Goal: Task Accomplishment & Management: Use online tool/utility

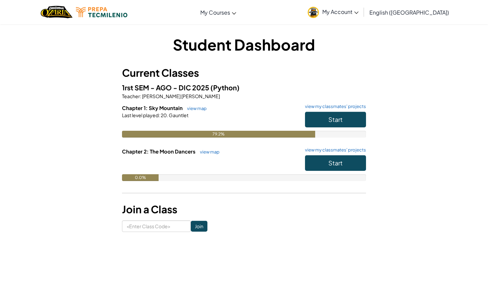
click at [328, 122] on button "Start" at bounding box center [335, 120] width 61 height 16
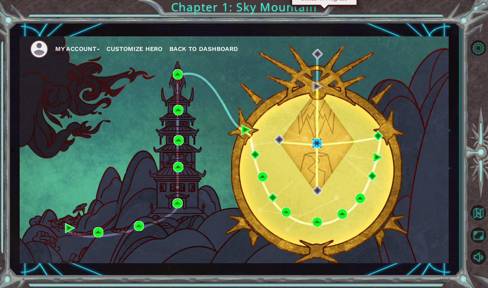
click at [315, 142] on img at bounding box center [317, 143] width 10 height 10
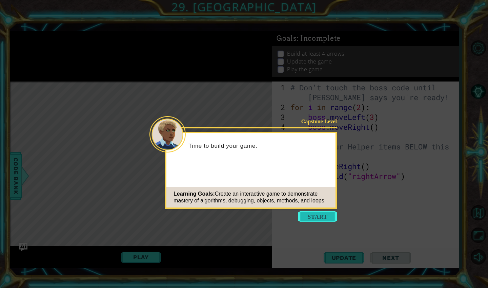
click at [311, 216] on button "Start" at bounding box center [318, 216] width 39 height 11
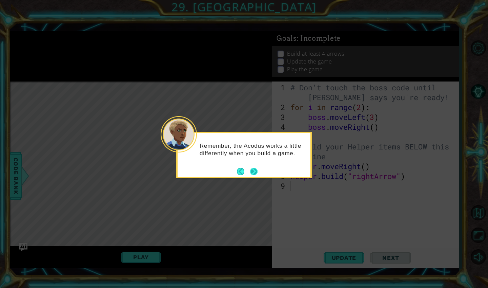
click at [253, 171] on button "Next" at bounding box center [253, 171] width 7 height 7
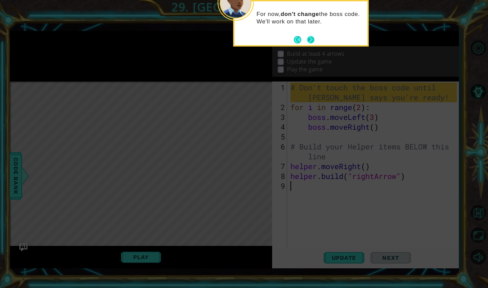
click at [311, 40] on button "Next" at bounding box center [310, 39] width 7 height 7
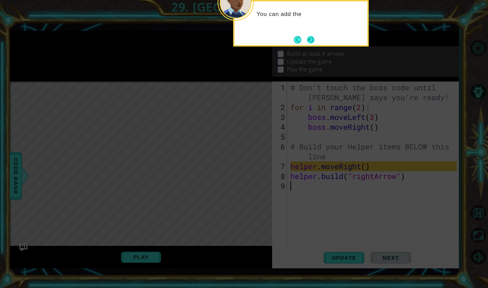
click at [311, 42] on button "Next" at bounding box center [310, 39] width 7 height 7
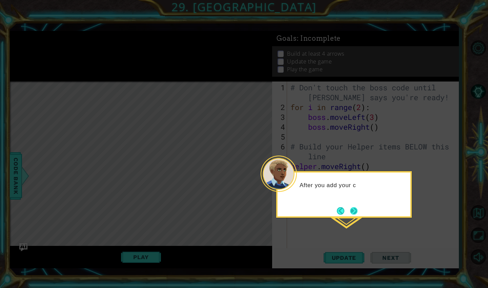
click at [354, 208] on button "Next" at bounding box center [354, 211] width 8 height 8
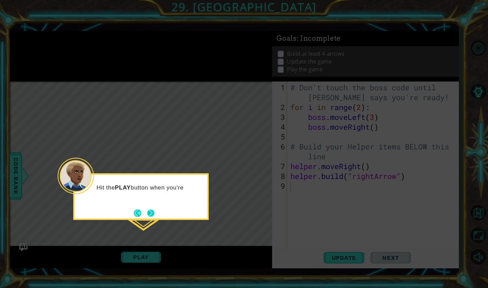
click at [152, 211] on button "Next" at bounding box center [151, 213] width 8 height 8
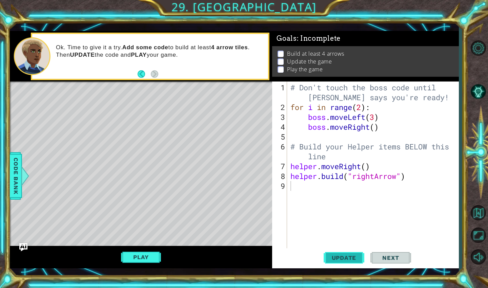
click at [353, 259] on span "Update" at bounding box center [344, 257] width 38 height 7
click at [383, 258] on span "Next" at bounding box center [391, 257] width 30 height 7
click at [155, 260] on button "Play" at bounding box center [141, 256] width 40 height 13
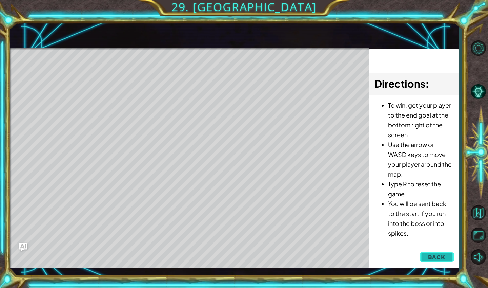
click at [428, 255] on button "Back" at bounding box center [437, 257] width 34 height 14
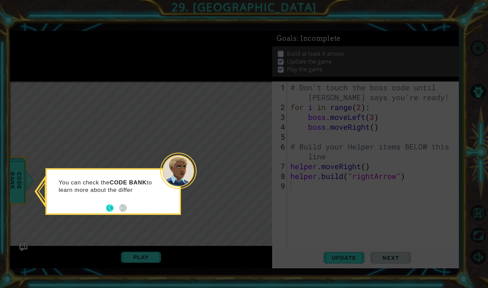
click at [109, 208] on button "Back" at bounding box center [112, 207] width 13 height 7
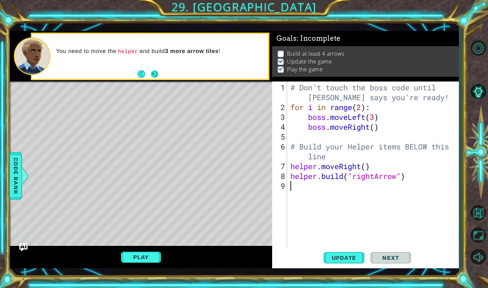
click at [156, 74] on button "Next" at bounding box center [155, 74] width 8 height 8
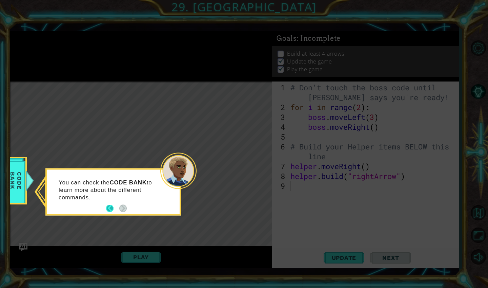
click at [110, 208] on button "Back" at bounding box center [112, 208] width 13 height 7
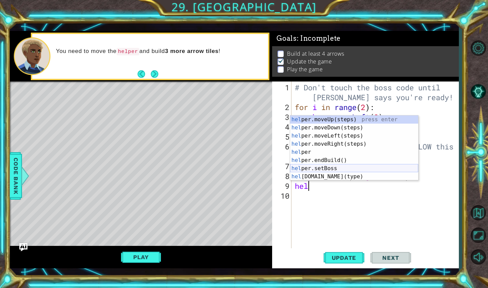
scroll to position [11, 0]
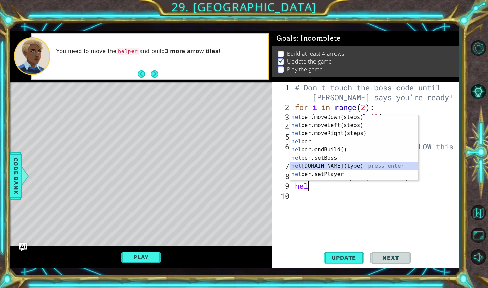
click at [327, 167] on div "hel per.moveDown(steps) press enter hel per.moveLeft(steps) press enter hel per…" at bounding box center [354, 153] width 128 height 81
type textarea "[DOMAIN_NAME]("wall")"
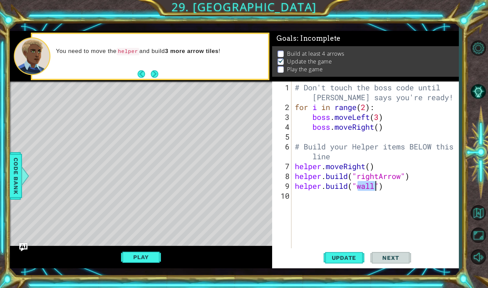
click at [316, 200] on div "# Don't touch the boss code until [PERSON_NAME] says you're ready! for i in ran…" at bounding box center [377, 180] width 167 height 197
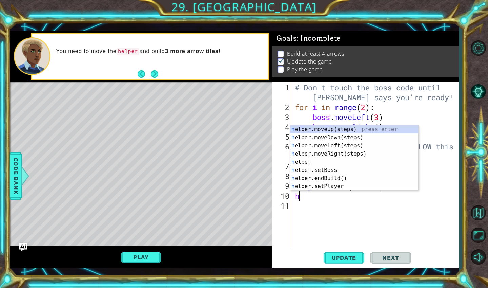
type textarea "he"
click at [327, 146] on div "he lper.moveUp(steps) press enter he lper.moveDown(steps) press enter he lper.m…" at bounding box center [354, 165] width 128 height 81
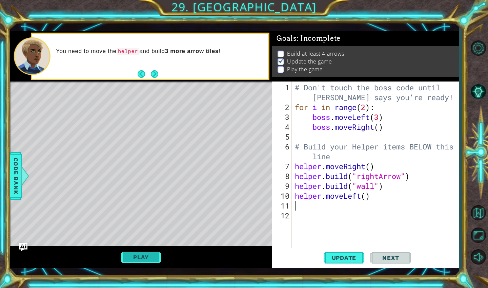
click at [145, 261] on button "Play" at bounding box center [141, 256] width 40 height 13
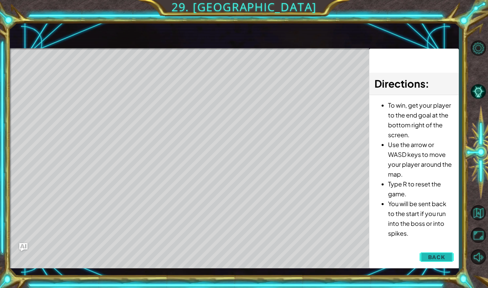
click at [446, 257] on button "Back" at bounding box center [437, 257] width 34 height 14
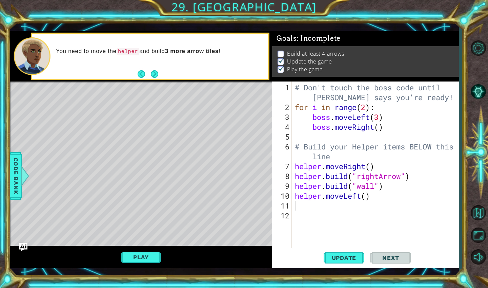
type textarea "helper.moveLeft()"
click at [373, 195] on div "# Don't touch the boss code until [PERSON_NAME] says you're ready! for i in ran…" at bounding box center [377, 180] width 167 height 197
drag, startPoint x: 373, startPoint y: 195, endPoint x: 296, endPoint y: 195, distance: 77.7
click at [296, 195] on div "# Don't touch the boss code until [PERSON_NAME] says you're ready! for i in ran…" at bounding box center [377, 180] width 167 height 197
click at [282, 70] on p at bounding box center [281, 69] width 6 height 6
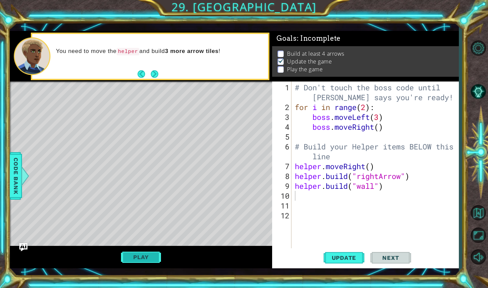
click at [140, 254] on button "Play" at bounding box center [141, 256] width 40 height 13
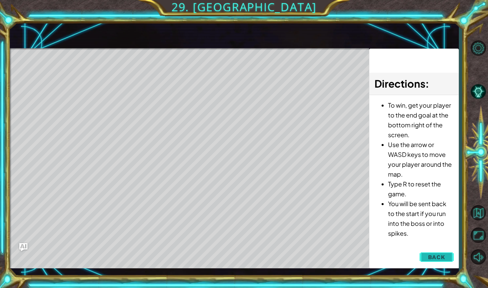
click at [424, 253] on button "Back" at bounding box center [437, 257] width 34 height 14
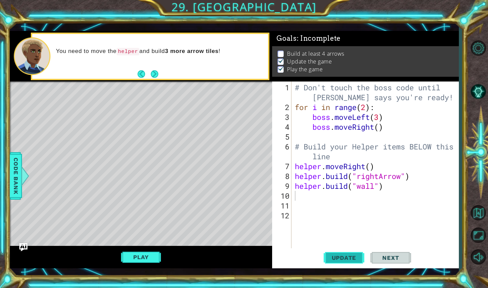
click at [342, 252] on button "Update" at bounding box center [344, 257] width 41 height 19
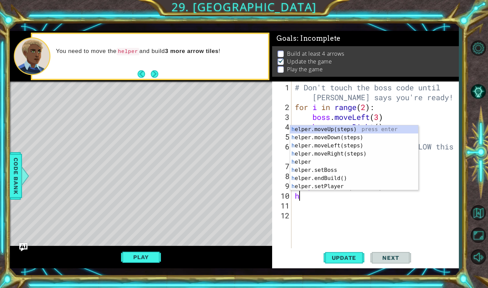
type textarea "he"
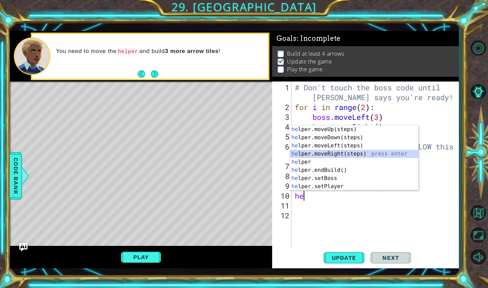
click at [329, 153] on div "he lper.moveUp(steps) press enter he lper.moveDown(steps) press enter he lper.m…" at bounding box center [354, 165] width 128 height 81
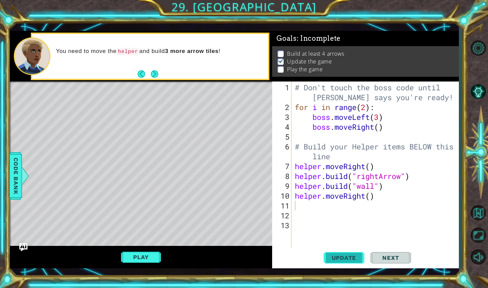
click at [338, 253] on button "Update" at bounding box center [344, 257] width 41 height 19
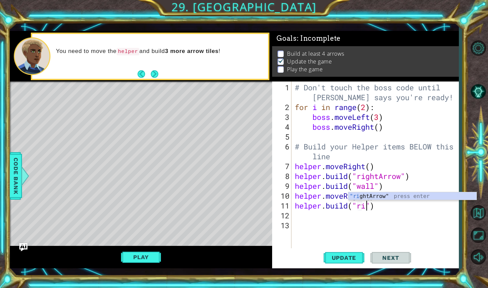
scroll to position [0, 3]
click at [364, 196] on div ""rig htArrow" press enter" at bounding box center [413, 204] width 128 height 24
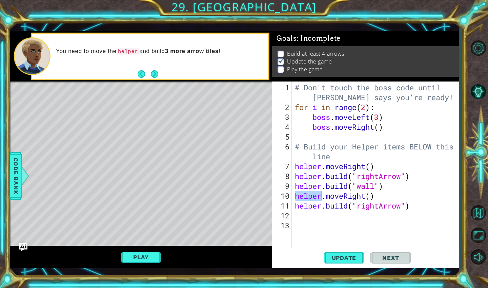
drag, startPoint x: 294, startPoint y: 196, endPoint x: 333, endPoint y: 198, distance: 38.7
click at [333, 198] on div "# Don't touch the boss code until [PERSON_NAME] says you're ready! for i in ran…" at bounding box center [377, 180] width 167 height 197
type textarea "helper.moveRight()"
click at [333, 217] on div "# Don't touch the boss code until [PERSON_NAME] says you're ready! for i in ran…" at bounding box center [377, 180] width 167 height 197
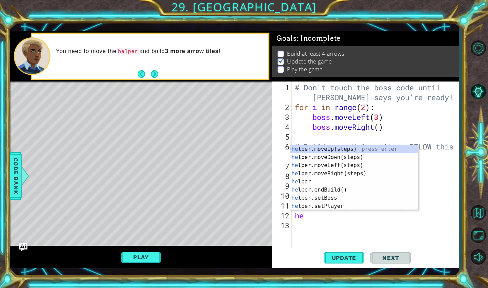
type textarea "h"
type textarea "helper"
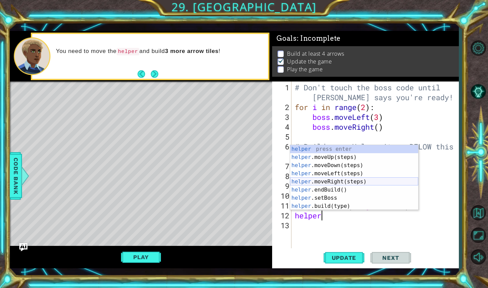
click at [344, 180] on div "helper press enter helper .moveUp(steps) press enter helper .moveDown(steps) pr…" at bounding box center [354, 185] width 128 height 81
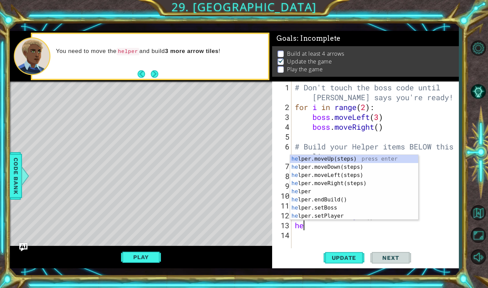
scroll to position [0, 0]
type textarea "h"
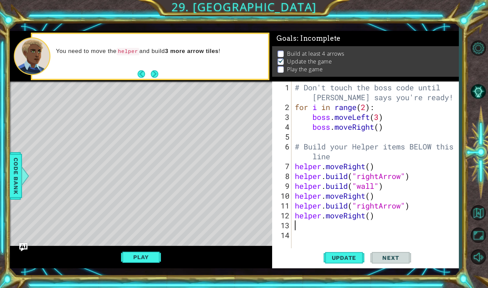
type textarea "helper.moveRight()"
click at [304, 226] on div "# Don't touch the boss code until [PERSON_NAME] says you're ready! for i in ran…" at bounding box center [377, 180] width 167 height 197
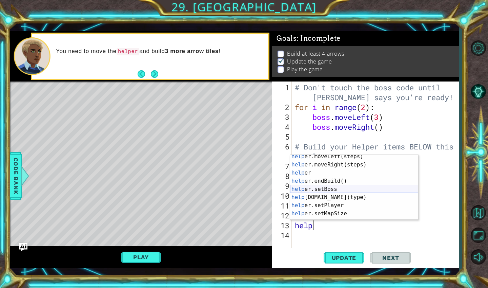
scroll to position [41, 0]
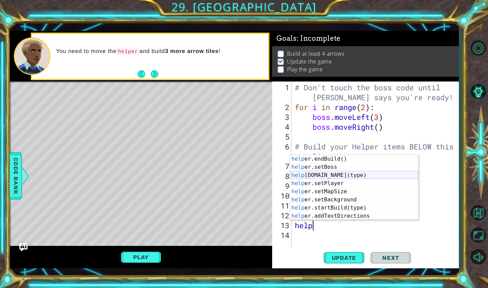
click at [324, 176] on div "help er.endBuild() press enter help er.setBoss press enter help [DOMAIN_NAME](t…" at bounding box center [354, 195] width 128 height 81
type textarea "[DOMAIN_NAME]("wall")"
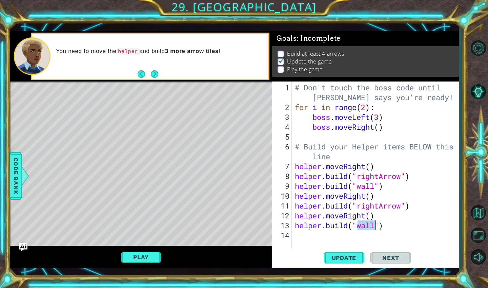
click at [301, 238] on div "# Don't touch the boss code until [PERSON_NAME] says you're ready! for i in ran…" at bounding box center [377, 180] width 167 height 197
click at [148, 253] on button "Play" at bounding box center [141, 256] width 40 height 13
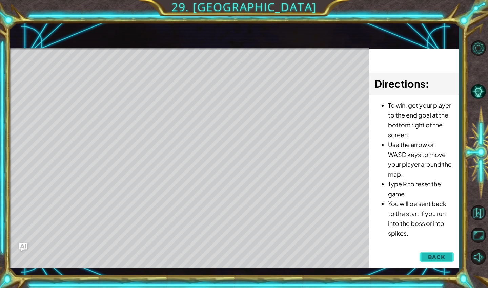
click at [442, 261] on button "Back" at bounding box center [437, 257] width 34 height 14
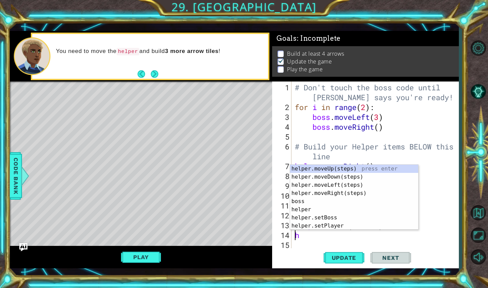
type textarea "[DOMAIN_NAME]("wall")h"
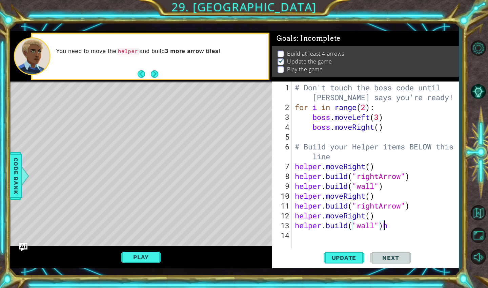
click at [390, 231] on div "# Don't touch the boss code until [PERSON_NAME] says you're ready! for i in ran…" at bounding box center [377, 180] width 167 height 197
click at [391, 227] on div "# Don't touch the boss code until [PERSON_NAME] says you're ready! for i in ran…" at bounding box center [377, 180] width 167 height 197
type textarea "[DOMAIN_NAME]("wall")"
click at [337, 237] on div "# Don't touch the boss code until [PERSON_NAME] says you're ready! for i in ran…" at bounding box center [377, 180] width 167 height 197
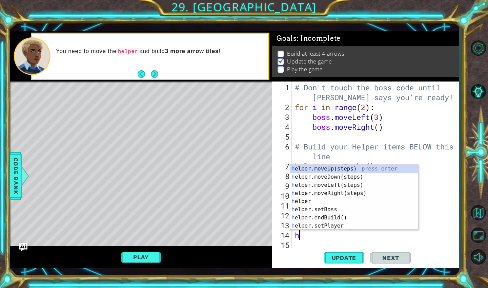
type textarea "he"
click at [333, 192] on div "he lper.moveUp(steps) press enter he lper.moveDown(steps) press enter he lper.m…" at bounding box center [354, 205] width 128 height 81
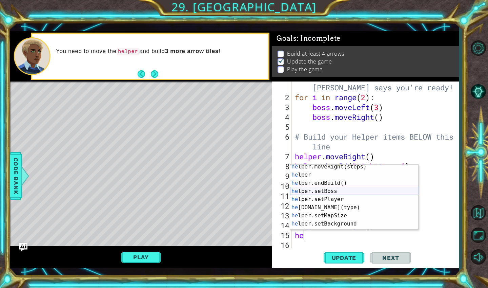
scroll to position [49, 0]
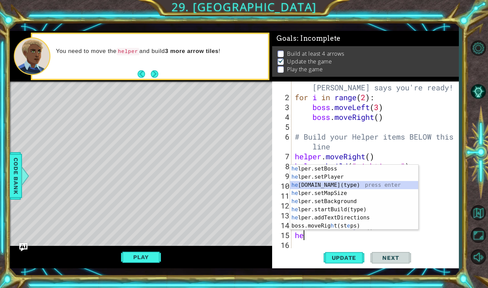
click at [322, 186] on div "he lper.setBoss press enter he lper.setPlayer press enter he [DOMAIN_NAME](type…" at bounding box center [354, 205] width 128 height 81
type textarea "[DOMAIN_NAME]("wall")"
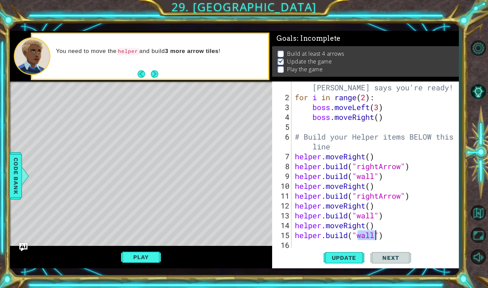
click at [304, 242] on div "# Don't touch the boss code until [PERSON_NAME] says you're ready! for i in ran…" at bounding box center [377, 171] width 167 height 197
click at [155, 256] on button "Play" at bounding box center [141, 256] width 40 height 13
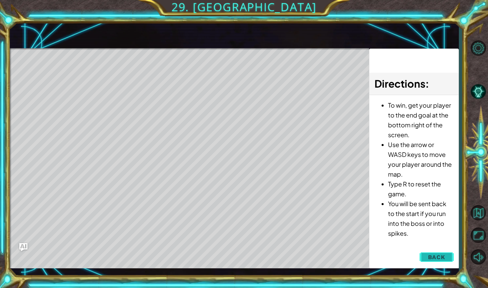
click at [437, 256] on span "Back" at bounding box center [436, 256] width 17 height 7
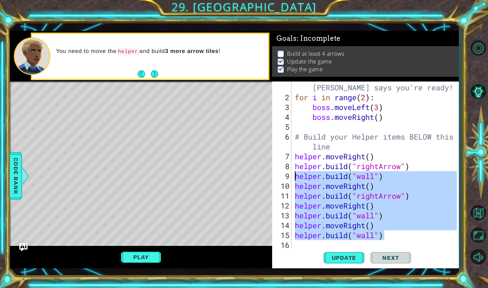
drag, startPoint x: 390, startPoint y: 237, endPoint x: 289, endPoint y: 177, distance: 117.2
click at [289, 177] on div "[DOMAIN_NAME]("wall") 1 2 3 4 5 6 7 8 9 10 11 12 13 14 15 16 # Don't touch the …" at bounding box center [364, 164] width 185 height 167
type textarea "[DOMAIN_NAME]("wall") helper.moveRight()"
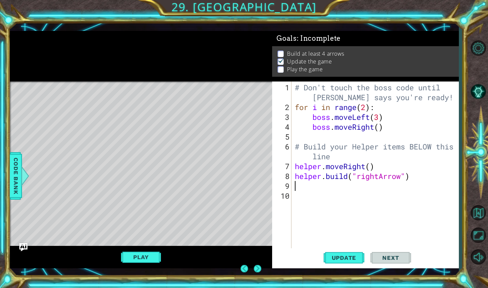
scroll to position [0, 0]
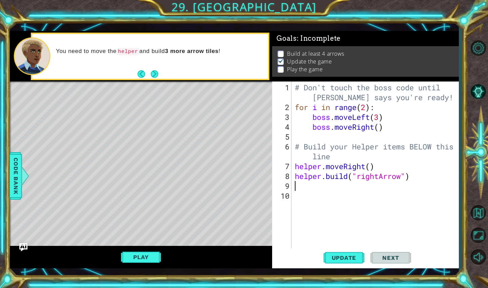
paste textarea "[DOMAIN_NAME]("rightArrow")"
type textarea "[DOMAIN_NAME]("rightArrow")"
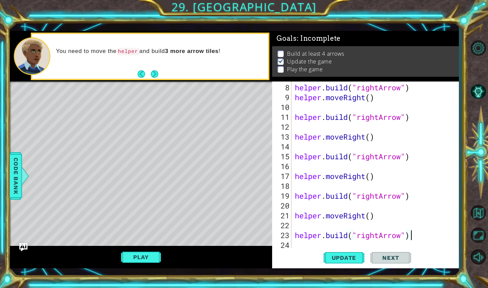
click at [326, 189] on div "helper . build ( "rightArrow" ) helper . moveRight ( ) helper . build ( "rightA…" at bounding box center [377, 175] width 167 height 187
type textarea "helper.moveRight()"
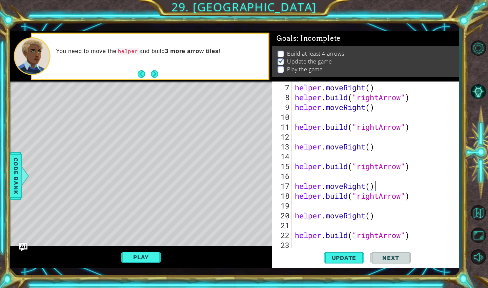
click at [315, 203] on div "helper . moveRight ( ) helper . build ( "rightArrow" ) helper . moveRight ( ) h…" at bounding box center [377, 175] width 167 height 187
type textarea "[DOMAIN_NAME]("rightArrow")"
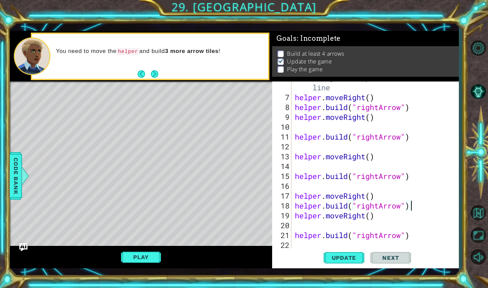
click at [311, 187] on div "# Build your Helper items BELOW this line helper . moveRight ( ) helper . build…" at bounding box center [377, 171] width 167 height 197
type textarea "[DOMAIN_NAME]("rightArrow")"
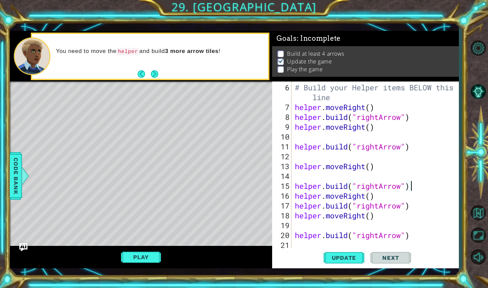
scroll to position [59, 0]
click at [316, 178] on div "# Build your Helper items BELOW this line helper . moveRight ( ) helper . build…" at bounding box center [377, 180] width 167 height 197
type textarea "helper.moveRight()"
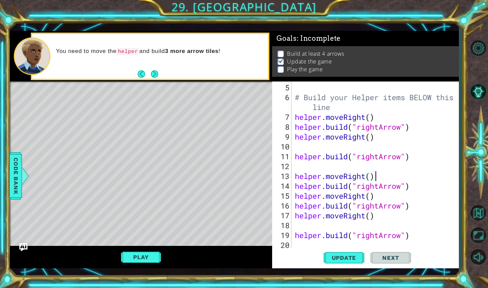
click at [337, 169] on div "# Build your Helper items BELOW this line helper . moveRight ( ) helper . build…" at bounding box center [377, 175] width 167 height 187
type textarea "[DOMAIN_NAME]("rightArrow")"
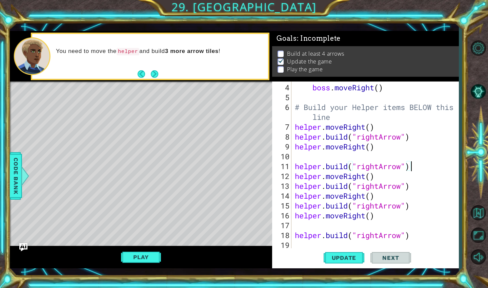
click at [306, 157] on div "boss . moveRight ( ) # Build your Helper items BELOW this line helper . moveRig…" at bounding box center [377, 175] width 167 height 187
type textarea "helper.moveRight()"
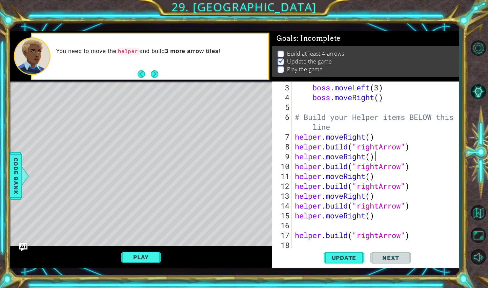
scroll to position [30, 0]
click at [297, 229] on div "boss . moveLeft ( 3 ) boss . moveRight ( ) # Build your Helper items BELOW this…" at bounding box center [377, 175] width 167 height 187
type textarea "helper.moveRight()"
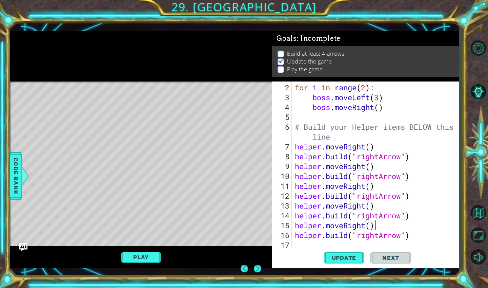
scroll to position [0, 0]
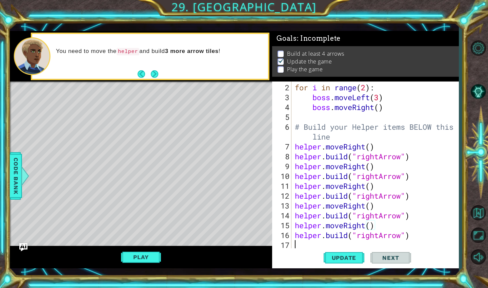
click at [301, 246] on div "for i in range ( 2 ) : boss . moveLeft ( 3 ) boss . moveRight ( ) # Build your …" at bounding box center [377, 175] width 167 height 187
click at [356, 262] on button "Update" at bounding box center [344, 257] width 41 height 19
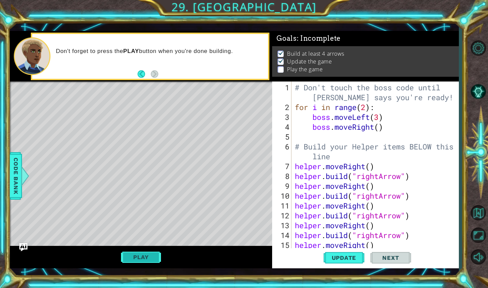
click at [143, 260] on button "Play" at bounding box center [141, 256] width 40 height 13
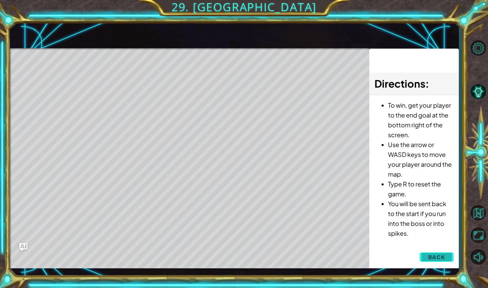
click at [428, 256] on button "Back" at bounding box center [437, 257] width 34 height 14
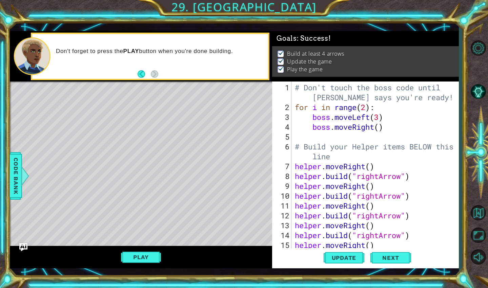
type textarea "# Build your Helper items BELOW this line"
drag, startPoint x: 350, startPoint y: 158, endPoint x: 337, endPoint y: 157, distance: 13.3
click at [337, 157] on div "# Don't touch the boss code until [PERSON_NAME] says you're ready! for i in ran…" at bounding box center [377, 180] width 167 height 197
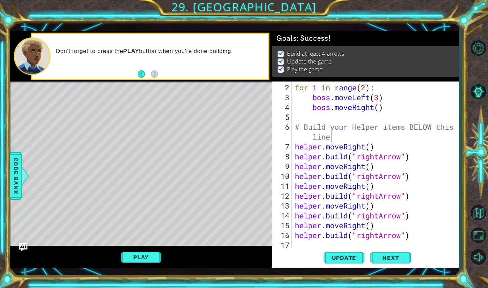
scroll to position [20, 0]
click at [309, 246] on div "for i in range ( 2 ) : boss . moveLeft ( 3 ) boss . moveRight ( ) # Build your …" at bounding box center [377, 175] width 167 height 187
click at [386, 256] on span "Next" at bounding box center [391, 258] width 30 height 7
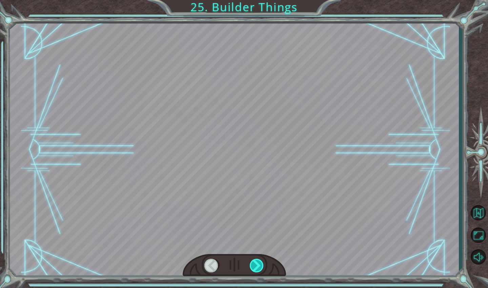
click at [257, 263] on div at bounding box center [257, 265] width 15 height 14
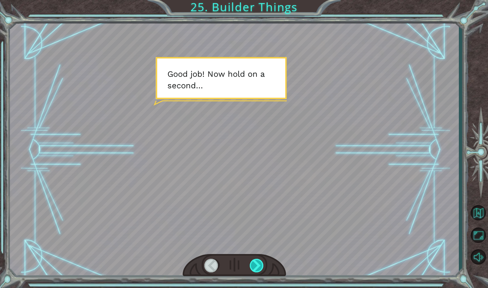
click at [257, 263] on div at bounding box center [257, 265] width 15 height 14
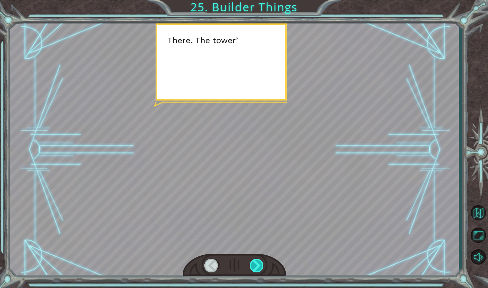
click at [257, 263] on div at bounding box center [257, 265] width 15 height 14
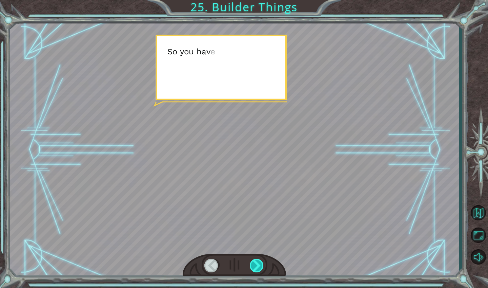
click at [257, 263] on div at bounding box center [257, 265] width 15 height 14
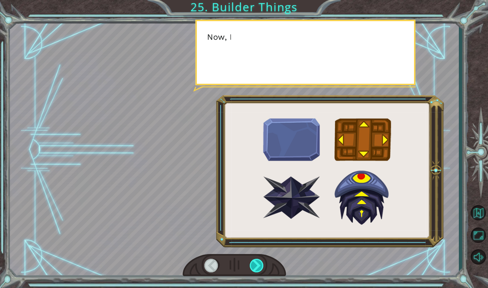
click at [257, 263] on div at bounding box center [257, 265] width 15 height 14
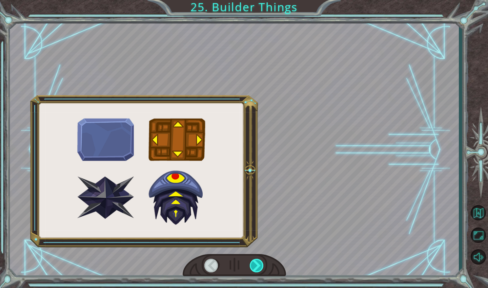
click at [257, 263] on div at bounding box center [257, 265] width 15 height 14
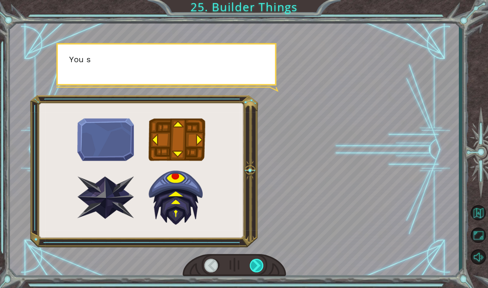
click at [257, 263] on div at bounding box center [257, 265] width 15 height 14
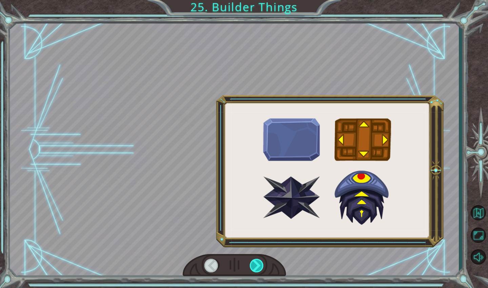
click at [257, 263] on div at bounding box center [257, 265] width 15 height 14
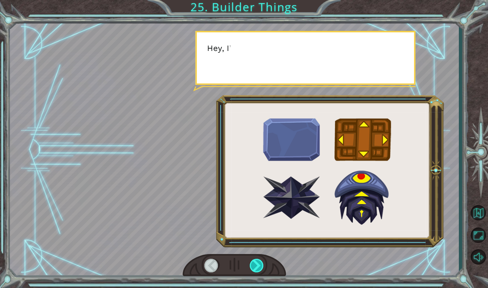
click at [257, 263] on div at bounding box center [257, 265] width 15 height 14
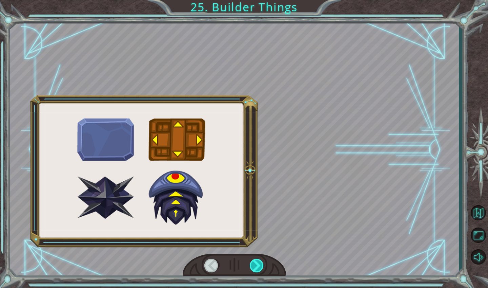
click at [257, 263] on div at bounding box center [257, 265] width 15 height 14
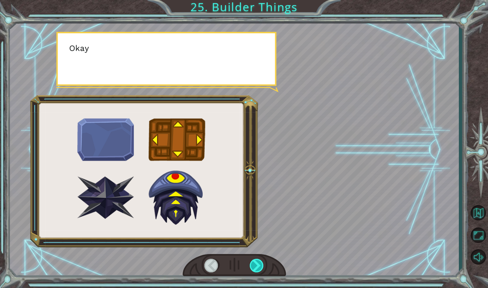
click at [257, 263] on div at bounding box center [257, 265] width 15 height 14
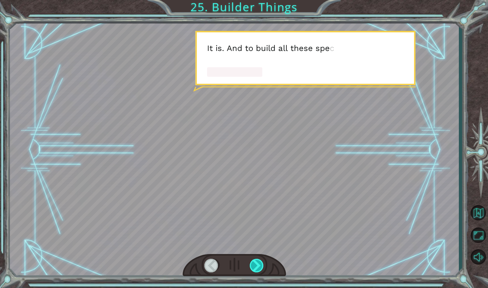
click at [257, 263] on div at bounding box center [257, 265] width 15 height 14
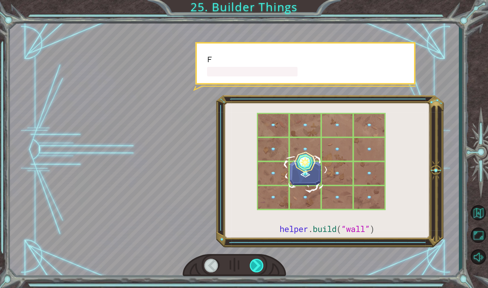
click at [257, 263] on div at bounding box center [257, 265] width 15 height 14
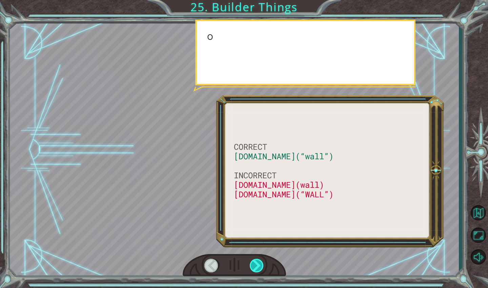
click at [257, 263] on div at bounding box center [257, 265] width 15 height 14
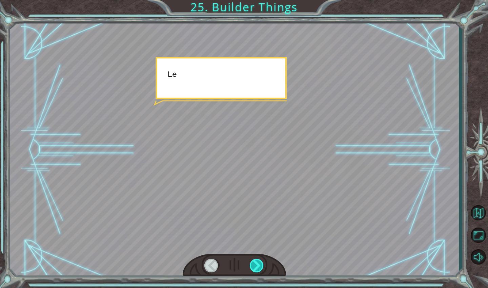
click at [257, 263] on div at bounding box center [257, 265] width 15 height 14
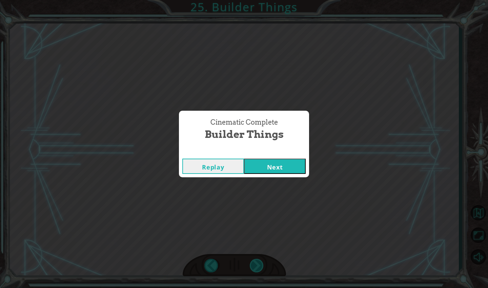
click at [257, 263] on div "Cinematic Complete Builder Things Replay Next" at bounding box center [244, 144] width 488 height 288
click at [279, 171] on button "Next" at bounding box center [275, 165] width 62 height 15
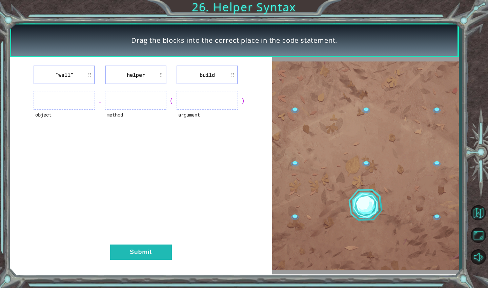
drag, startPoint x: 142, startPoint y: 81, endPoint x: 93, endPoint y: 96, distance: 51.4
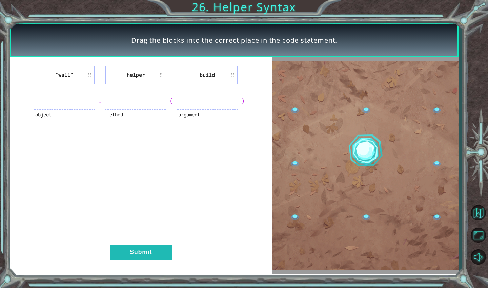
click at [93, 96] on div ""wall" helper build object . method ( argument ) Submit" at bounding box center [141, 165] width 263 height 217
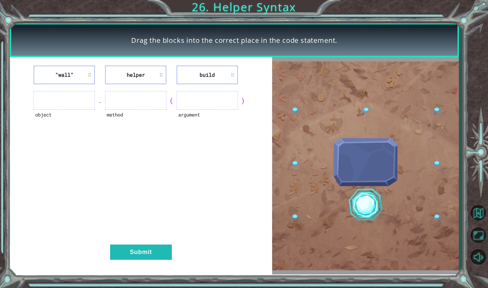
click at [118, 79] on li "helper" at bounding box center [135, 74] width 61 height 19
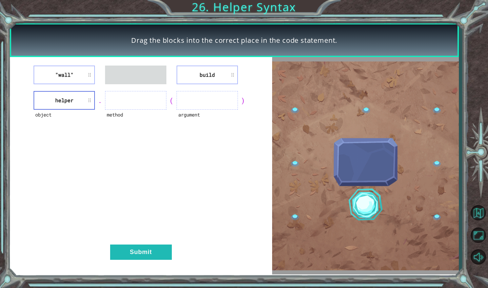
click at [66, 85] on div ""wall" build object helper . method ( argument ) Submit" at bounding box center [141, 165] width 263 height 217
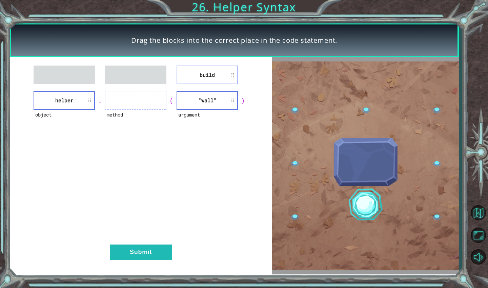
drag, startPoint x: 196, startPoint y: 80, endPoint x: 187, endPoint y: 75, distance: 10.9
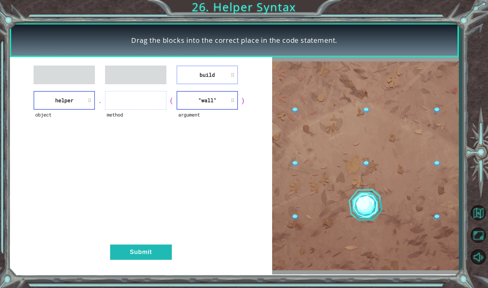
click at [187, 75] on li "build" at bounding box center [207, 74] width 61 height 19
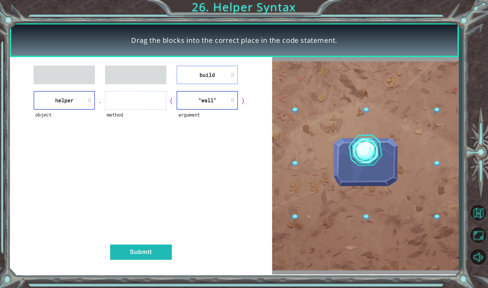
click at [187, 75] on li "build" at bounding box center [207, 74] width 61 height 19
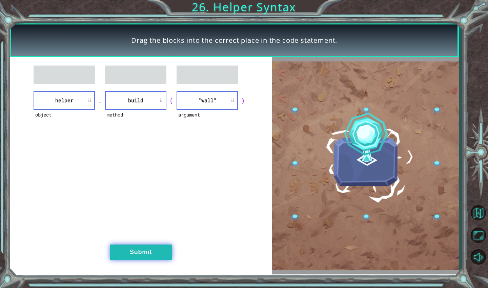
click at [129, 247] on button "Submit" at bounding box center [141, 251] width 62 height 15
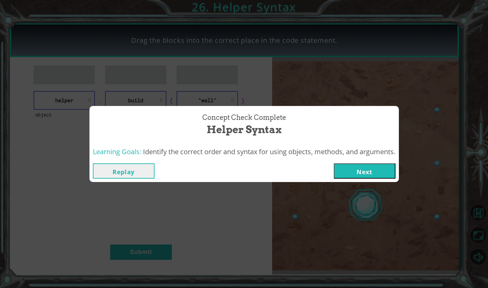
click at [369, 173] on button "Next" at bounding box center [365, 170] width 62 height 15
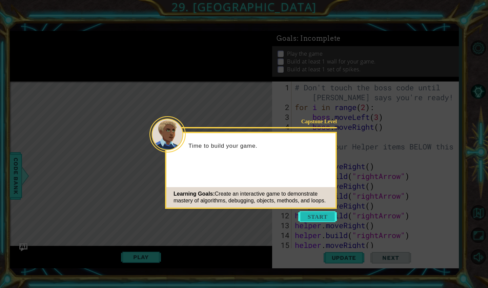
click at [319, 216] on button "Start" at bounding box center [318, 216] width 39 height 11
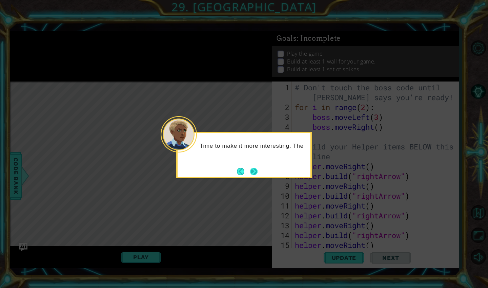
click at [256, 169] on button "Next" at bounding box center [253, 171] width 7 height 7
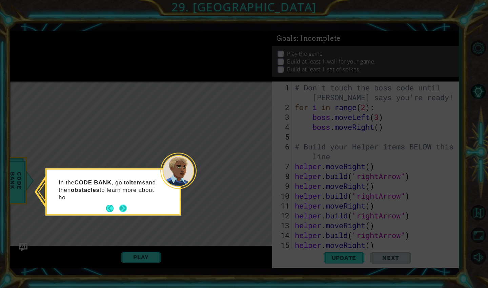
click at [126, 206] on button "Next" at bounding box center [122, 208] width 7 height 7
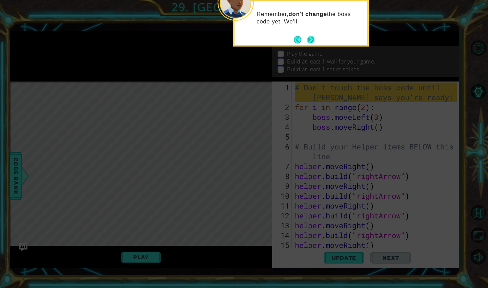
click at [310, 43] on button "Next" at bounding box center [311, 40] width 8 height 8
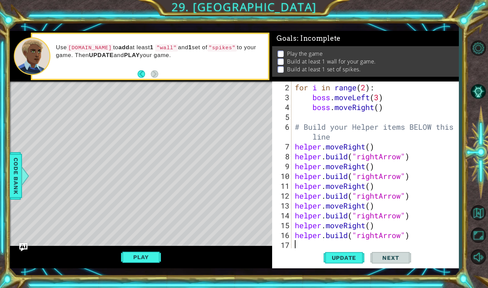
click at [300, 119] on div "for i in range ( 2 ) : boss . moveLeft ( 3 ) boss . moveRight ( ) # Build your …" at bounding box center [377, 175] width 167 height 187
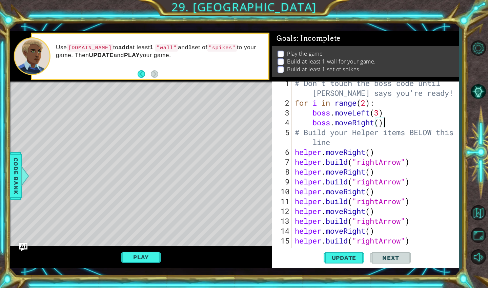
scroll to position [10, 0]
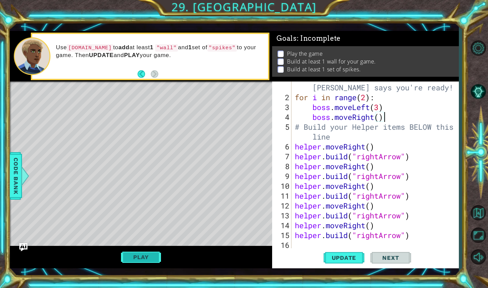
click at [155, 257] on button "Play" at bounding box center [141, 256] width 40 height 13
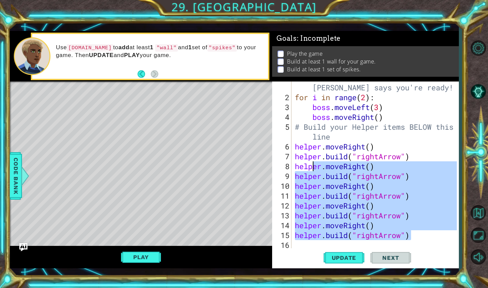
drag, startPoint x: 416, startPoint y: 234, endPoint x: 314, endPoint y: 163, distance: 124.7
click at [314, 163] on div "# Don't touch the boss code until [PERSON_NAME] says you're ready! for i in ran…" at bounding box center [377, 171] width 167 height 197
type textarea "helper.moveRight() [DOMAIN_NAME]("rightArrow")"
click at [415, 240] on div "# Don't touch the boss code until [PERSON_NAME] says you're ready! for i in ran…" at bounding box center [377, 171] width 167 height 197
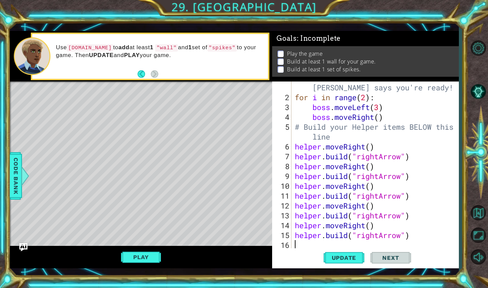
scroll to position [0, 0]
click at [331, 257] on span "Update" at bounding box center [344, 257] width 38 height 7
click at [142, 250] on div "Play" at bounding box center [141, 257] width 263 height 23
click at [141, 255] on button "Play" at bounding box center [141, 256] width 40 height 13
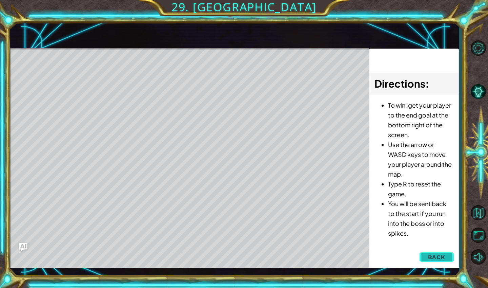
click at [434, 257] on span "Back" at bounding box center [436, 256] width 17 height 7
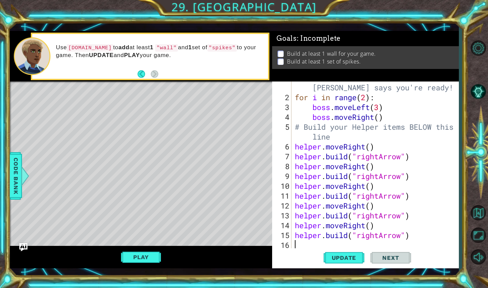
click at [308, 243] on div "# Don't touch the boss code until [PERSON_NAME] says you're ready! for i in ran…" at bounding box center [377, 171] width 167 height 197
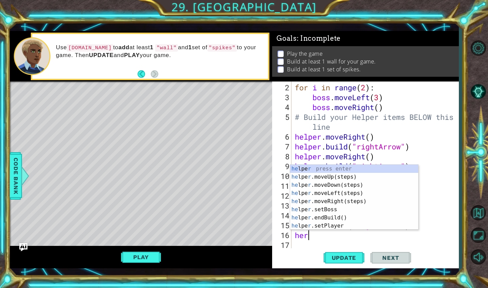
scroll to position [0, 0]
type textarea "hero"
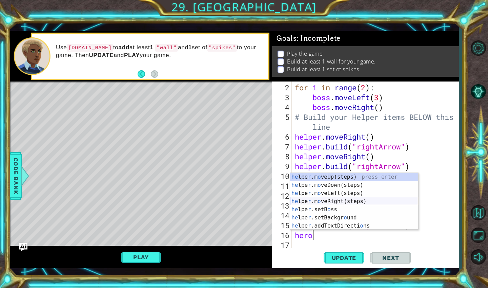
click at [315, 199] on div "he lpe r .m o veUp(steps) press enter he lpe r .m o veDown(steps) press enter h…" at bounding box center [354, 209] width 128 height 73
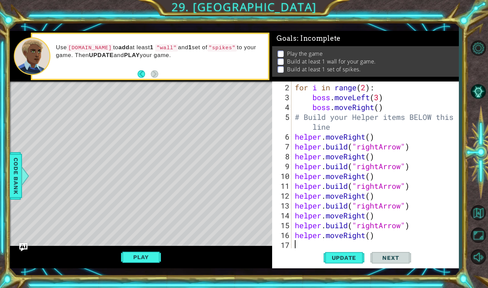
scroll to position [30, 0]
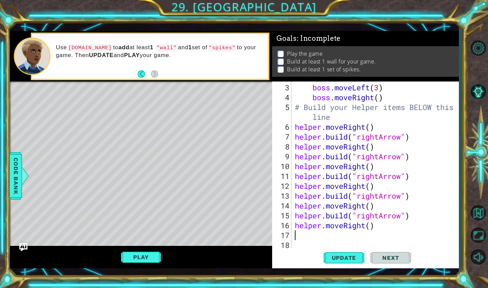
click at [319, 223] on div "boss . moveLeft ( 3 ) boss . moveRight ( ) # Build your Helper items BELOW this…" at bounding box center [377, 175] width 167 height 187
type textarea "helper.moveRight()"
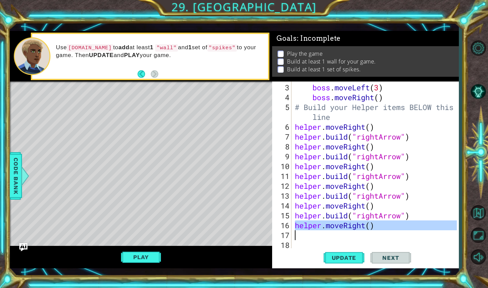
click at [310, 235] on div "boss . moveLeft ( 3 ) boss . moveRight ( ) # Build your Helper items BELOW this…" at bounding box center [376, 164] width 164 height 167
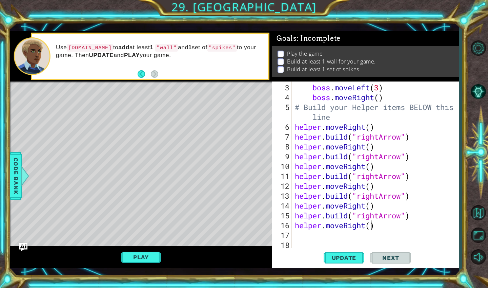
click at [370, 227] on div "boss . moveLeft ( 3 ) boss . moveRight ( ) # Build your Helper items BELOW this…" at bounding box center [377, 175] width 167 height 187
type textarea "helper.moveRight(5)"
click at [337, 252] on button "Update" at bounding box center [344, 257] width 41 height 19
click at [159, 254] on button "Play" at bounding box center [141, 256] width 40 height 13
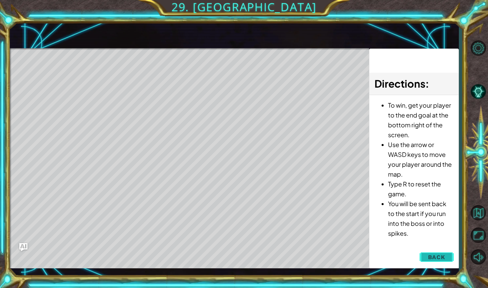
click at [441, 253] on span "Back" at bounding box center [436, 256] width 17 height 7
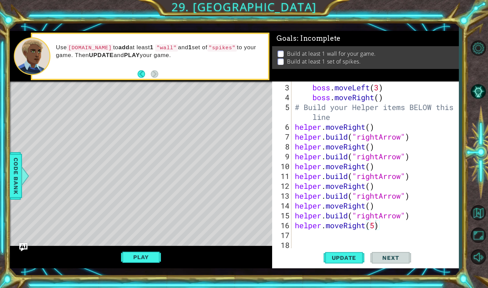
scroll to position [0, 0]
click at [321, 232] on div "boss . moveLeft ( 3 ) boss . moveRight ( ) # Build your Helper items BELOW this…" at bounding box center [377, 175] width 167 height 187
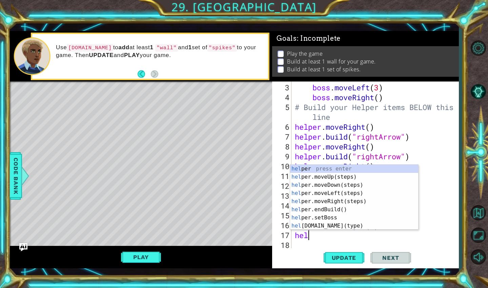
scroll to position [0, 0]
click at [332, 226] on div "hel per press enter hel per.moveUp(steps) press enter hel per.moveDown(steps) p…" at bounding box center [354, 205] width 128 height 81
type textarea "[DOMAIN_NAME]("wall")"
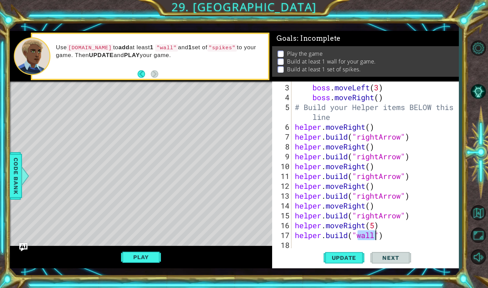
click at [326, 243] on div "boss . moveLeft ( 3 ) boss . moveRight ( ) # Build your Helper items BELOW this…" at bounding box center [377, 175] width 167 height 187
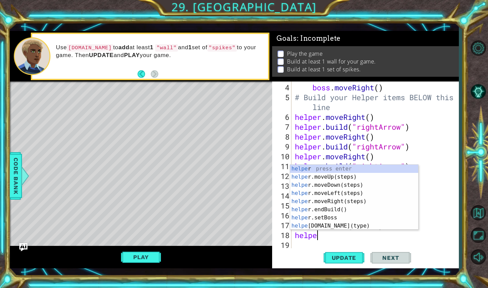
scroll to position [0, 1]
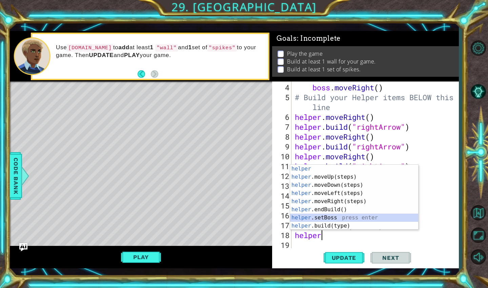
click at [321, 220] on div "helper press enter helper .moveUp(steps) press enter helper .moveDown(steps) pr…" at bounding box center [354, 205] width 128 height 81
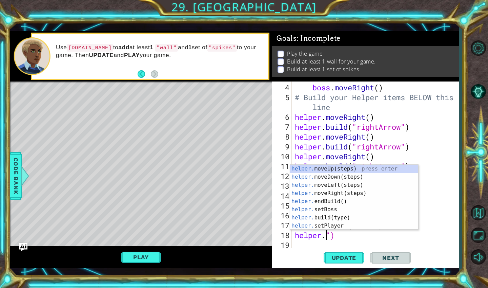
scroll to position [0, 2]
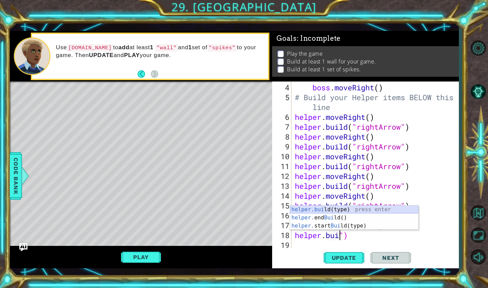
click at [335, 211] on div "helper.[PERSON_NAME](type) press enter helper. end [PERSON_NAME]() press enter …" at bounding box center [354, 225] width 128 height 41
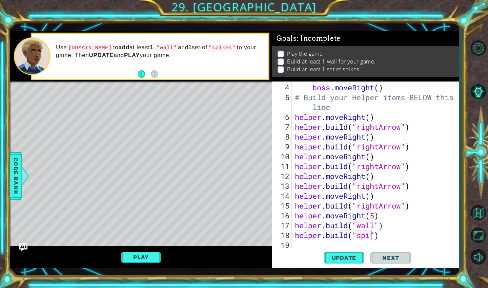
scroll to position [0, 4]
click at [340, 257] on span "Update" at bounding box center [344, 257] width 38 height 7
click at [134, 252] on button "Play" at bounding box center [141, 256] width 40 height 13
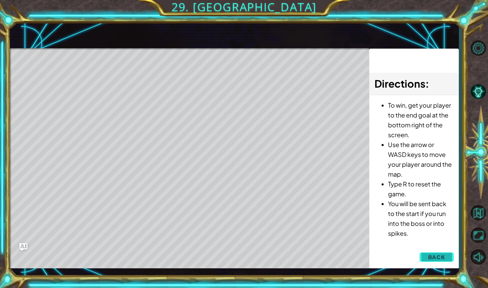
click at [424, 254] on button "Back" at bounding box center [437, 257] width 34 height 14
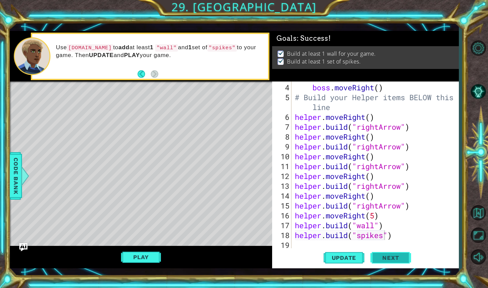
click at [394, 255] on span "Next" at bounding box center [391, 258] width 30 height 7
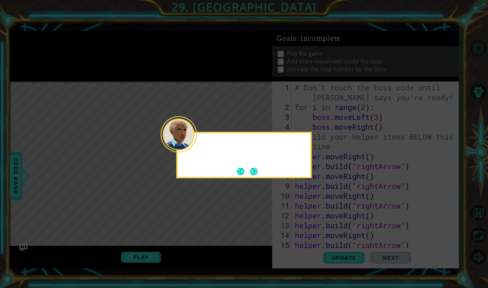
scroll to position [0, 0]
click at [253, 170] on button "Next" at bounding box center [254, 171] width 11 height 11
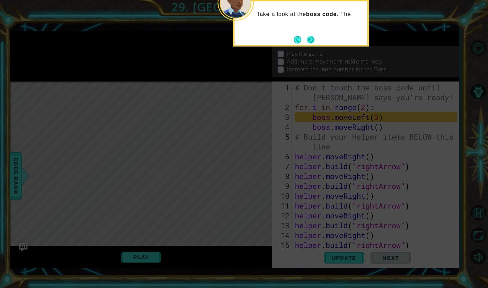
click at [308, 40] on button "Next" at bounding box center [311, 40] width 8 height 8
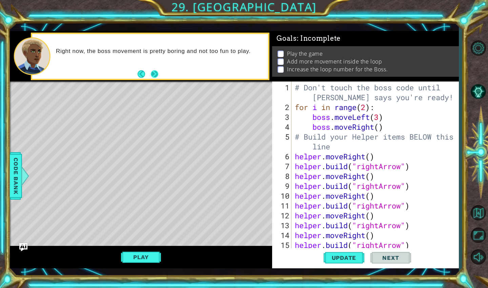
click at [157, 74] on button "Next" at bounding box center [155, 74] width 8 height 8
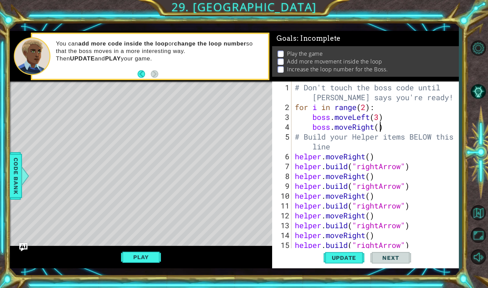
click at [380, 129] on div "# Don't touch the boss code until [PERSON_NAME] says you're ready! for i in ran…" at bounding box center [377, 180] width 167 height 197
click at [369, 111] on div "# Don't touch the boss code until [PERSON_NAME] says you're ready! for i in ran…" at bounding box center [377, 180] width 167 height 197
click at [142, 261] on button "Play" at bounding box center [141, 256] width 40 height 13
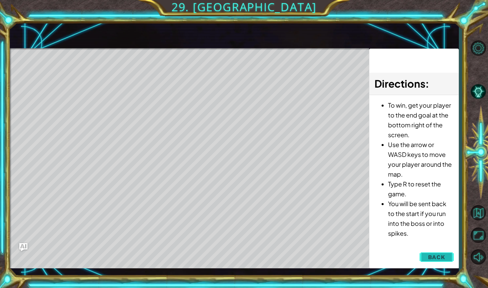
click at [436, 258] on span "Back" at bounding box center [436, 256] width 17 height 7
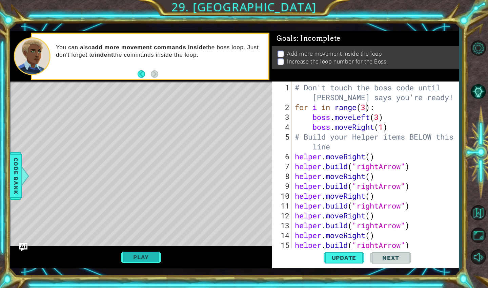
click at [149, 254] on button "Play" at bounding box center [141, 256] width 40 height 13
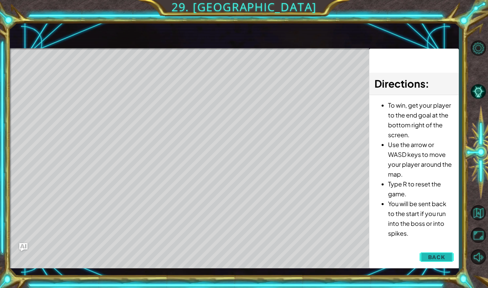
click at [432, 252] on button "Back" at bounding box center [437, 257] width 34 height 14
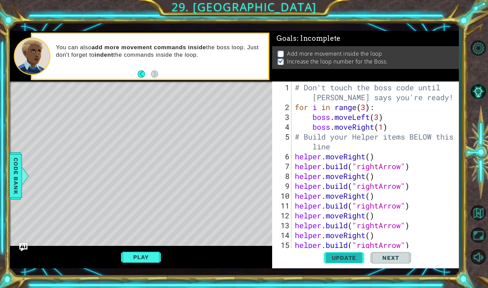
click at [337, 256] on span "Update" at bounding box center [344, 257] width 38 height 7
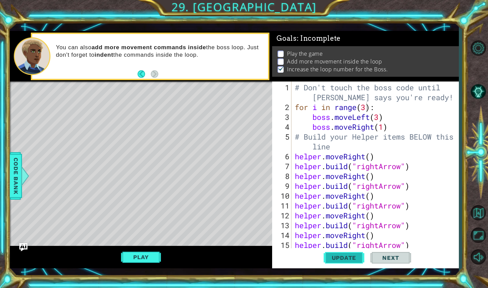
click at [341, 259] on span "Update" at bounding box center [344, 257] width 38 height 7
click at [378, 120] on div "# Don't touch the boss code until [PERSON_NAME] says you're ready! for i in ran…" at bounding box center [377, 180] width 167 height 197
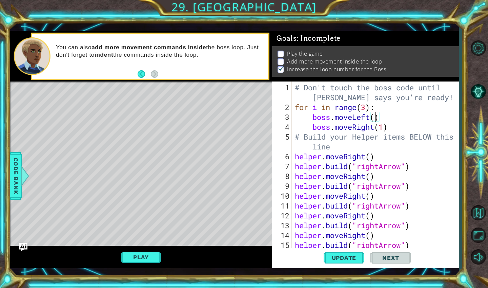
scroll to position [0, 4]
click at [385, 127] on div "# Don't touch the boss code until [PERSON_NAME] says you're ready! for i in ran…" at bounding box center [377, 180] width 167 height 197
type textarea "boss.moveRight(2)"
click at [341, 253] on button "Update" at bounding box center [344, 257] width 41 height 19
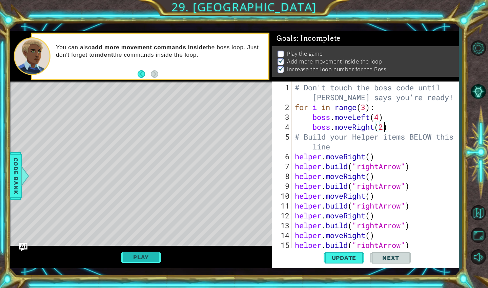
click at [146, 254] on button "Play" at bounding box center [141, 256] width 40 height 13
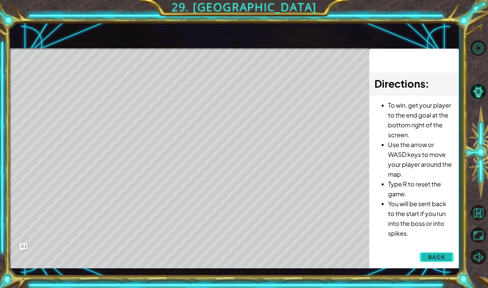
click at [447, 259] on button "Back" at bounding box center [437, 257] width 34 height 14
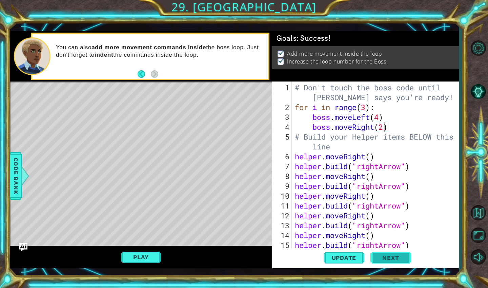
click at [395, 262] on button "Next" at bounding box center [391, 259] width 41 height 19
click at [393, 262] on body "1 ההההההההההההההההההההההההההההההההההההההההההההההההההההההההההההההההההההההההההההה…" at bounding box center [244, 144] width 488 height 288
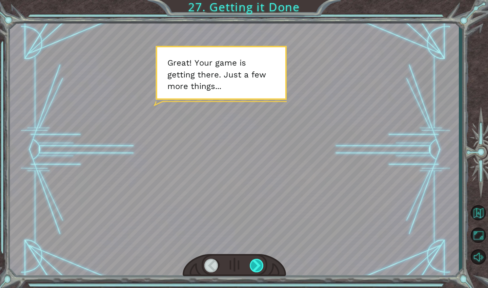
click at [259, 269] on div at bounding box center [257, 265] width 15 height 14
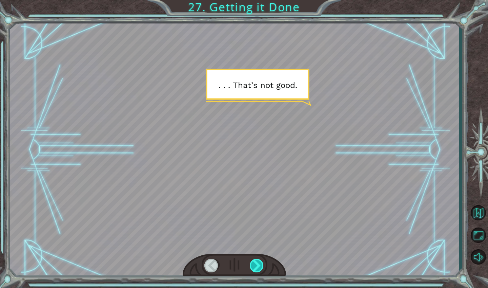
click at [259, 269] on div at bounding box center [257, 265] width 15 height 14
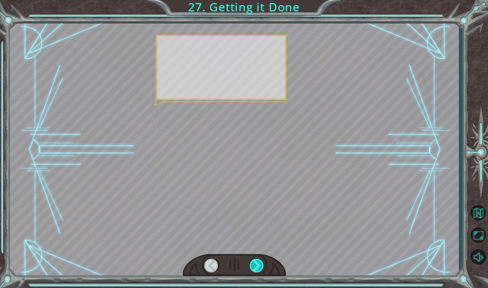
click at [259, 269] on div at bounding box center [257, 265] width 15 height 14
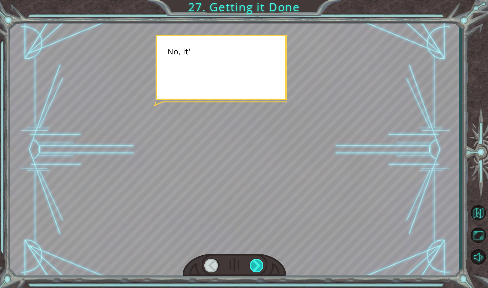
click at [259, 269] on div at bounding box center [257, 265] width 15 height 14
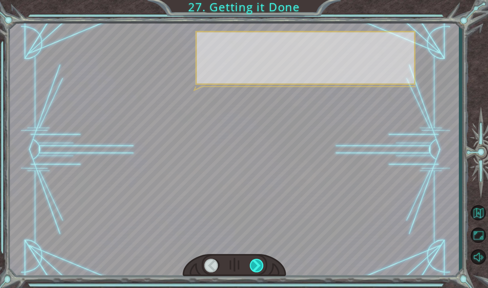
click at [259, 269] on div at bounding box center [257, 265] width 15 height 14
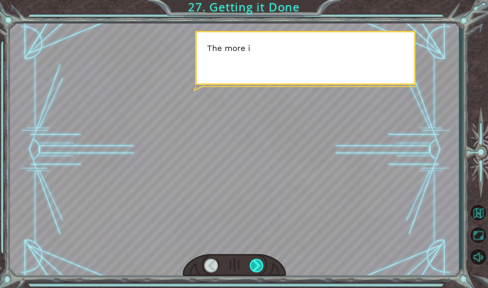
click at [259, 269] on div at bounding box center [257, 265] width 15 height 14
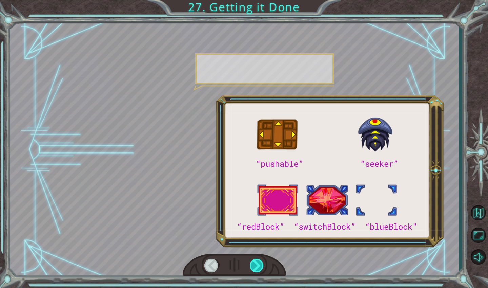
click at [259, 269] on div at bounding box center [257, 265] width 15 height 14
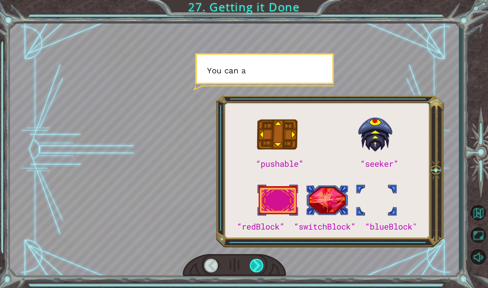
click at [259, 269] on div at bounding box center [257, 265] width 15 height 14
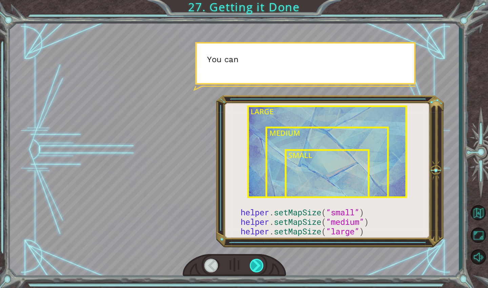
click at [259, 269] on div at bounding box center [257, 265] width 15 height 14
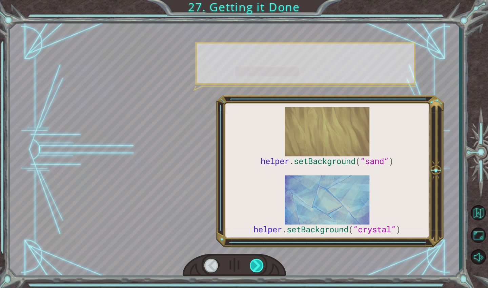
click at [259, 269] on div at bounding box center [257, 265] width 15 height 14
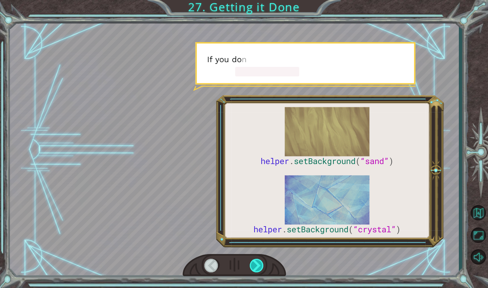
click at [259, 269] on div at bounding box center [257, 265] width 15 height 14
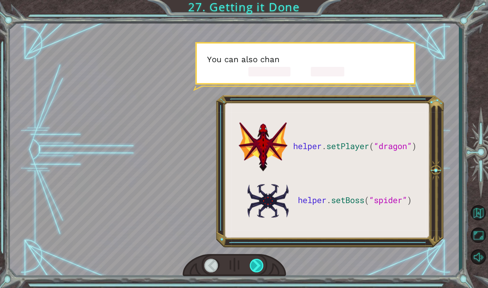
click at [259, 269] on div at bounding box center [257, 265] width 15 height 14
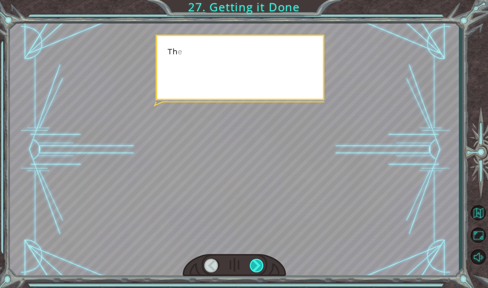
click at [259, 269] on div at bounding box center [257, 265] width 15 height 14
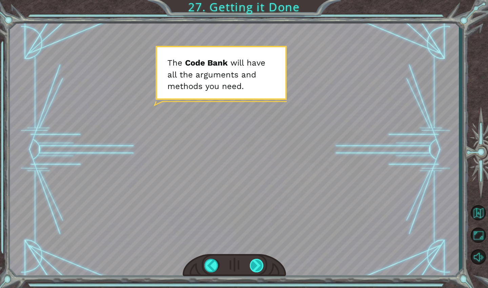
click at [259, 269] on div at bounding box center [257, 265] width 15 height 14
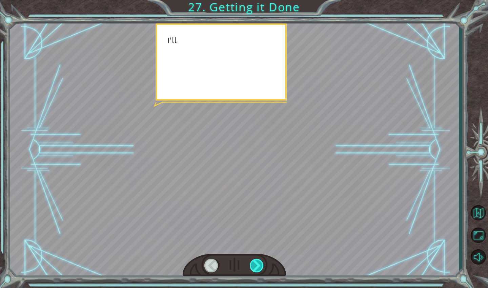
click at [259, 269] on div at bounding box center [257, 265] width 15 height 14
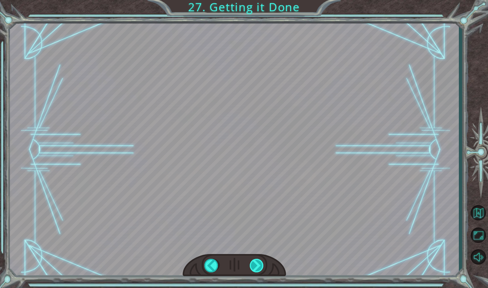
click at [259, 0] on div "helper . setPlayer ( “dragon” ) helper . setBoss ( “spider” ) G r e a t ! Y o u…" at bounding box center [244, 0] width 488 height 0
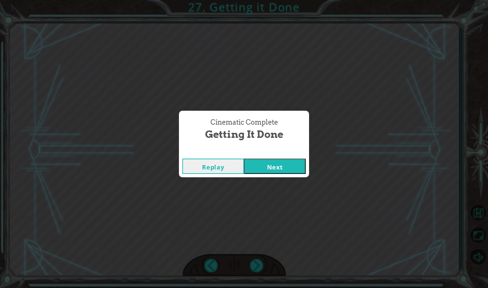
click at [288, 171] on button "Next" at bounding box center [275, 165] width 62 height 15
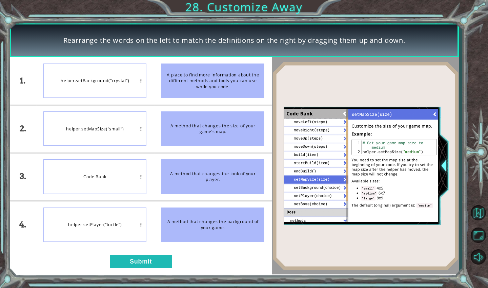
drag, startPoint x: 196, startPoint y: 87, endPoint x: 124, endPoint y: 87, distance: 71.2
click at [124, 87] on div "1. 2. 3. 4. helper.setBackground(“crystal”) helper.setMapSize(“small”) Code Ban…" at bounding box center [141, 152] width 263 height 191
click at [154, 81] on li "A place to find more information about the different methods and tools you can …" at bounding box center [213, 80] width 118 height 47
drag, startPoint x: 196, startPoint y: 230, endPoint x: 117, endPoint y: 225, distance: 79.6
click at [117, 225] on div "1. 2. 3. 4. helper.setBackground(“crystal”) helper.setMapSize(“small”) Code Ban…" at bounding box center [141, 152] width 263 height 191
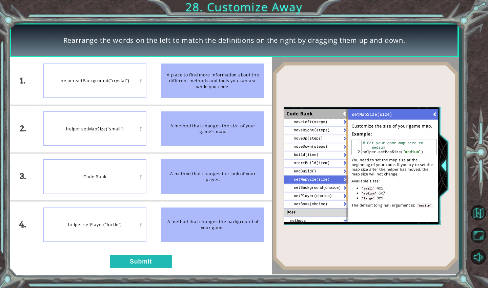
click at [153, 224] on li "helper.setPlayer(“turtle”)" at bounding box center [95, 224] width 118 height 47
drag, startPoint x: 193, startPoint y: 223, endPoint x: 175, endPoint y: 223, distance: 18.7
click at [175, 223] on div "A method that changes the background of your game." at bounding box center [212, 224] width 103 height 35
drag, startPoint x: 224, startPoint y: 88, endPoint x: 190, endPoint y: 89, distance: 34.3
click at [190, 89] on div "A place to find more information about the different methods and tools you can …" at bounding box center [212, 80] width 103 height 35
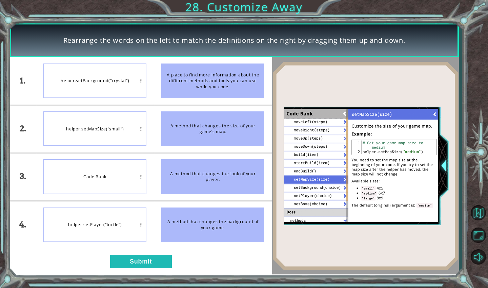
click at [150, 78] on li "helper.setBackground(“crystal”)" at bounding box center [95, 80] width 118 height 47
click at [119, 80] on div "helper.setBackground(“crystal”)" at bounding box center [94, 80] width 103 height 35
click at [146, 79] on div "helper.setBackground(“crystal”)" at bounding box center [94, 80] width 103 height 35
click at [141, 80] on div "helper.setBackground(“crystal”)" at bounding box center [94, 80] width 103 height 35
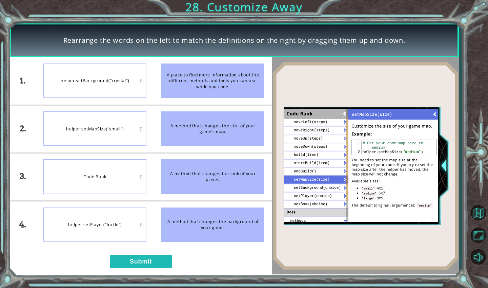
drag, startPoint x: 141, startPoint y: 80, endPoint x: 236, endPoint y: 79, distance: 95.3
click at [236, 79] on div "1. 2. 3. 4. helper.setBackground(“crystal”) helper.setMapSize(“small”) Code Ban…" at bounding box center [141, 152] width 263 height 191
click at [236, 79] on div "A place to find more information about the different methods and tools you can …" at bounding box center [212, 80] width 103 height 35
click at [153, 260] on button "Submit" at bounding box center [141, 261] width 62 height 14
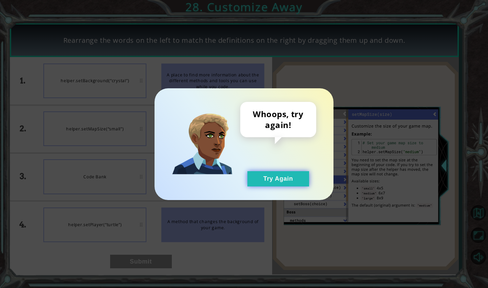
click at [270, 181] on button "Try Again" at bounding box center [279, 178] width 62 height 15
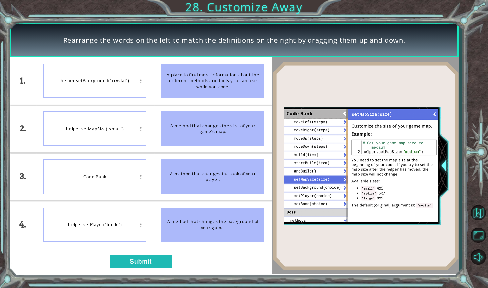
drag, startPoint x: 182, startPoint y: 231, endPoint x: 168, endPoint y: 243, distance: 18.0
click at [168, 242] on li "A method that changes the background of your game." at bounding box center [213, 224] width 118 height 47
click at [140, 260] on button "Submit" at bounding box center [141, 261] width 62 height 14
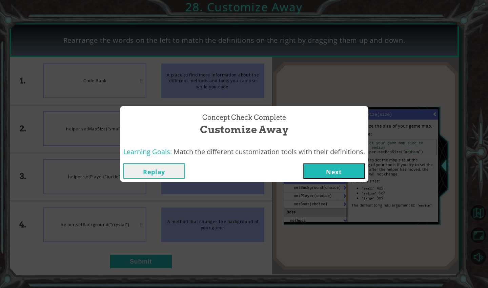
click at [347, 174] on button "Next" at bounding box center [335, 170] width 62 height 15
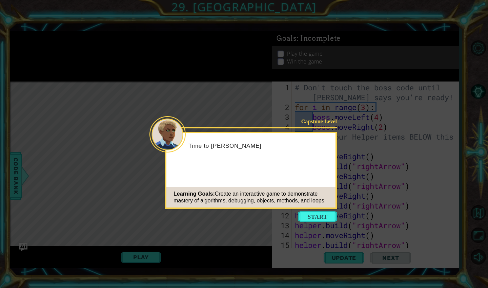
scroll to position [39, 0]
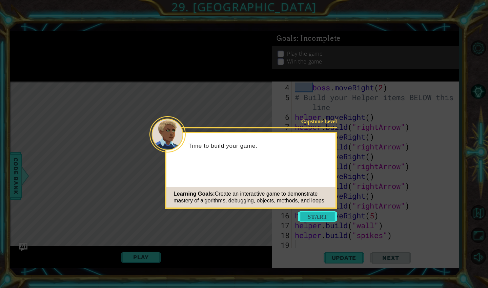
click at [331, 213] on button "Start" at bounding box center [318, 216] width 39 height 11
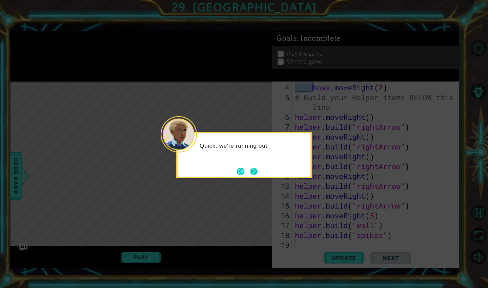
click at [257, 170] on button "Next" at bounding box center [254, 171] width 8 height 8
click at [257, 170] on button "Next" at bounding box center [253, 171] width 9 height 9
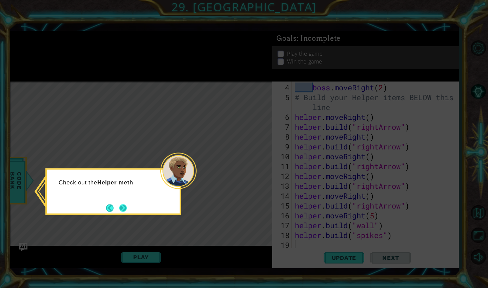
click at [123, 209] on button "Next" at bounding box center [123, 208] width 8 height 8
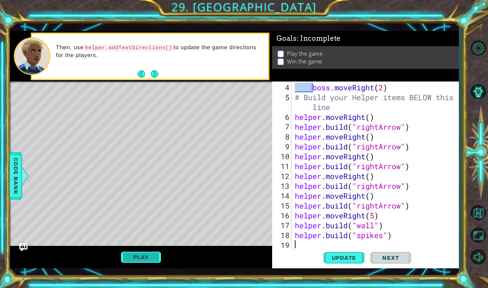
click at [138, 258] on button "Play" at bounding box center [141, 256] width 40 height 13
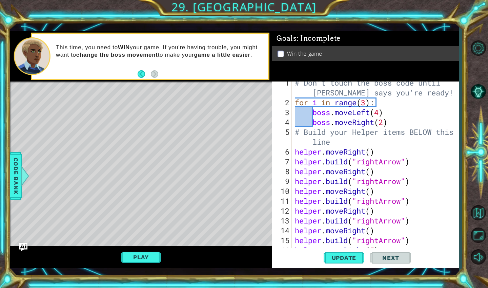
scroll to position [0, 0]
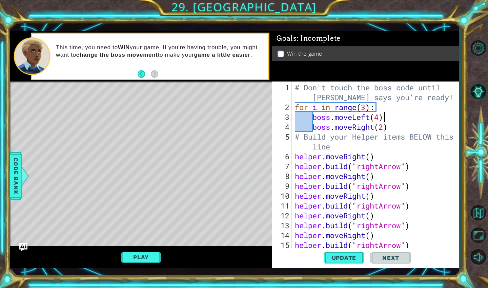
click at [420, 112] on div "# Don't touch the boss code until [PERSON_NAME] says you're ready! for i in ran…" at bounding box center [377, 180] width 167 height 197
type textarea "boss.moveLeft(4)"
click at [411, 60] on div "Win the game" at bounding box center [365, 53] width 187 height 15
click at [346, 61] on div "Goals : Incomplete Win the game" at bounding box center [365, 56] width 187 height 51
click at [341, 262] on button "Update" at bounding box center [344, 257] width 41 height 19
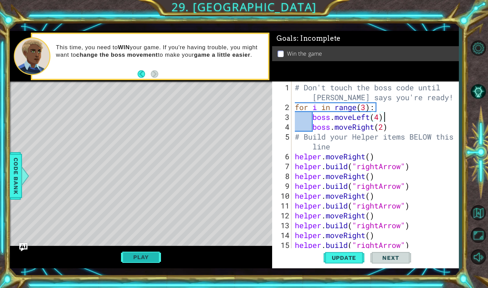
click at [147, 253] on button "Play" at bounding box center [141, 256] width 40 height 13
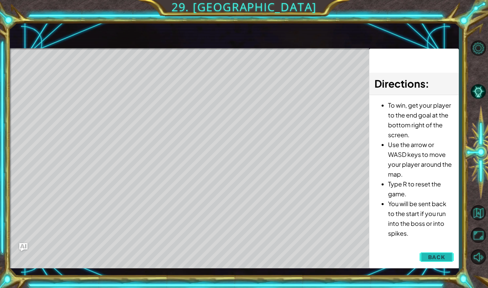
click at [447, 257] on button "Back" at bounding box center [437, 257] width 34 height 14
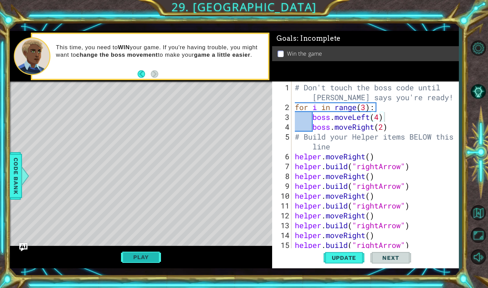
click at [149, 254] on button "Play" at bounding box center [141, 256] width 40 height 13
click at [382, 258] on span "Next" at bounding box center [391, 258] width 30 height 7
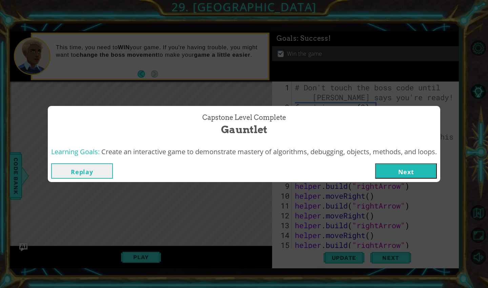
click at [414, 177] on button "Next" at bounding box center [407, 170] width 62 height 15
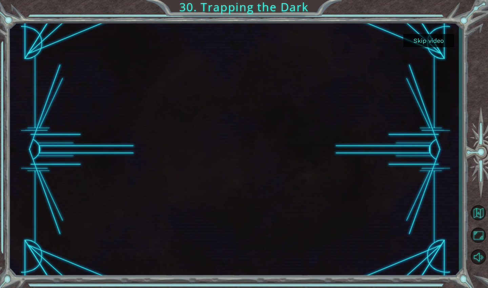
click at [437, 40] on button "Skip video" at bounding box center [429, 40] width 51 height 13
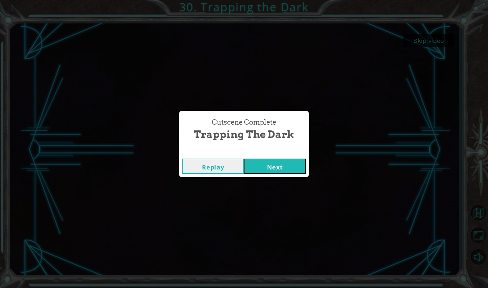
click at [281, 163] on button "Next" at bounding box center [275, 165] width 62 height 15
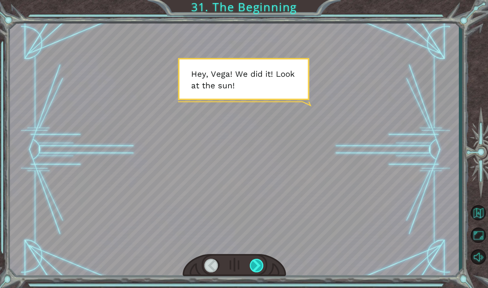
click at [259, 260] on div at bounding box center [257, 265] width 15 height 14
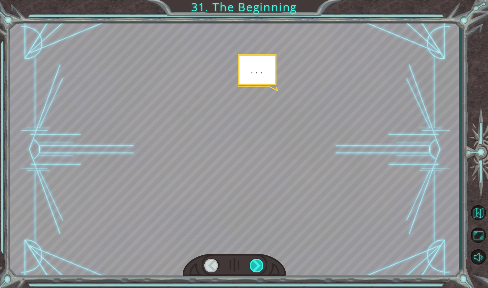
click at [259, 260] on div at bounding box center [257, 265] width 15 height 14
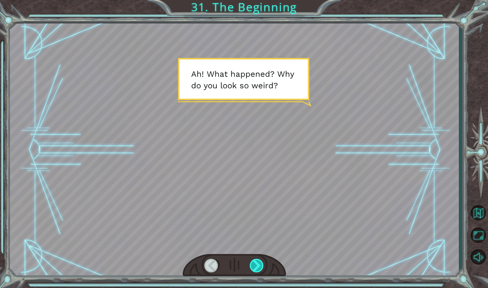
click at [259, 260] on div at bounding box center [257, 265] width 15 height 14
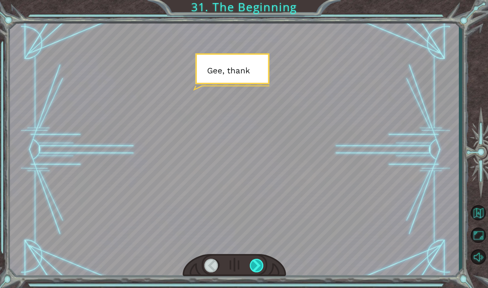
click at [259, 260] on div at bounding box center [257, 265] width 15 height 14
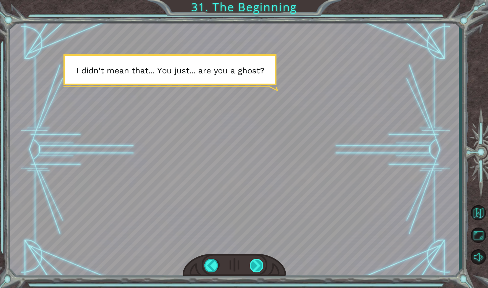
click at [255, 268] on div at bounding box center [257, 265] width 15 height 14
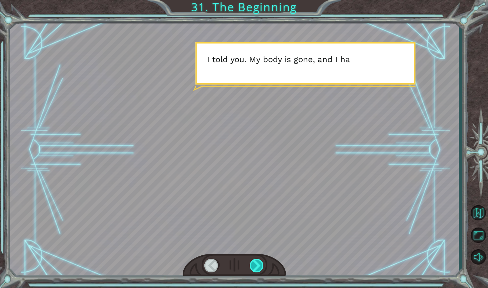
click at [255, 268] on div at bounding box center [257, 265] width 15 height 14
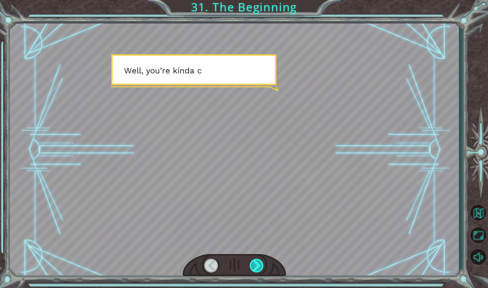
click at [255, 268] on div at bounding box center [257, 265] width 15 height 14
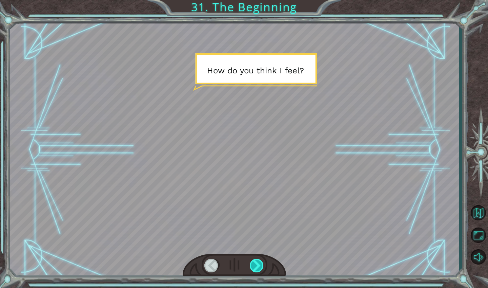
click at [255, 268] on div at bounding box center [257, 265] width 15 height 14
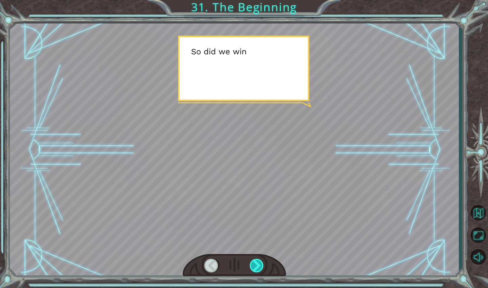
click at [255, 268] on div at bounding box center [257, 265] width 15 height 14
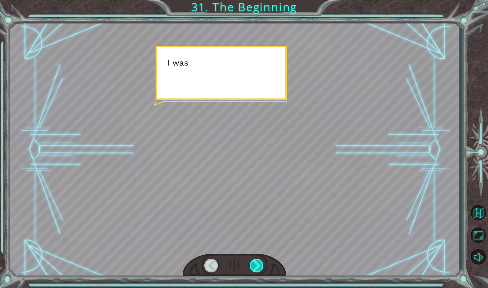
click at [255, 268] on div at bounding box center [257, 265] width 15 height 14
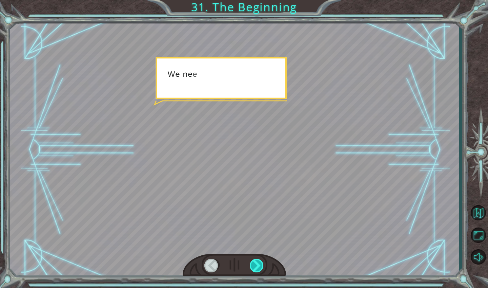
click at [255, 268] on div at bounding box center [257, 265] width 15 height 14
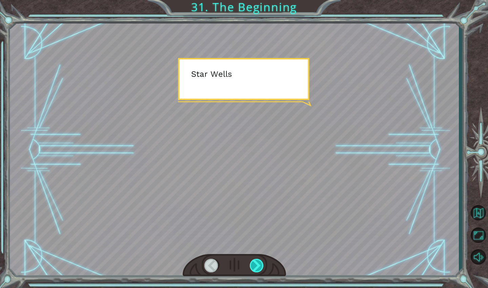
click at [255, 268] on div at bounding box center [257, 265] width 15 height 14
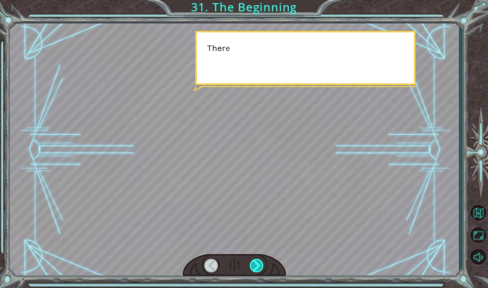
click at [255, 268] on div at bounding box center [257, 265] width 15 height 14
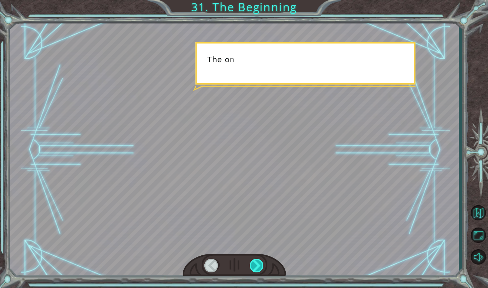
click at [255, 268] on div at bounding box center [257, 265] width 15 height 14
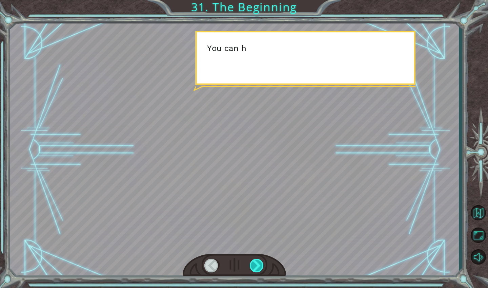
click at [255, 268] on div at bounding box center [257, 265] width 15 height 14
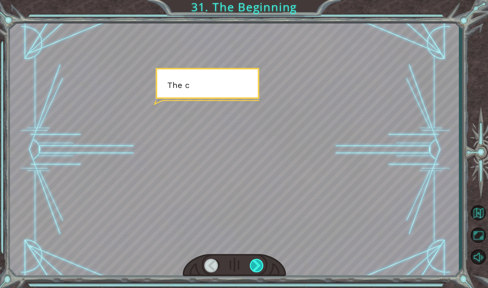
click at [255, 268] on div at bounding box center [257, 265] width 15 height 14
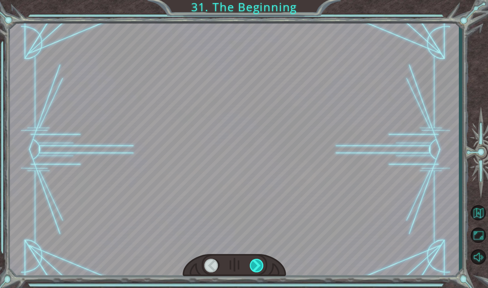
click at [255, 268] on div at bounding box center [257, 265] width 15 height 14
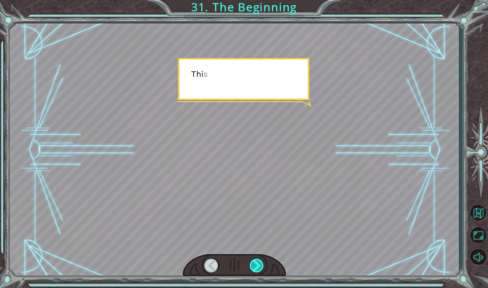
click at [255, 268] on div at bounding box center [257, 265] width 15 height 14
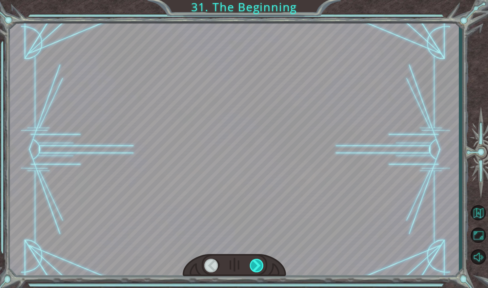
click at [255, 268] on div at bounding box center [257, 265] width 15 height 14
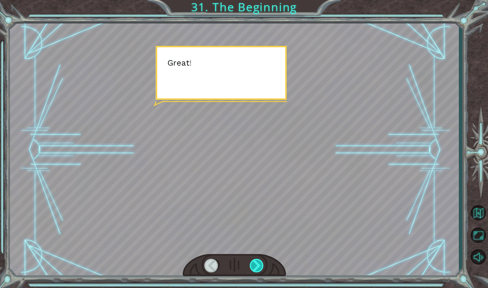
click at [255, 268] on div at bounding box center [257, 265] width 15 height 14
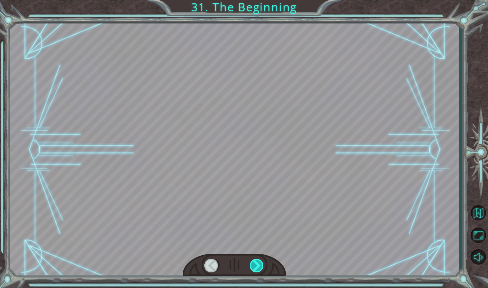
click at [255, 268] on div at bounding box center [257, 265] width 15 height 14
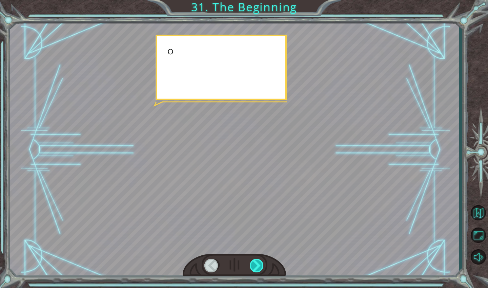
click at [255, 268] on div at bounding box center [257, 265] width 15 height 14
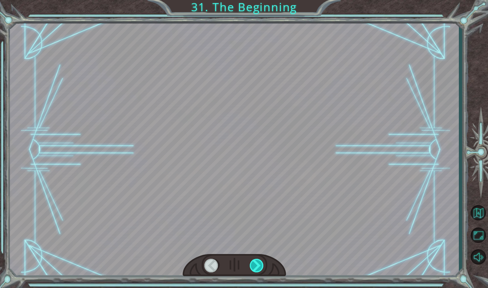
click at [255, 268] on div at bounding box center [257, 265] width 15 height 14
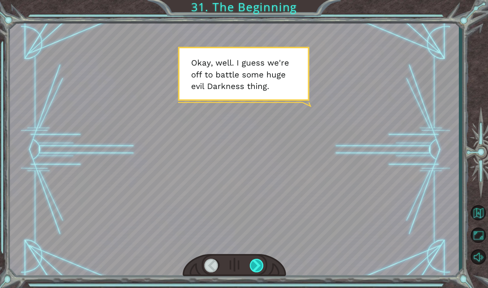
click at [255, 268] on div at bounding box center [257, 265] width 15 height 14
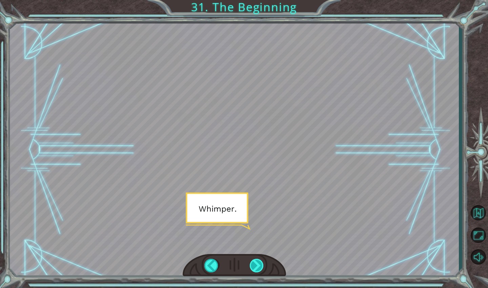
click at [255, 268] on div at bounding box center [257, 265] width 15 height 14
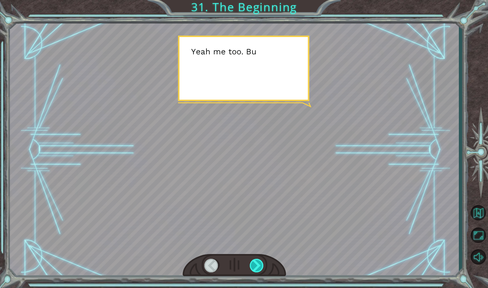
click at [255, 268] on div at bounding box center [257, 265] width 15 height 14
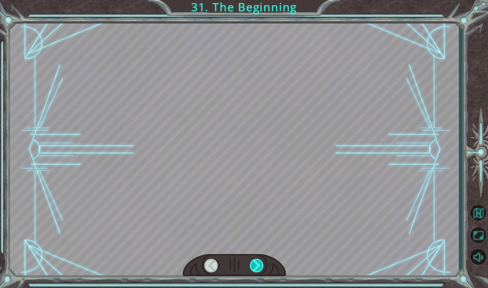
click at [255, 268] on div at bounding box center [257, 265] width 15 height 14
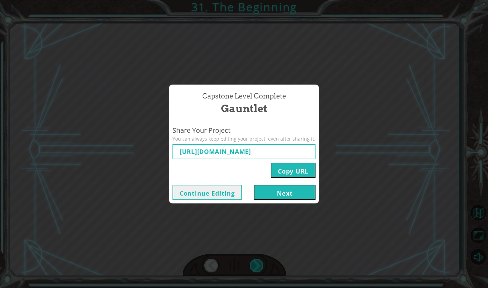
type input "[URL][DOMAIN_NAME]"
click at [286, 196] on button "Next" at bounding box center [285, 192] width 62 height 15
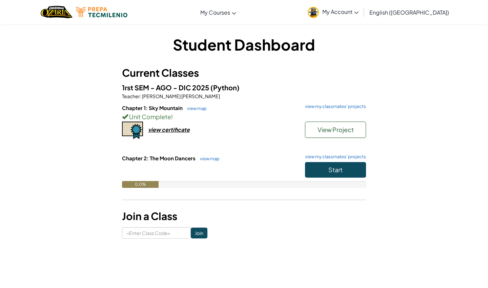
click at [343, 168] on span "Start" at bounding box center [336, 170] width 14 height 8
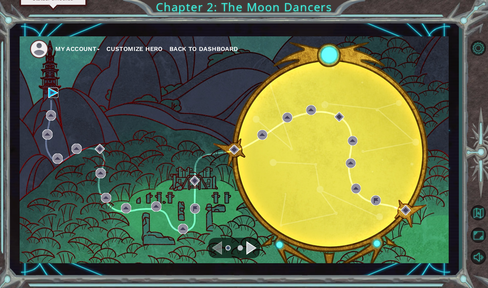
click at [52, 93] on img at bounding box center [53, 93] width 10 height 10
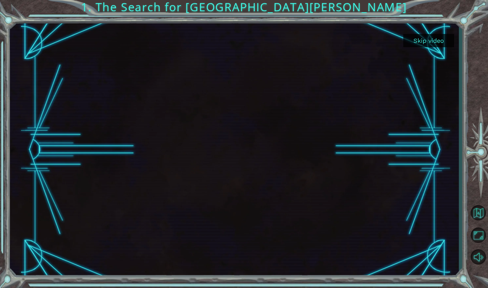
click at [432, 42] on button "Skip video" at bounding box center [429, 40] width 51 height 13
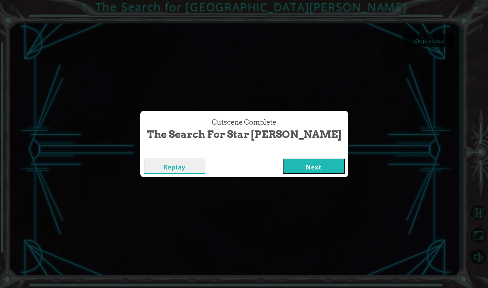
click at [306, 168] on button "Next" at bounding box center [314, 165] width 62 height 15
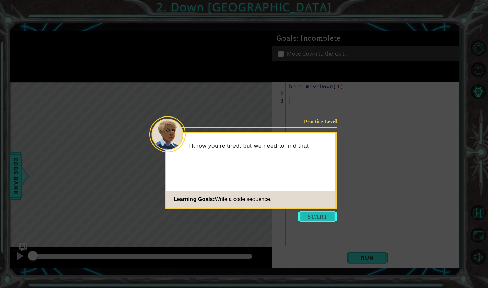
click at [312, 216] on button "Start" at bounding box center [318, 216] width 39 height 11
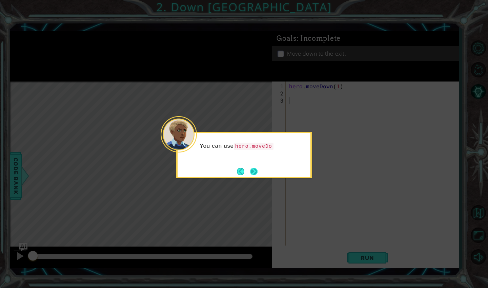
click at [258, 174] on button "Next" at bounding box center [253, 171] width 7 height 7
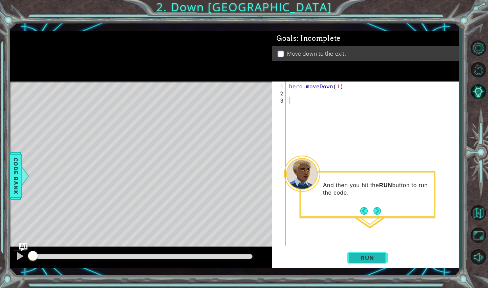
click at [357, 261] on button "Run" at bounding box center [367, 257] width 41 height 19
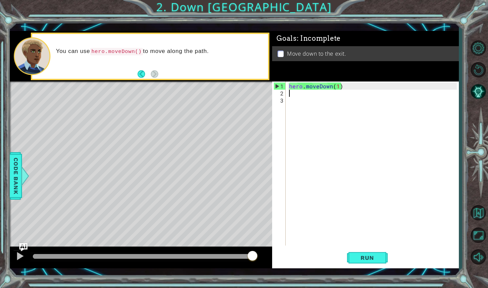
click at [292, 93] on div "hero . moveDown ( 1 )" at bounding box center [374, 171] width 173 height 178
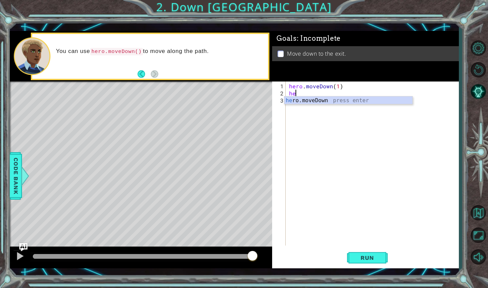
scroll to position [0, 0]
click at [306, 103] on div "hero .moveDown press enter" at bounding box center [349, 108] width 128 height 24
type textarea "hero.moveDown(1)"
click at [364, 254] on span "Run" at bounding box center [367, 257] width 27 height 7
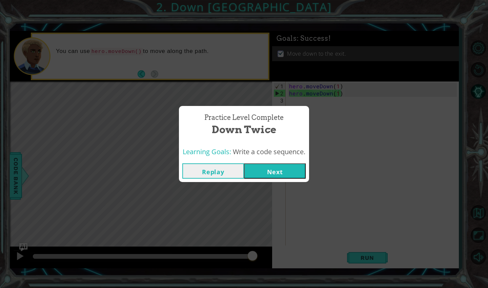
click at [264, 173] on button "Next" at bounding box center [275, 170] width 62 height 15
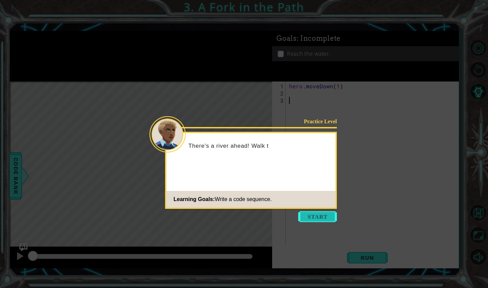
click at [305, 212] on button "Start" at bounding box center [318, 216] width 39 height 11
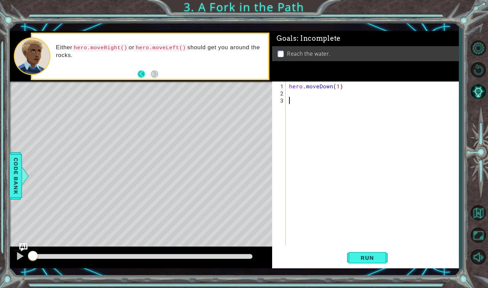
click at [143, 75] on button "Back" at bounding box center [144, 73] width 13 height 7
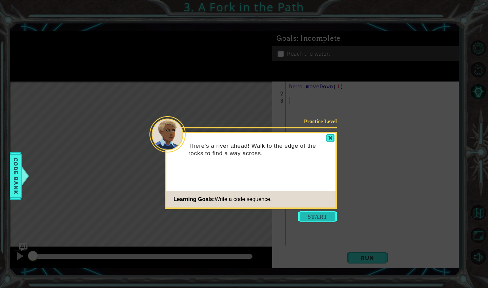
click at [321, 220] on button "Start" at bounding box center [318, 216] width 39 height 11
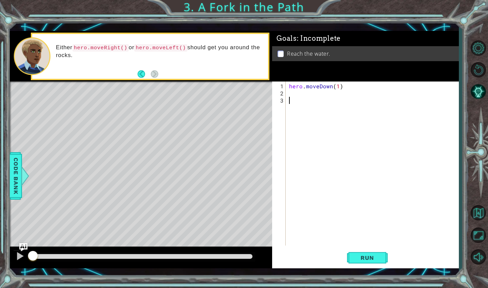
click at [292, 96] on div "hero . moveDown ( 1 )" at bounding box center [374, 171] width 173 height 178
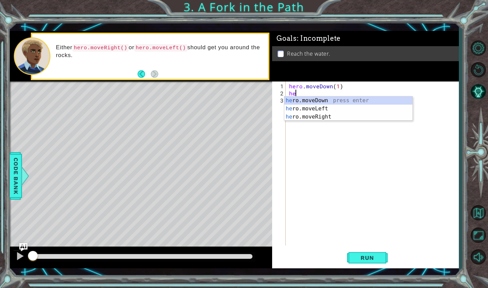
scroll to position [0, 0]
click at [315, 102] on div "her o.moveDown press enter her o.moveLeft press enter her o.moveRight press ent…" at bounding box center [349, 116] width 128 height 41
type textarea "hero.moveDown(1)"
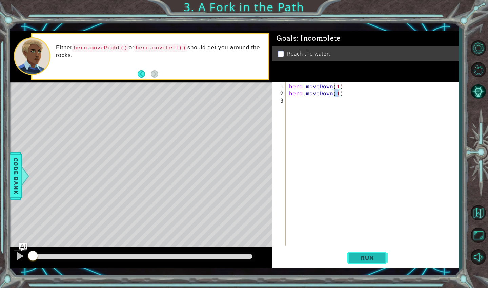
click at [363, 257] on span "Run" at bounding box center [367, 257] width 27 height 7
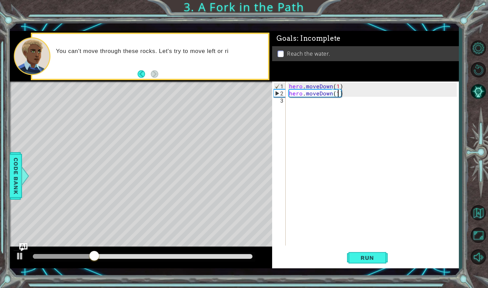
click at [301, 103] on div "hero . moveDown ( 1 ) hero . moveDown ( 1 )" at bounding box center [374, 171] width 173 height 178
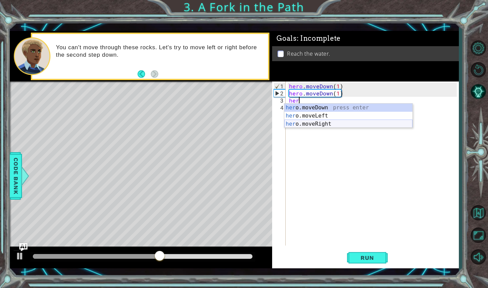
click at [309, 126] on div "her o.moveDown press enter her o.moveLeft press enter her o.moveRight press ent…" at bounding box center [349, 123] width 128 height 41
type textarea "hero.moveRight(1)"
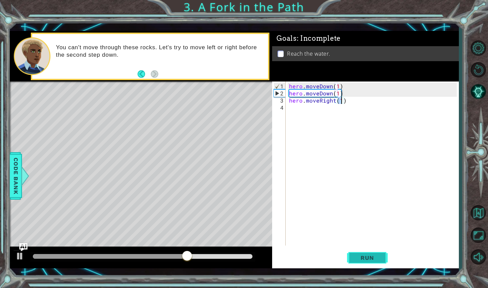
click at [377, 259] on span "Run" at bounding box center [367, 257] width 27 height 7
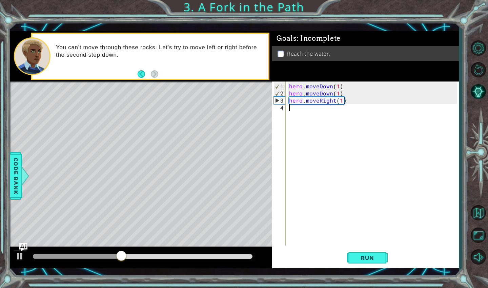
click at [328, 110] on div "hero . moveDown ( 1 ) hero . moveDown ( 1 ) hero . moveRight ( 1 )" at bounding box center [374, 171] width 173 height 178
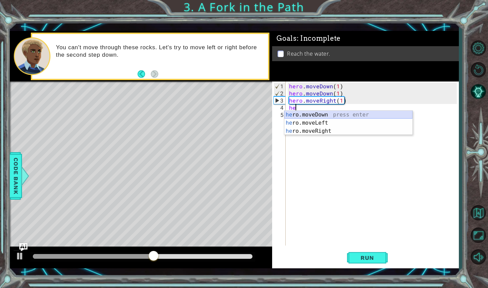
click at [325, 111] on div "he ro.moveDown press enter he ro.moveLeft press enter he ro.moveRight press ent…" at bounding box center [349, 131] width 128 height 41
type textarea "hero.moveDown(1)"
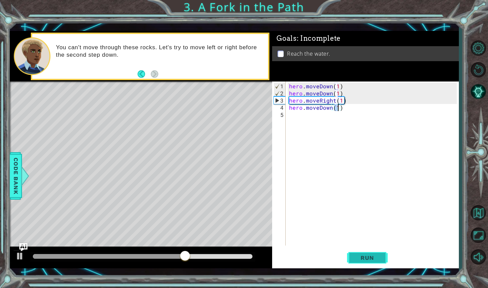
click at [368, 263] on button "Run" at bounding box center [367, 257] width 41 height 19
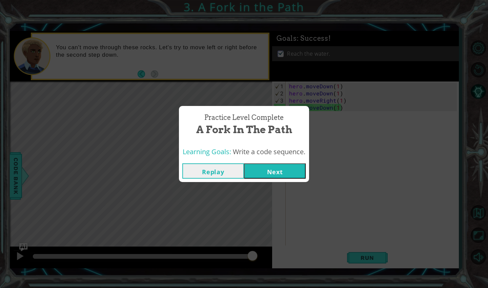
click at [298, 171] on button "Next" at bounding box center [275, 170] width 62 height 15
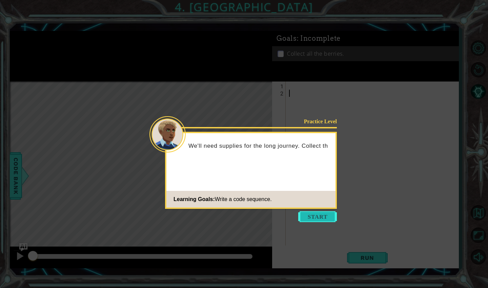
click at [314, 215] on button "Start" at bounding box center [318, 216] width 39 height 11
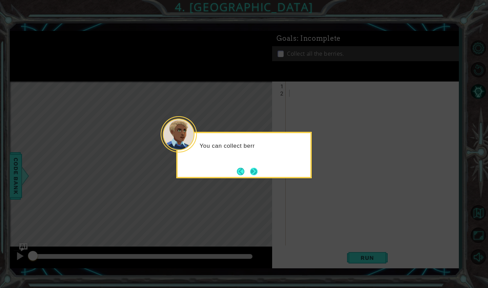
click at [251, 173] on button "Next" at bounding box center [253, 171] width 7 height 7
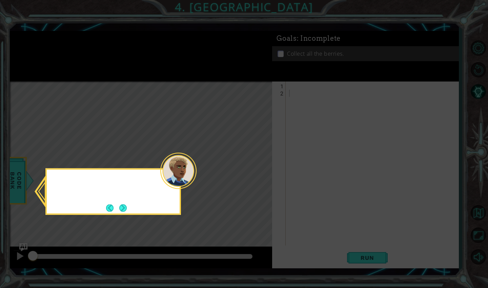
click at [251, 173] on icon at bounding box center [244, 144] width 488 height 288
click at [123, 209] on button "Next" at bounding box center [123, 208] width 8 height 8
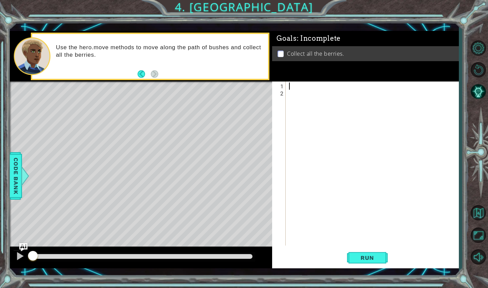
click at [292, 84] on div at bounding box center [374, 171] width 173 height 178
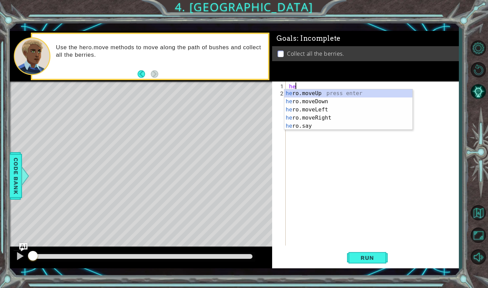
scroll to position [0, 0]
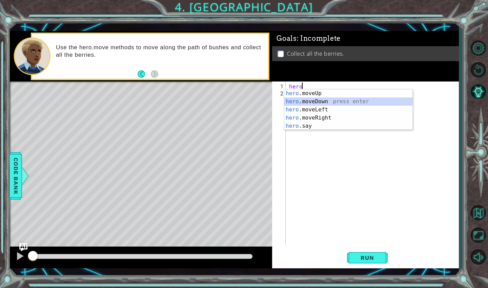
click at [311, 102] on div "hero .moveUp press enter hero .moveDown press enter hero .moveLeft press enter …" at bounding box center [349, 117] width 128 height 57
type textarea "hero.moveDown(1)"
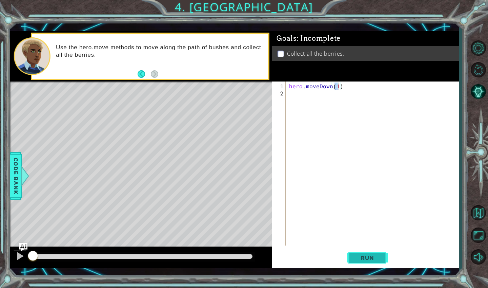
click at [364, 256] on span "Run" at bounding box center [367, 257] width 27 height 7
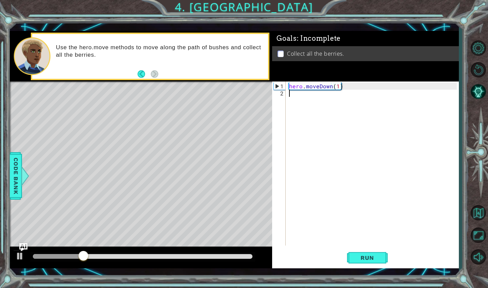
click at [292, 96] on div "hero . moveDown ( 1 )" at bounding box center [374, 171] width 173 height 178
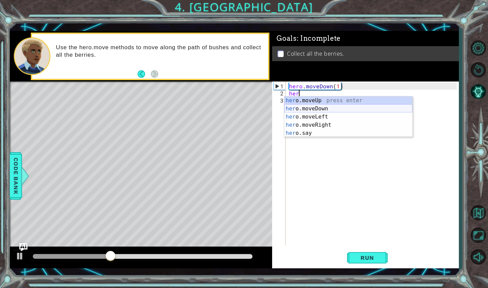
click at [318, 109] on div "her o.moveUp press enter her o.moveDown press enter her o.moveLeft press enter …" at bounding box center [349, 124] width 128 height 57
type textarea "hero.moveDown(1)"
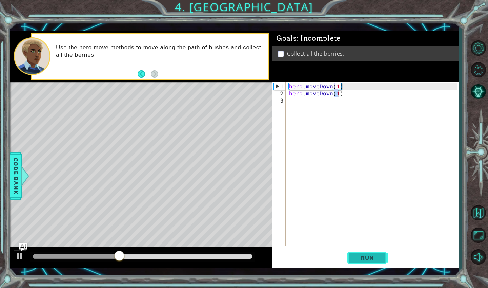
click at [364, 260] on span "Run" at bounding box center [367, 257] width 27 height 7
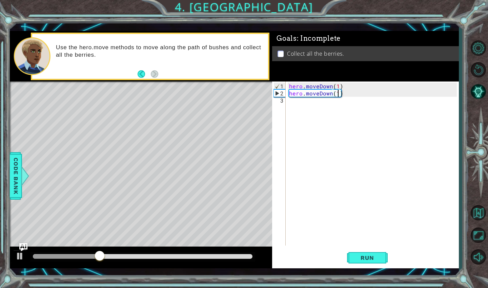
click at [292, 104] on div "hero . moveDown ( 1 ) hero . moveDown ( 1 )" at bounding box center [374, 171] width 173 height 178
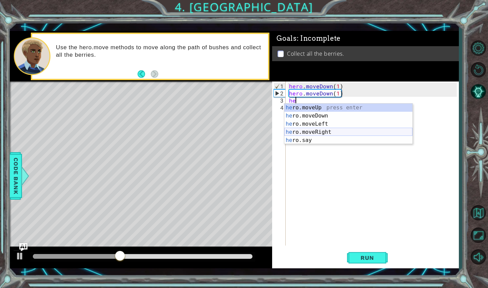
click at [305, 129] on div "he ro.moveUp press enter he ro.moveDown press enter he ro.moveLeft press enter …" at bounding box center [349, 131] width 128 height 57
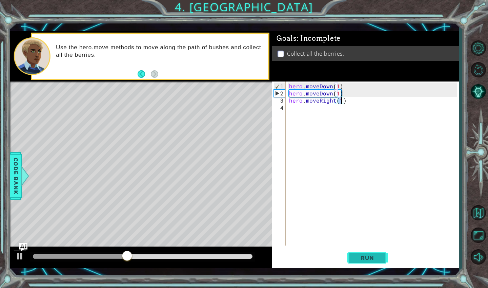
click at [359, 256] on span "Run" at bounding box center [367, 257] width 27 height 7
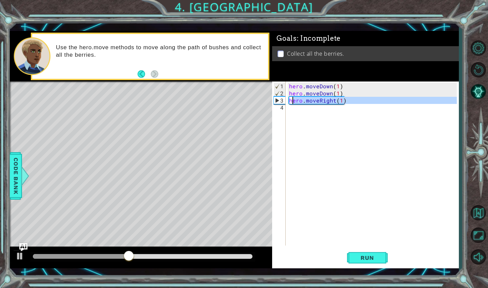
drag, startPoint x: 358, startPoint y: 105, endPoint x: 291, endPoint y: 102, distance: 66.5
click at [291, 102] on div "hero . moveDown ( 1 ) hero . moveDown ( 1 ) hero . moveRight ( 1 )" at bounding box center [374, 171] width 173 height 178
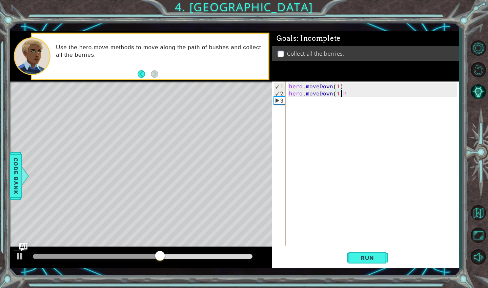
click at [349, 91] on div "hero . moveDown ( 1 ) hero . moveDown ( 1 ) h" at bounding box center [374, 171] width 173 height 178
type textarea "hero.moveDown(1)"
click at [318, 98] on div "hero . moveDown ( 1 ) hero . moveDown ( 1 )" at bounding box center [374, 171] width 173 height 178
type textarea "h"
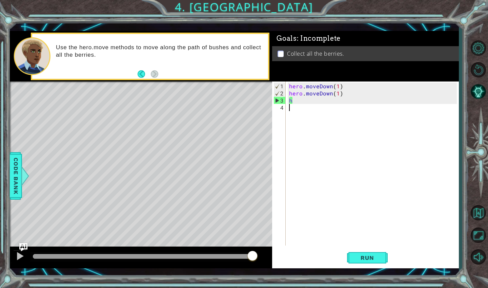
click at [310, 164] on div "hero . moveDown ( 1 ) hero . moveDown ( 1 ) h" at bounding box center [374, 171] width 173 height 178
click at [299, 104] on div "hero . moveDown ( 1 ) hero . moveDown ( 1 ) h" at bounding box center [374, 171] width 173 height 178
click at [298, 100] on div "hero . moveDown ( 1 ) hero . moveDown ( 1 ) h" at bounding box center [374, 171] width 173 height 178
type textarea "h"
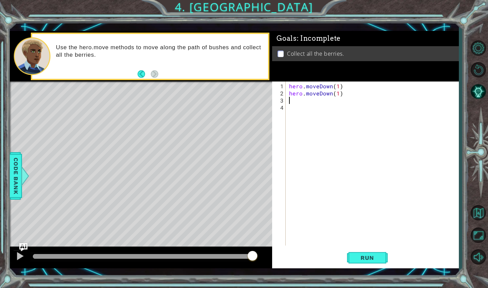
click at [290, 112] on div "hero . moveDown ( 1 ) hero . moveDown ( 1 )" at bounding box center [374, 171] width 173 height 178
click at [290, 101] on div "hero . moveDown ( 1 ) hero . moveDown ( 1 )" at bounding box center [374, 171] width 173 height 178
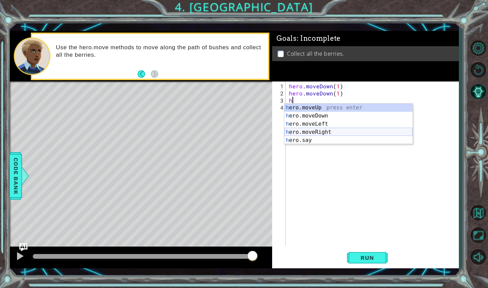
click at [305, 133] on div "h ero.moveUp press enter h ero.moveDown press enter h ero.moveLeft press enter …" at bounding box center [349, 131] width 128 height 57
type textarea "hero.moveRight(1)"
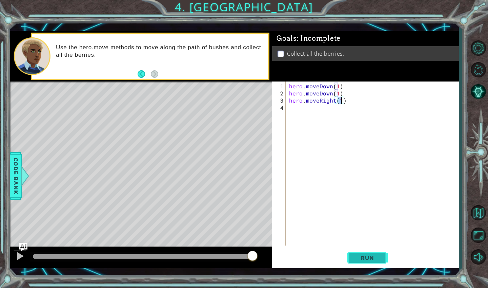
click at [374, 254] on span "Run" at bounding box center [367, 257] width 27 height 7
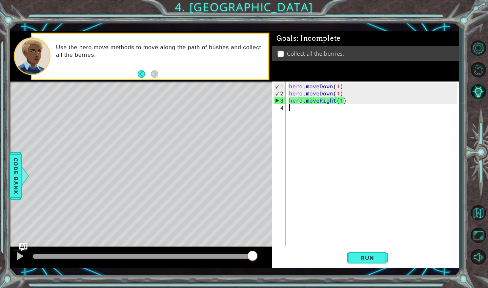
click at [321, 110] on div "hero . moveDown ( 1 ) hero . moveDown ( 1 ) hero . moveRight ( 1 )" at bounding box center [374, 171] width 173 height 178
click at [372, 262] on button "Run" at bounding box center [367, 257] width 41 height 19
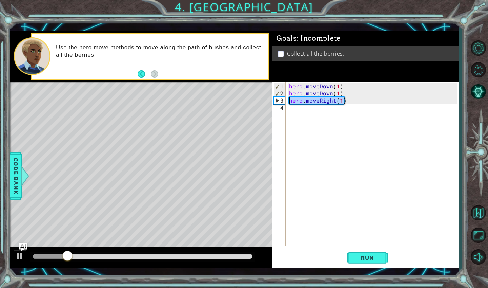
drag, startPoint x: 351, startPoint y: 102, endPoint x: 288, endPoint y: 100, distance: 63.5
click at [288, 100] on div "1 2 3 4 hero . moveDown ( 1 ) hero . moveDown ( 1 ) hero . moveRight ( 1 ) הההה…" at bounding box center [364, 163] width 185 height 164
type textarea "hero.moveRight(1)"
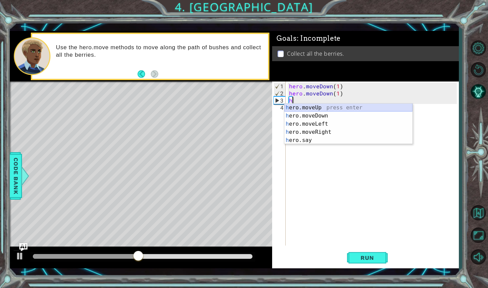
click at [316, 111] on div "h ero.moveUp press enter h ero.moveDown press enter h ero.moveLeft press enter …" at bounding box center [349, 131] width 128 height 57
type textarea "hero.moveUp(1)"
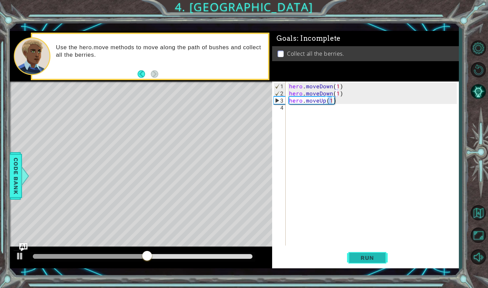
click at [371, 256] on span "Run" at bounding box center [367, 257] width 27 height 7
drag, startPoint x: 339, startPoint y: 100, endPoint x: 288, endPoint y: 98, distance: 50.9
click at [288, 98] on div "hero.moveUp(1) 1 2 3 4 hero . moveDown ( 1 ) hero . moveDown ( 1 ) hero . moveU…" at bounding box center [364, 163] width 185 height 164
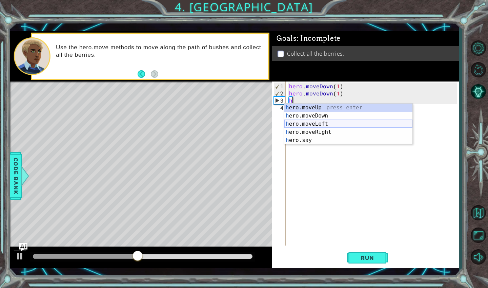
click at [322, 125] on div "h ero.moveUp press enter h ero.moveDown press enter h ero.moveLeft press enter …" at bounding box center [349, 131] width 128 height 57
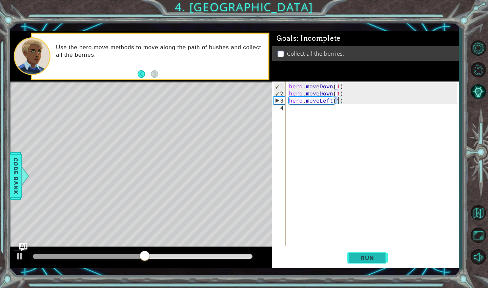
click at [370, 253] on button "Run" at bounding box center [367, 257] width 41 height 19
type textarea "hero.moveLeft(2)"
click at [380, 258] on span "Run" at bounding box center [367, 257] width 27 height 7
click at [291, 113] on div "hero . moveDown ( 1 ) hero . moveDown ( 1 ) hero . moveLeft ( 2 )" at bounding box center [374, 171] width 173 height 178
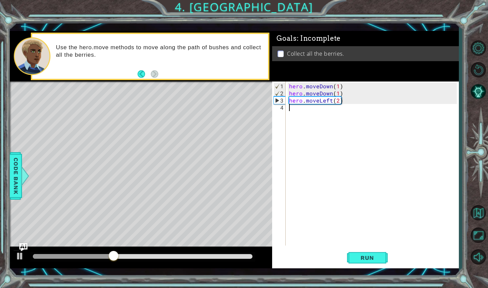
scroll to position [0, 0]
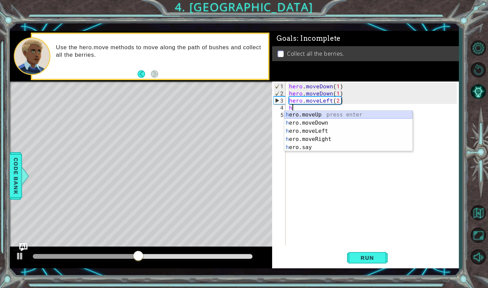
click at [311, 116] on div "h ero.moveUp press enter h ero.moveDown press enter h ero.moveLeft press enter …" at bounding box center [349, 139] width 128 height 57
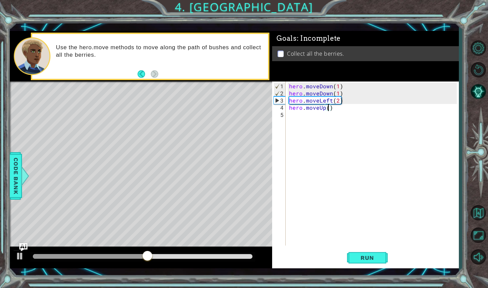
scroll to position [0, 2]
type textarea "hero.moveUp(2)"
click at [356, 257] on span "Run" at bounding box center [367, 257] width 27 height 7
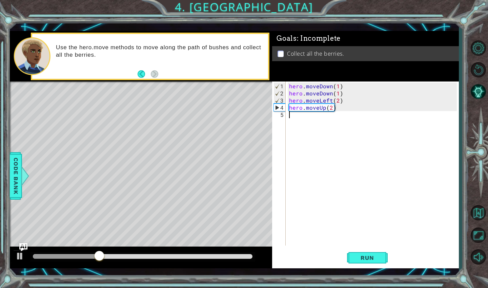
click at [292, 117] on div "hero . moveDown ( 1 ) hero . moveDown ( 1 ) hero . moveLeft ( 2 ) hero . moveUp…" at bounding box center [374, 171] width 173 height 178
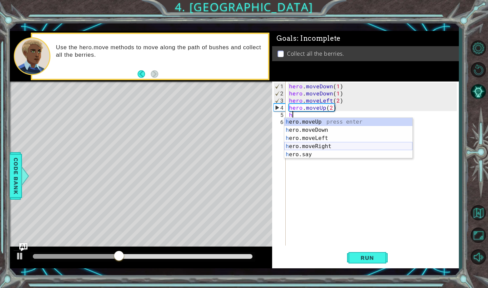
click at [304, 144] on div "h ero.moveUp press enter h ero.moveDown press enter h ero.moveLeft press enter …" at bounding box center [349, 146] width 128 height 57
type textarea "hero.moveRight(1)"
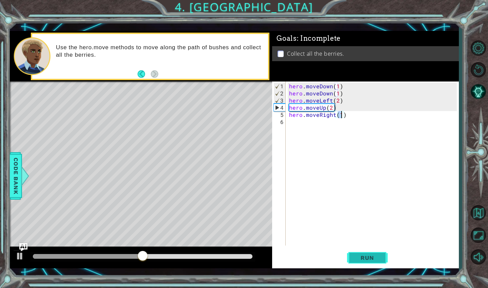
click at [372, 257] on span "Run" at bounding box center [367, 257] width 27 height 7
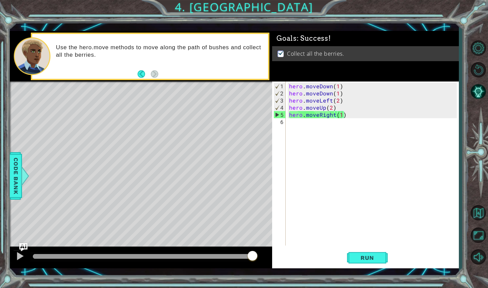
click at [0, 0] on div "Practice Level Complete Fruit Loop" at bounding box center [0, 0] width 0 height 0
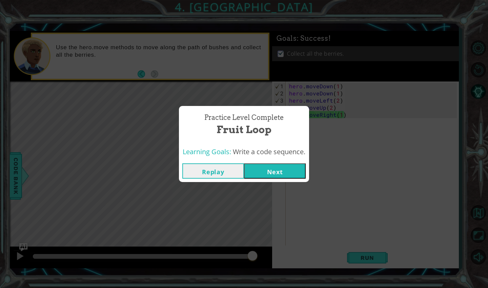
click at [287, 173] on button "Next" at bounding box center [275, 170] width 62 height 15
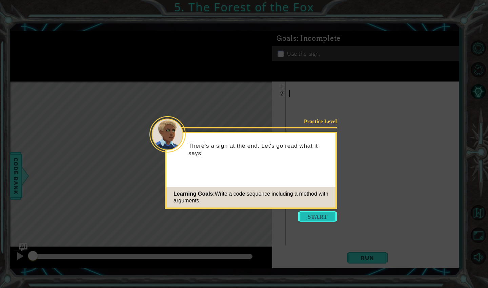
click at [329, 215] on button "Start" at bounding box center [318, 216] width 39 height 11
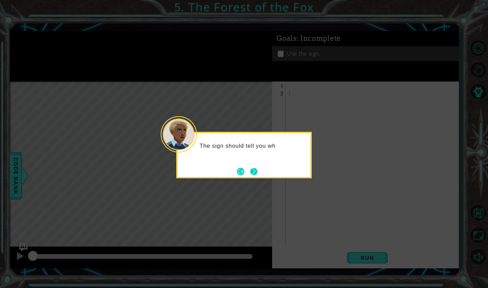
click at [258, 173] on button "Next" at bounding box center [253, 171] width 7 height 7
click at [258, 173] on button "Next" at bounding box center [254, 171] width 8 height 8
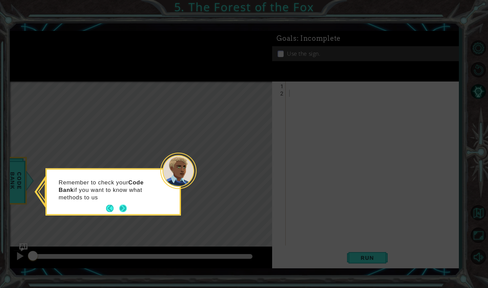
click at [123, 206] on button "Next" at bounding box center [122, 208] width 7 height 7
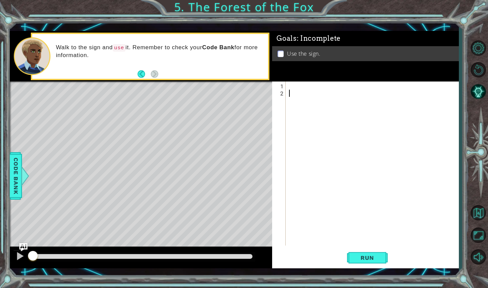
click at [289, 87] on div at bounding box center [374, 171] width 173 height 178
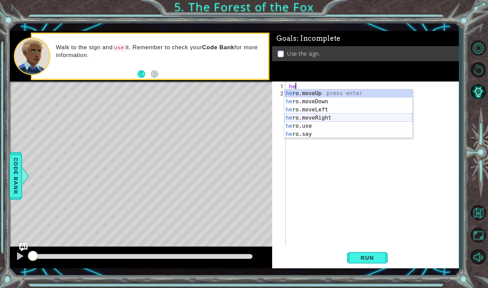
click at [302, 117] on div "he ro.moveUp press enter he ro.moveDown press enter he ro.moveLeft press enter …" at bounding box center [349, 121] width 128 height 65
type textarea "hero.moveRight(1)"
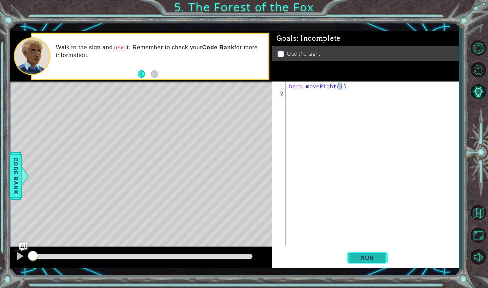
click at [367, 263] on button "Run" at bounding box center [367, 257] width 41 height 19
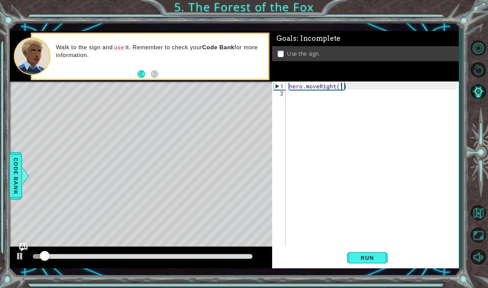
click at [318, 96] on div "hero . moveRight ( 1 )" at bounding box center [374, 171] width 173 height 178
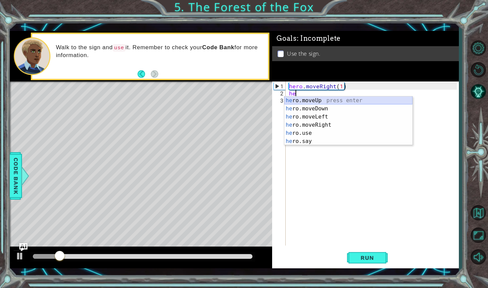
click at [315, 100] on div "he ro.moveUp press enter he ro.moveDown press enter he ro.moveLeft press enter …" at bounding box center [349, 128] width 128 height 65
type textarea "hero.moveUp(1)"
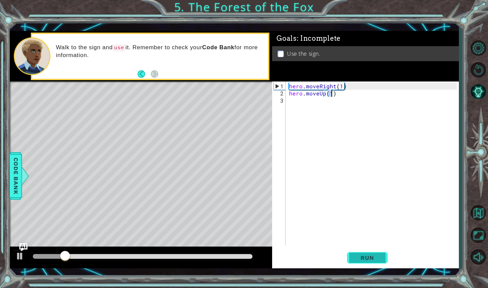
click at [369, 258] on span "Run" at bounding box center [367, 257] width 27 height 7
click at [293, 99] on div "hero . moveRight ( 1 ) hero . moveUp ( 1 )" at bounding box center [374, 171] width 173 height 178
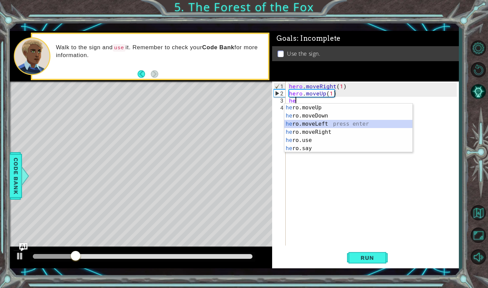
click at [322, 124] on div "he ro.moveUp press enter he ro.moveDown press enter he ro.moveLeft press enter …" at bounding box center [349, 135] width 128 height 65
type textarea "hero.moveLeft(1)"
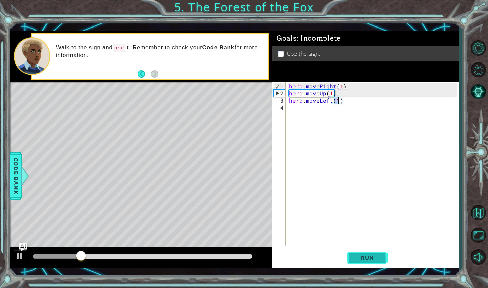
click at [375, 252] on button "Run" at bounding box center [367, 257] width 41 height 19
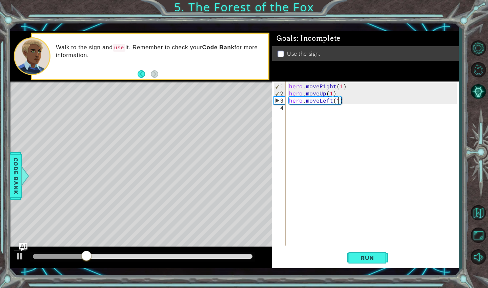
click at [305, 112] on div "hero . moveRight ( 1 ) hero . moveUp ( 1 ) hero . moveLeft ( 1 )" at bounding box center [374, 171] width 173 height 178
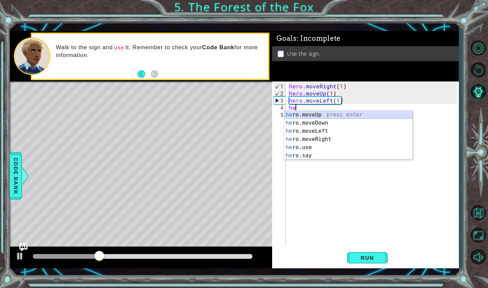
click at [308, 115] on div "he ro.moveUp press enter he ro.moveDown press enter he ro.moveLeft press enter …" at bounding box center [349, 143] width 128 height 65
type textarea "hero.moveUp(1)"
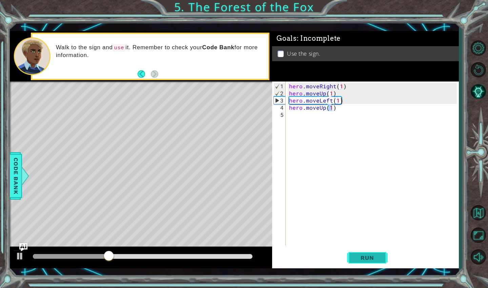
click at [362, 254] on span "Run" at bounding box center [367, 257] width 27 height 7
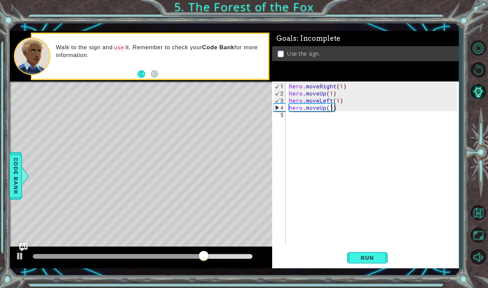
click at [295, 115] on div "hero . moveRight ( 1 ) hero . moveUp ( 1 ) hero . moveLeft ( 1 ) hero . moveUp …" at bounding box center [374, 171] width 173 height 178
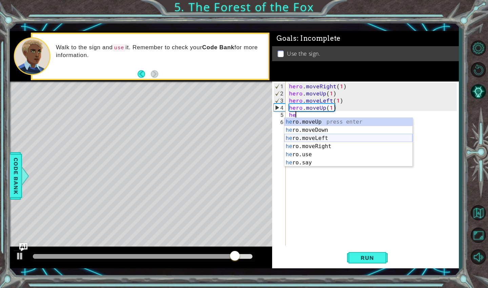
click at [317, 140] on div "he ro.moveUp press enter he ro.moveDown press enter he ro.moveLeft press enter …" at bounding box center [349, 150] width 128 height 65
type textarea "hero.moveLeft(1)"
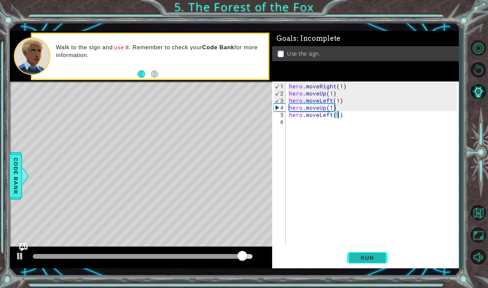
click at [373, 255] on span "Run" at bounding box center [367, 257] width 27 height 7
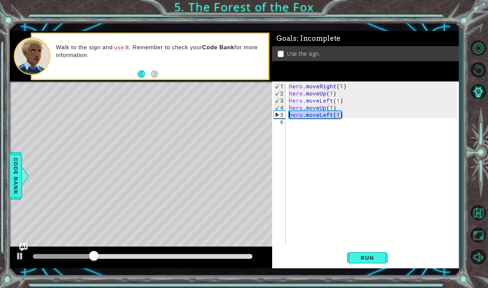
drag, startPoint x: 343, startPoint y: 115, endPoint x: 289, endPoint y: 113, distance: 54.0
click at [289, 113] on div "hero . moveRight ( 1 ) hero . moveUp ( 1 ) hero . moveLeft ( 1 ) hero . moveUp …" at bounding box center [374, 171] width 173 height 178
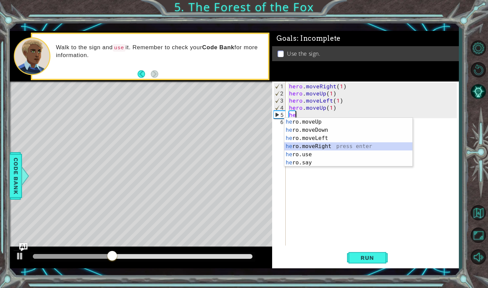
click at [321, 148] on div "he ro.moveUp press enter he ro.moveDown press enter he ro.moveLeft press enter …" at bounding box center [349, 150] width 128 height 65
type textarea "hero.moveRight(1)"
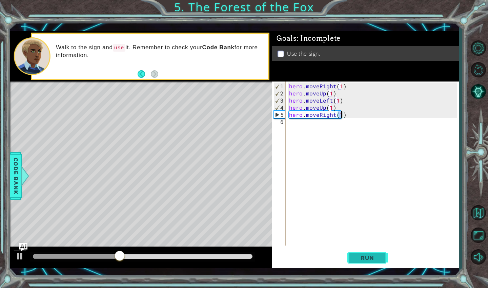
click at [370, 255] on span "Run" at bounding box center [367, 257] width 27 height 7
click at [292, 124] on div "hero . moveRight ( 1 ) hero . moveUp ( 1 ) hero . moveLeft ( 1 ) hero . moveUp …" at bounding box center [374, 171] width 173 height 178
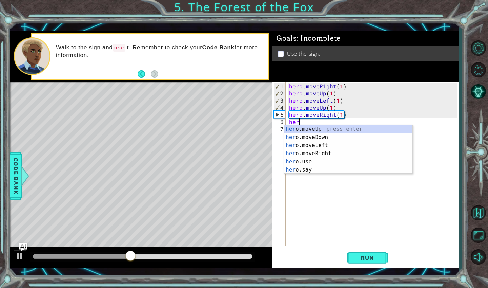
scroll to position [0, 0]
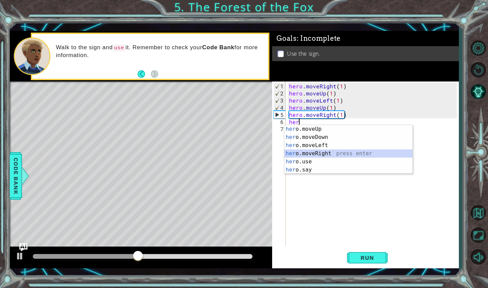
click at [305, 151] on div "her o.moveUp press enter her o.moveDown press enter her o.moveLeft press enter …" at bounding box center [349, 157] width 128 height 65
type textarea "hero.moveRight(1)"
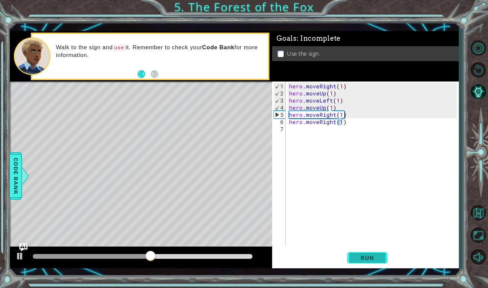
click at [366, 255] on span "Run" at bounding box center [367, 257] width 27 height 7
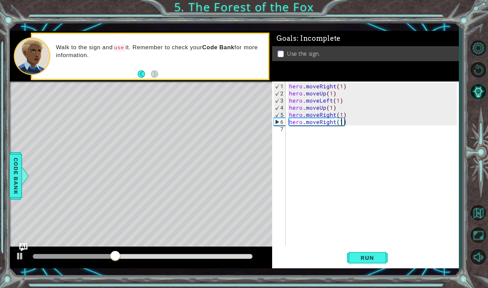
click at [297, 132] on div "hero . moveRight ( 1 ) hero . moveUp ( 1 ) hero . moveLeft ( 1 ) hero . moveUp …" at bounding box center [374, 171] width 173 height 178
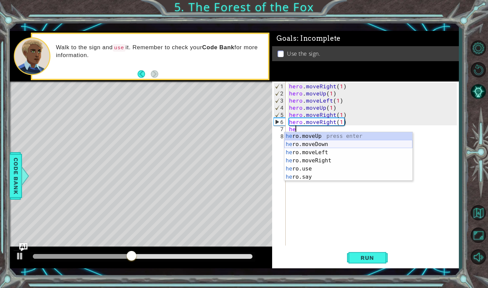
click at [313, 146] on div "he ro.moveUp press enter he ro.moveDown press enter he ro.moveLeft press enter …" at bounding box center [349, 164] width 128 height 65
type textarea "hero.moveDown(1)"
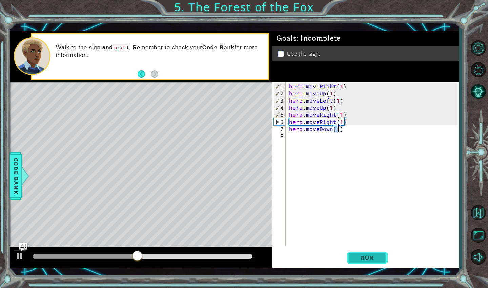
click at [357, 260] on span "Run" at bounding box center [367, 257] width 27 height 7
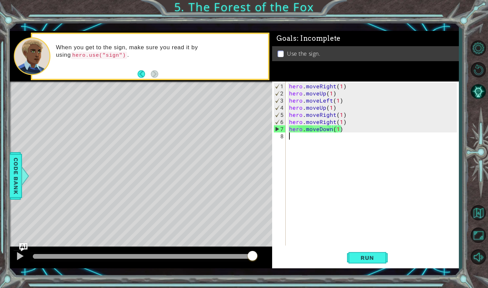
click at [297, 139] on div "hero . moveRight ( 1 ) hero . moveUp ( 1 ) hero . moveLeft ( 1 ) hero . moveUp …" at bounding box center [374, 171] width 173 height 178
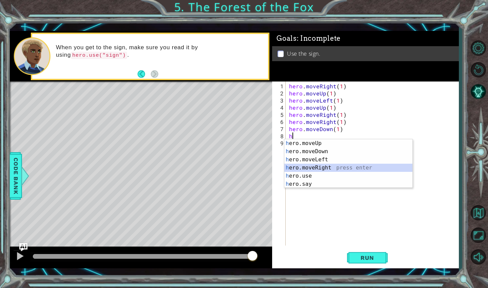
click at [309, 168] on div "h ero.moveUp press enter h ero.moveDown press enter h ero.moveLeft press enter …" at bounding box center [349, 171] width 128 height 65
type textarea "hero.moveRight(1)"
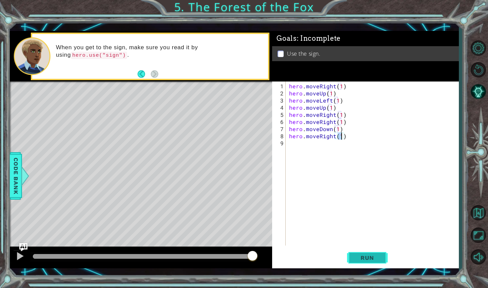
click at [366, 261] on span "Run" at bounding box center [367, 257] width 27 height 7
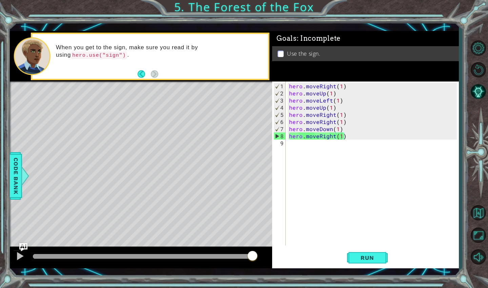
click at [200, 166] on div "Level Map" at bounding box center [166, 181] width 313 height 200
drag, startPoint x: 353, startPoint y: 137, endPoint x: 290, endPoint y: 136, distance: 63.8
click at [290, 136] on div "hero . moveRight ( 1 ) hero . moveUp ( 1 ) hero . moveLeft ( 1 ) hero . moveUp …" at bounding box center [374, 171] width 173 height 178
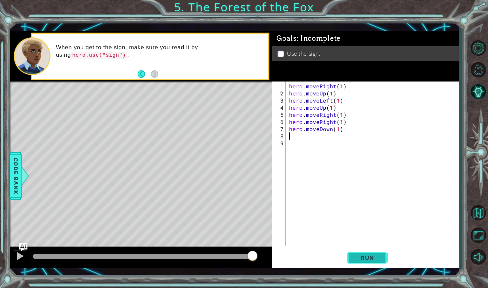
click at [364, 255] on span "Run" at bounding box center [367, 257] width 27 height 7
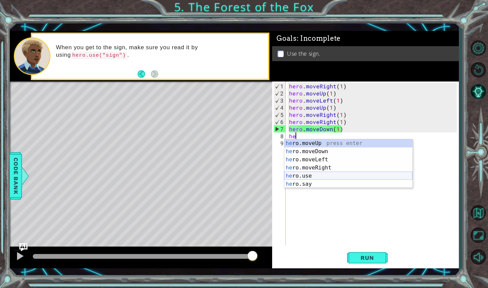
click at [308, 177] on div "he ro.moveUp press enter he ro.moveDown press enter he ro.moveLeft press enter …" at bounding box center [349, 171] width 128 height 65
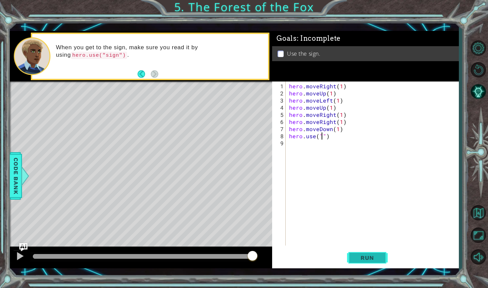
scroll to position [0, 2]
type textarea "hero.use("sign")"
click at [377, 259] on span "Run" at bounding box center [367, 257] width 27 height 7
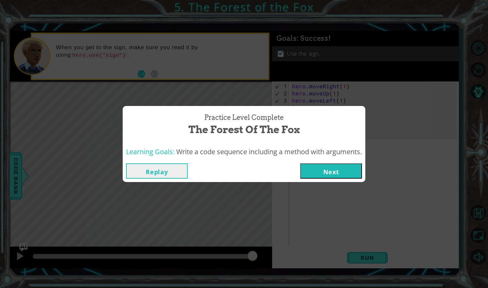
click at [342, 175] on button "Next" at bounding box center [332, 170] width 62 height 15
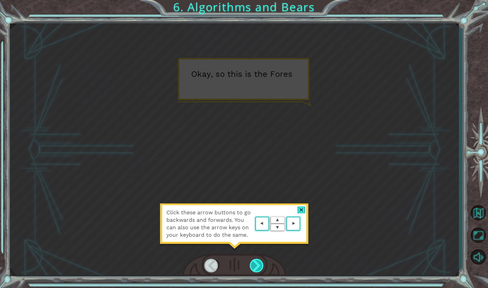
click at [260, 261] on div at bounding box center [257, 265] width 15 height 14
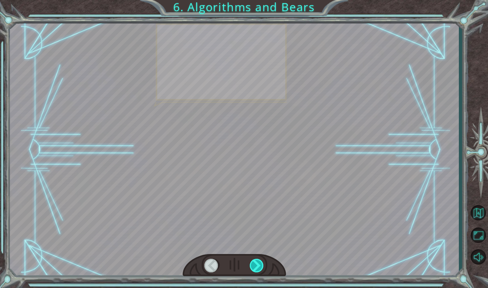
click at [260, 261] on div at bounding box center [257, 265] width 15 height 14
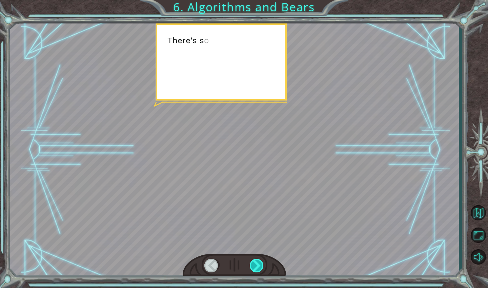
click at [260, 261] on div at bounding box center [257, 265] width 15 height 14
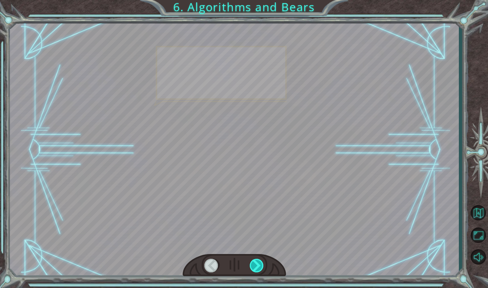
click at [260, 261] on div at bounding box center [257, 265] width 15 height 14
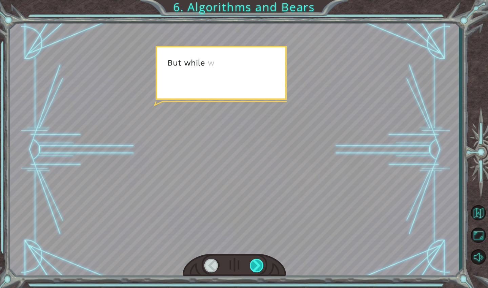
click at [260, 261] on div at bounding box center [257, 265] width 15 height 14
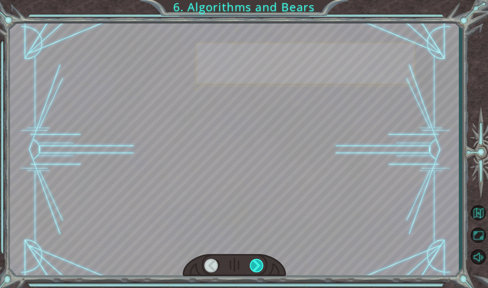
click at [260, 261] on div at bounding box center [257, 265] width 15 height 14
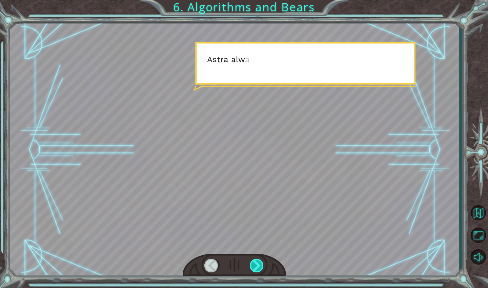
click at [260, 261] on div at bounding box center [257, 265] width 15 height 14
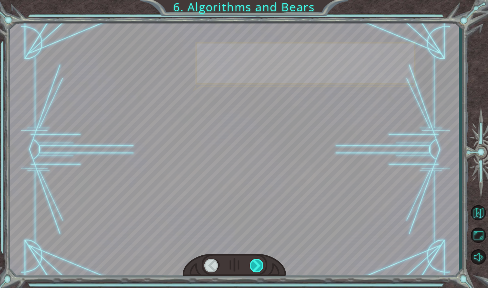
click at [260, 261] on div at bounding box center [257, 265] width 15 height 14
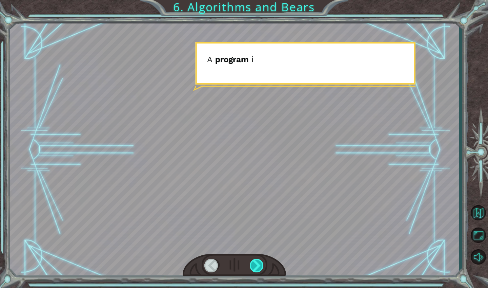
click at [260, 261] on div at bounding box center [257, 265] width 15 height 14
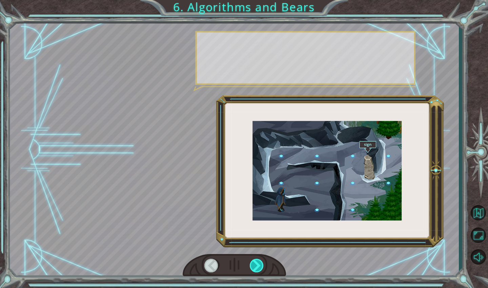
click at [260, 261] on div at bounding box center [257, 265] width 15 height 14
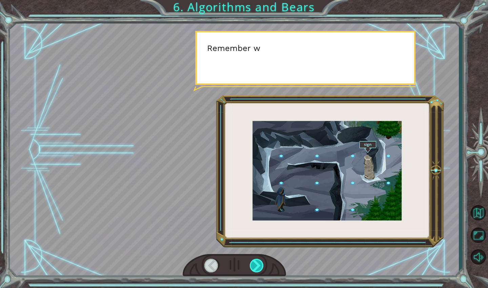
click at [260, 261] on div at bounding box center [257, 265] width 15 height 14
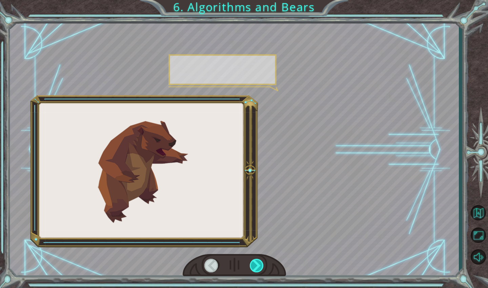
click at [260, 261] on div at bounding box center [257, 265] width 15 height 14
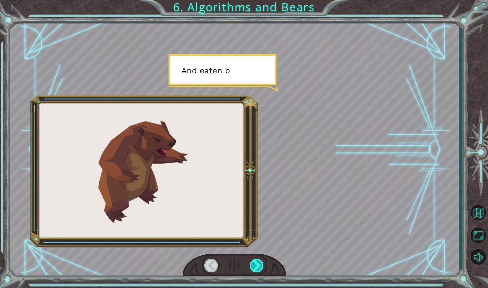
click at [260, 261] on div at bounding box center [257, 265] width 15 height 14
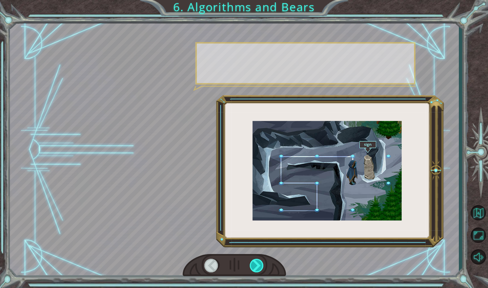
click at [260, 261] on div at bounding box center [257, 265] width 15 height 14
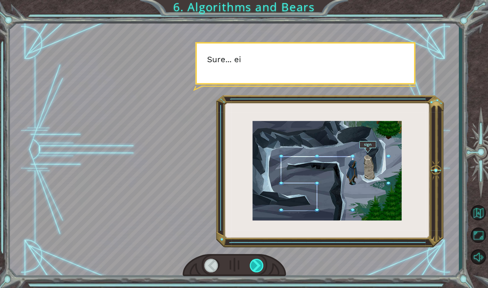
click at [260, 261] on div at bounding box center [257, 265] width 15 height 14
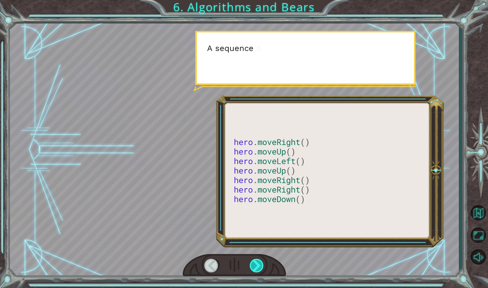
click at [260, 261] on div at bounding box center [257, 265] width 15 height 14
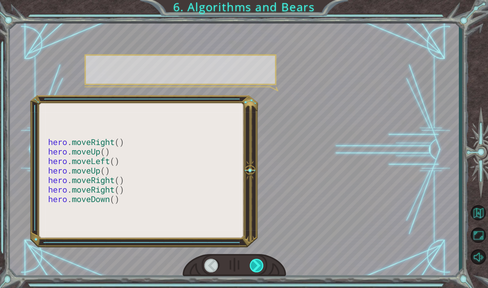
click at [260, 261] on div at bounding box center [257, 265] width 15 height 14
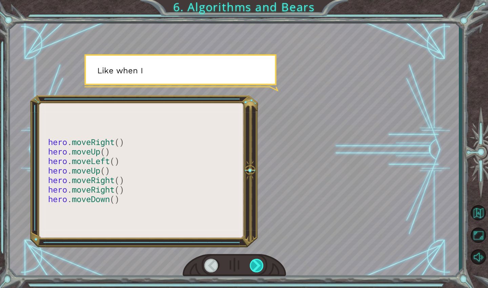
click at [260, 261] on div at bounding box center [257, 265] width 15 height 14
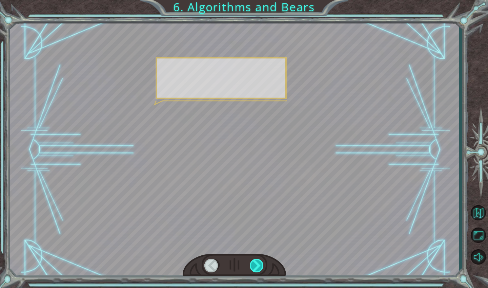
click at [260, 261] on div at bounding box center [257, 265] width 15 height 14
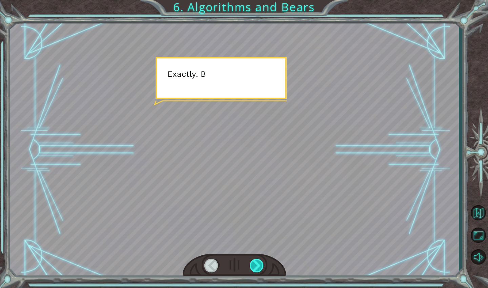
click at [260, 261] on div at bounding box center [257, 265] width 15 height 14
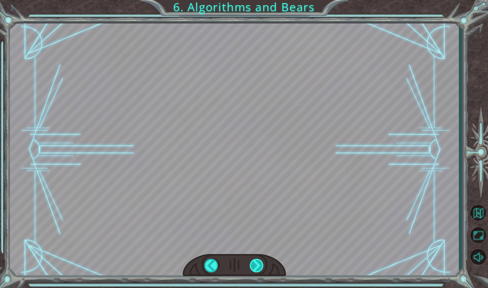
click at [260, 0] on div "hero . moveRight () hero . moveUp () hero . moveLeft () hero . moveUp () hero .…" at bounding box center [244, 0] width 488 height 0
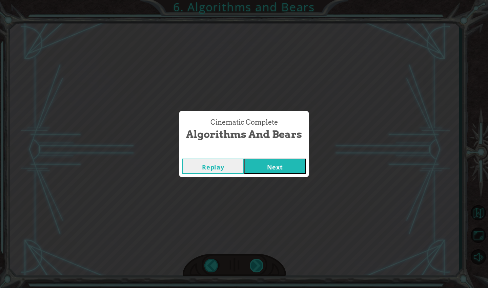
click at [260, 261] on div "Cinematic Complete Algorithms and Bears Replay Next" at bounding box center [244, 144] width 488 height 288
click at [269, 168] on button "Next" at bounding box center [275, 165] width 62 height 15
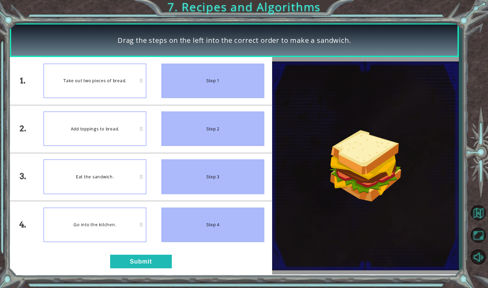
drag, startPoint x: 161, startPoint y: 87, endPoint x: 151, endPoint y: 86, distance: 9.5
click at [151, 86] on div "1. 2. 3. 4. Take out two pieces of bread. Add toppings to bread. Eat the sandwi…" at bounding box center [141, 152] width 263 height 191
click at [207, 85] on div "Step 1" at bounding box center [212, 80] width 103 height 35
click at [131, 126] on div "Add toppings to bread." at bounding box center [94, 128] width 103 height 35
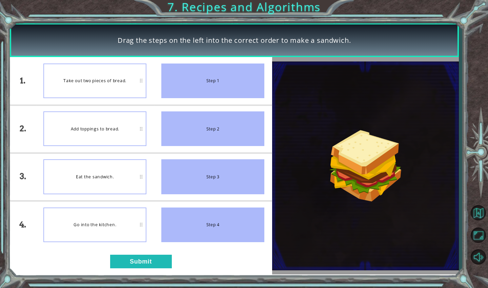
click at [168, 134] on div "Step 2" at bounding box center [212, 128] width 103 height 35
click at [119, 254] on div "1. 2. 3. 4. Go into the kitchen. Take out two pieces of bread. Add toppings to …" at bounding box center [141, 165] width 263 height 217
click at [121, 261] on button "Submit" at bounding box center [141, 261] width 62 height 14
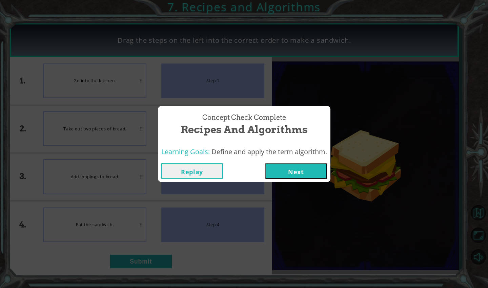
click at [278, 175] on button "Next" at bounding box center [297, 170] width 62 height 15
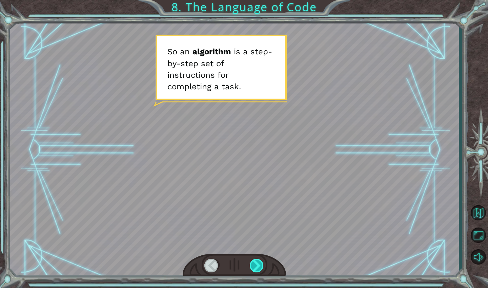
click at [258, 268] on div at bounding box center [257, 265] width 15 height 14
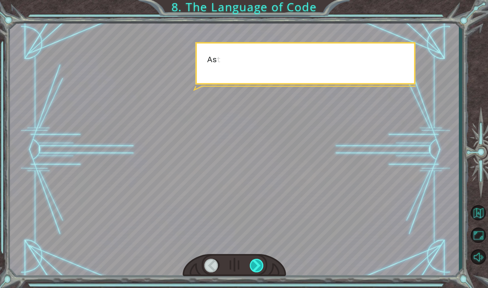
click at [258, 268] on div at bounding box center [257, 265] width 15 height 14
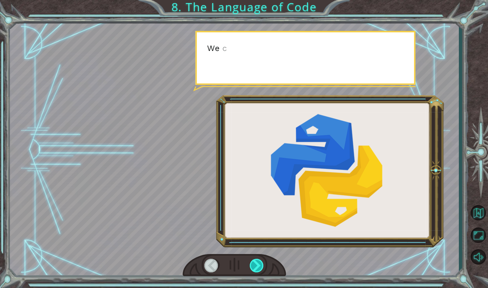
click at [258, 268] on div at bounding box center [257, 265] width 15 height 14
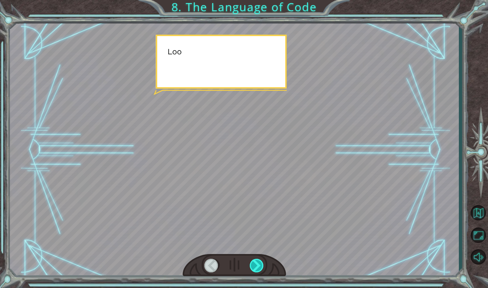
click at [258, 268] on div at bounding box center [257, 265] width 15 height 14
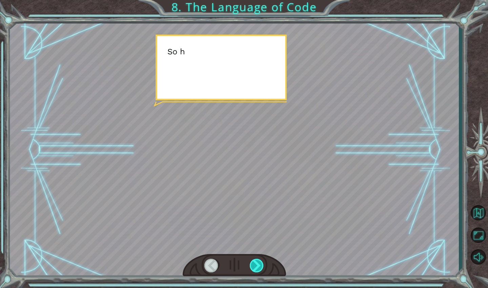
click at [258, 268] on div at bounding box center [257, 265] width 15 height 14
click at [258, 0] on div "S o a n a l g o r i t h m i s a s t e p - b y - s t e p s e t o f i n s t r u c…" at bounding box center [244, 0] width 488 height 0
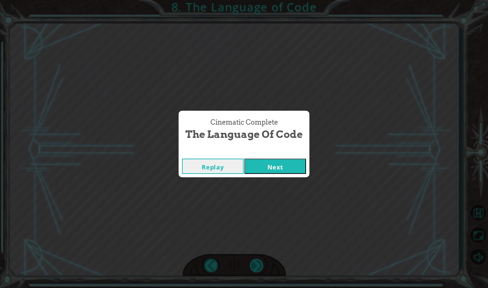
click at [258, 268] on div "Cinematic Complete The Language of Code Replay Next" at bounding box center [244, 144] width 488 height 288
click at [288, 162] on button "Next" at bounding box center [276, 165] width 62 height 15
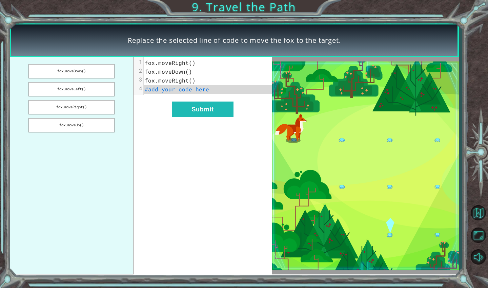
drag, startPoint x: 86, startPoint y: 71, endPoint x: 143, endPoint y: 83, distance: 59.1
click at [143, 83] on div "fox.moveDown() fox.moveLeft() fox.moveRight() fox.moveUp() xxxxxxxxxx 4 1 fox.m…" at bounding box center [141, 165] width 263 height 217
click at [166, 91] on span "#add your code here" at bounding box center [177, 88] width 64 height 7
click at [184, 88] on span "#add your code here" at bounding box center [177, 88] width 64 height 7
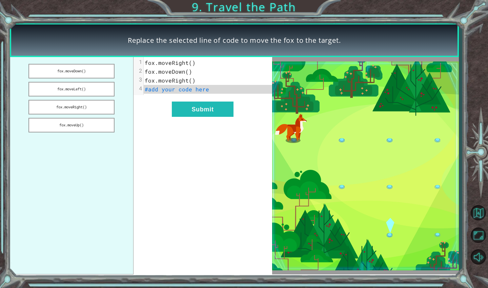
click at [184, 88] on span "#add your code here" at bounding box center [177, 88] width 64 height 7
drag, startPoint x: 89, startPoint y: 109, endPoint x: 162, endPoint y: 104, distance: 73.1
click at [162, 104] on div "fox.moveDown() fox.moveLeft() fox.moveRight() fox.moveUp() x 1 fox.moveRight() …" at bounding box center [141, 165] width 263 height 217
click at [102, 104] on button "fox.moveRight()" at bounding box center [71, 107] width 86 height 15
click at [73, 72] on button "fox.moveDown()" at bounding box center [71, 71] width 86 height 15
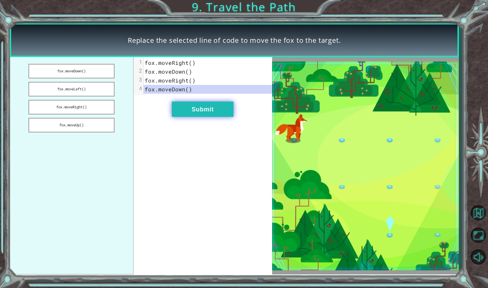
click at [191, 110] on button "Submit" at bounding box center [203, 108] width 62 height 15
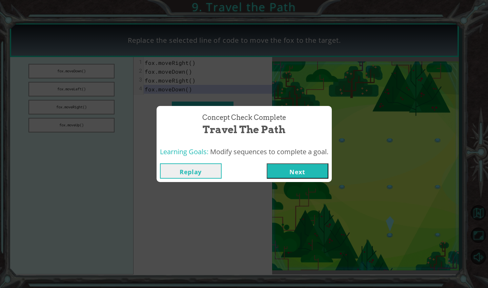
click at [285, 169] on button "Next" at bounding box center [298, 170] width 62 height 15
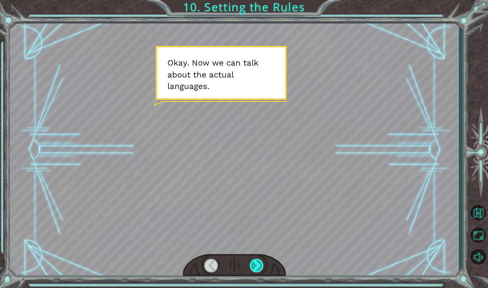
click at [259, 263] on div at bounding box center [257, 265] width 15 height 14
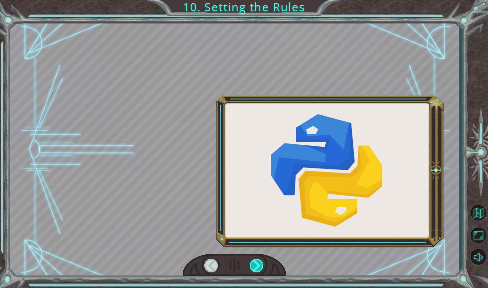
click at [259, 263] on div at bounding box center [257, 265] width 15 height 14
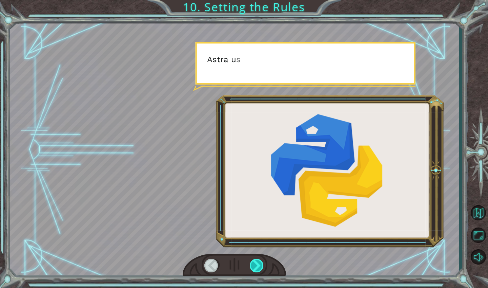
click at [259, 263] on div at bounding box center [257, 265] width 15 height 14
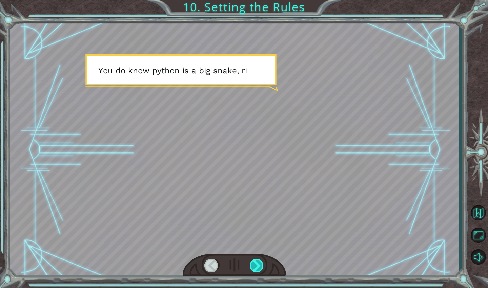
click at [259, 263] on div at bounding box center [257, 265] width 15 height 14
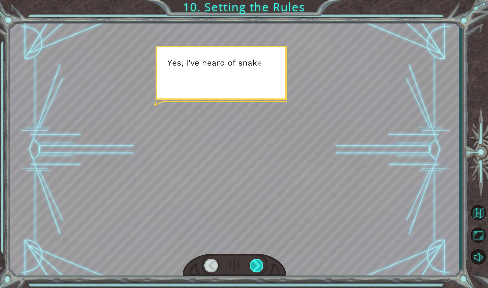
click at [259, 263] on div at bounding box center [257, 265] width 15 height 14
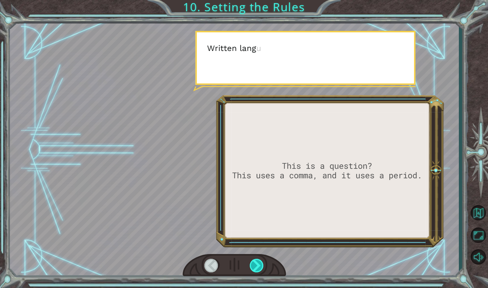
click at [259, 263] on div at bounding box center [257, 265] width 15 height 14
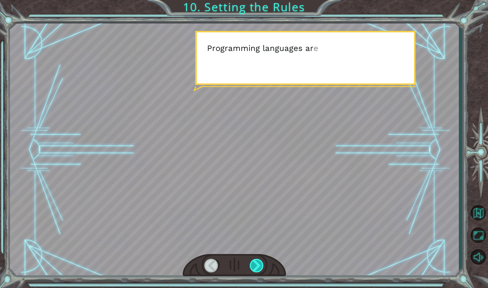
click at [259, 263] on div at bounding box center [257, 265] width 15 height 14
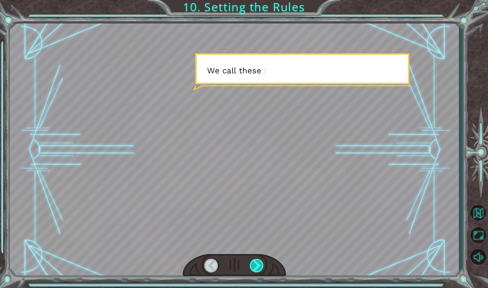
click at [259, 263] on div at bounding box center [257, 265] width 15 height 14
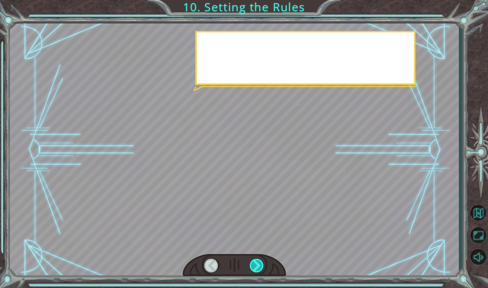
click at [259, 263] on div at bounding box center [257, 265] width 15 height 14
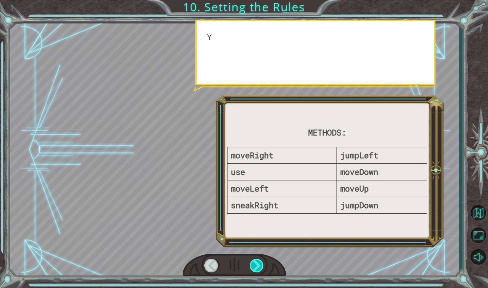
click at [259, 263] on div at bounding box center [257, 265] width 15 height 14
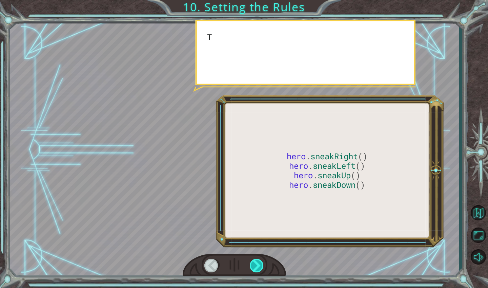
click at [259, 263] on div at bounding box center [257, 265] width 15 height 14
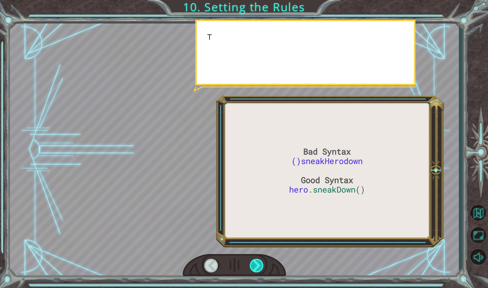
click at [259, 263] on div at bounding box center [257, 265] width 15 height 14
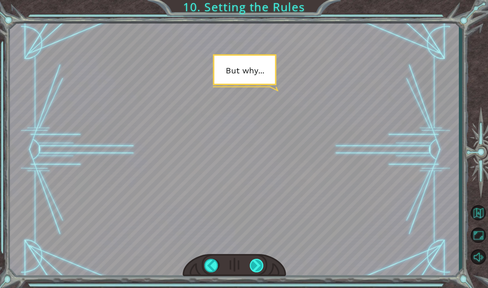
click at [259, 263] on div at bounding box center [257, 265] width 15 height 14
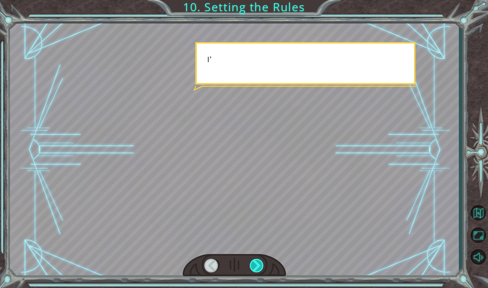
click at [259, 263] on div at bounding box center [257, 265] width 15 height 14
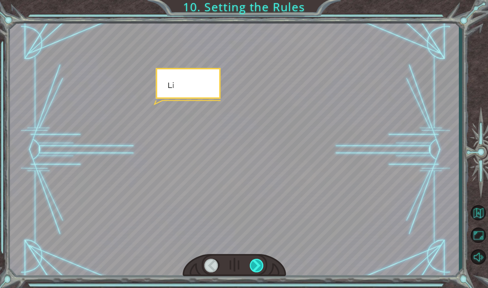
click at [259, 263] on div at bounding box center [257, 265] width 15 height 14
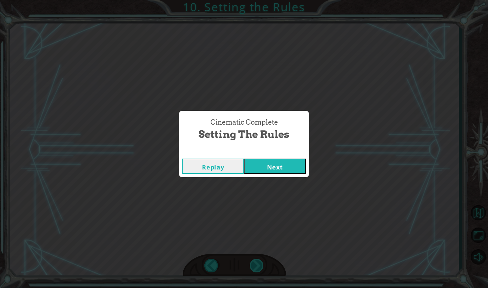
click at [259, 263] on div "Cinematic Complete Setting the Rules Replay Next" at bounding box center [244, 144] width 488 height 288
click at [294, 172] on button "Next" at bounding box center [275, 165] width 62 height 15
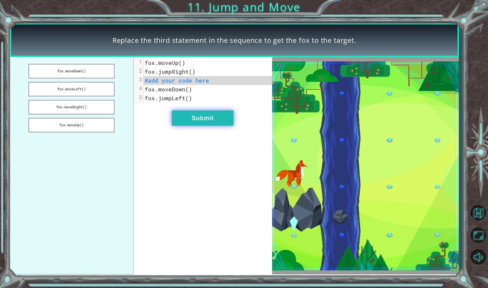
click at [215, 118] on button "Submit" at bounding box center [203, 117] width 62 height 15
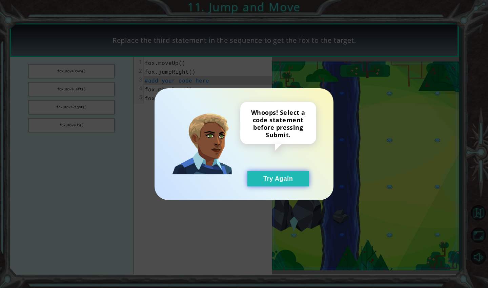
click at [271, 181] on button "Try Again" at bounding box center [279, 178] width 62 height 15
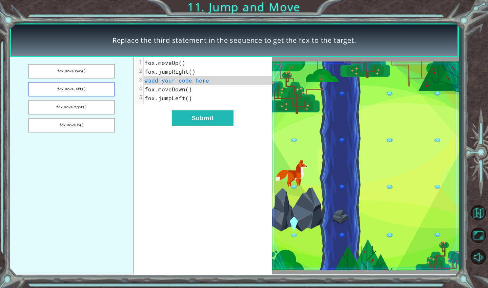
click at [95, 93] on button "fox.moveLeft()" at bounding box center [71, 89] width 86 height 15
click at [91, 72] on button "fox.moveDown()" at bounding box center [71, 71] width 86 height 15
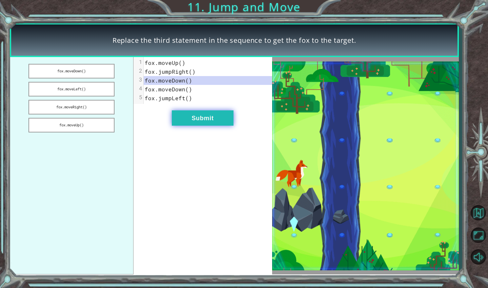
click at [185, 114] on button "Submit" at bounding box center [203, 117] width 62 height 15
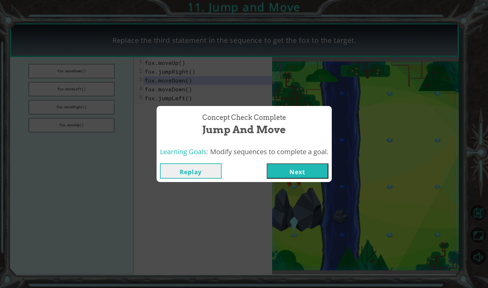
click at [291, 167] on button "Next" at bounding box center [298, 170] width 62 height 15
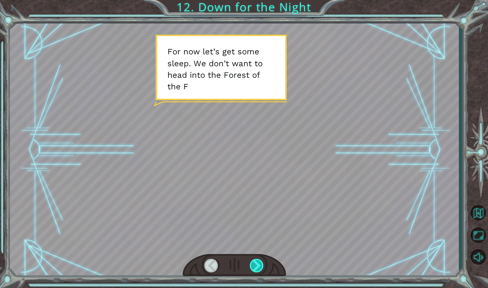
click at [260, 265] on div at bounding box center [257, 265] width 15 height 14
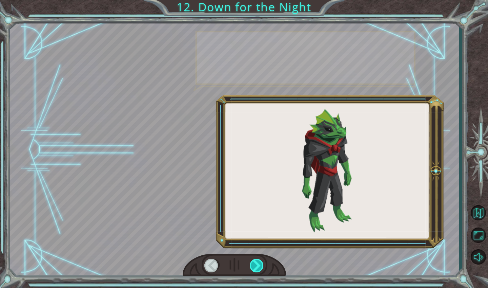
click at [260, 265] on div at bounding box center [257, 265] width 15 height 14
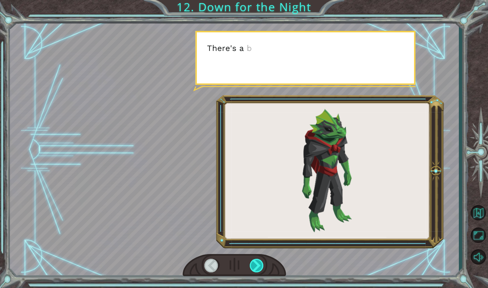
click at [260, 265] on div at bounding box center [257, 265] width 15 height 14
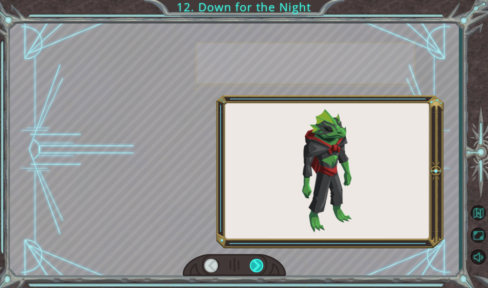
click at [260, 265] on div at bounding box center [257, 265] width 15 height 14
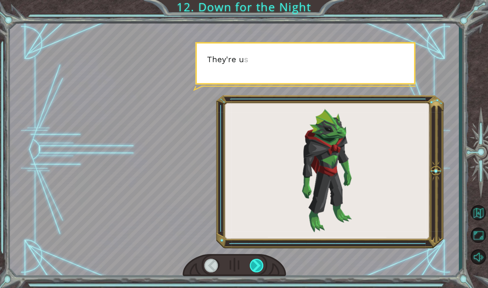
click at [260, 265] on div at bounding box center [257, 265] width 15 height 14
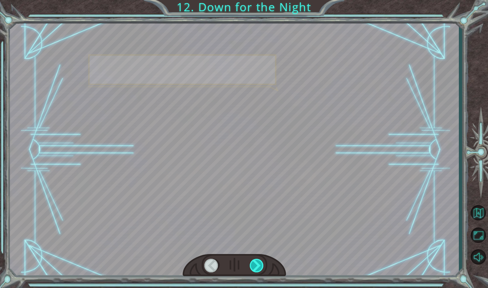
click at [260, 265] on div at bounding box center [257, 265] width 15 height 14
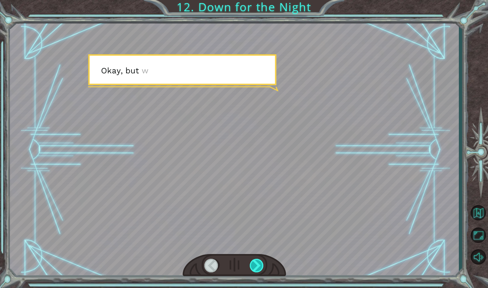
click at [260, 265] on div at bounding box center [257, 265] width 15 height 14
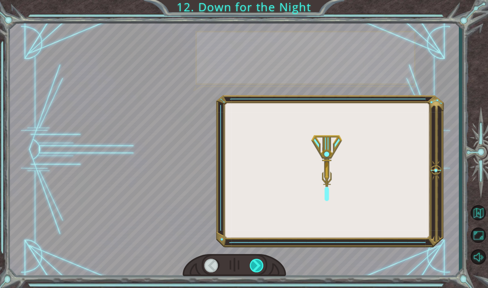
click at [260, 265] on div at bounding box center [257, 265] width 15 height 14
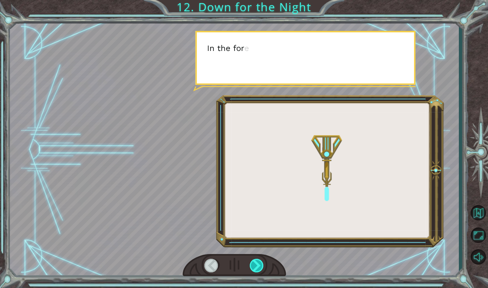
click at [260, 265] on div at bounding box center [257, 265] width 15 height 14
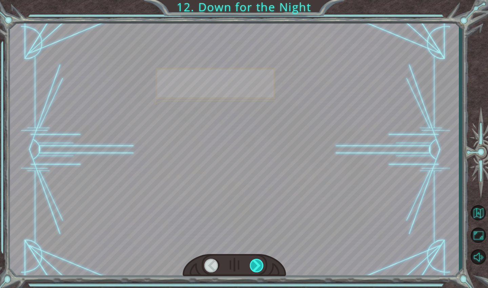
click at [260, 265] on div at bounding box center [257, 265] width 15 height 14
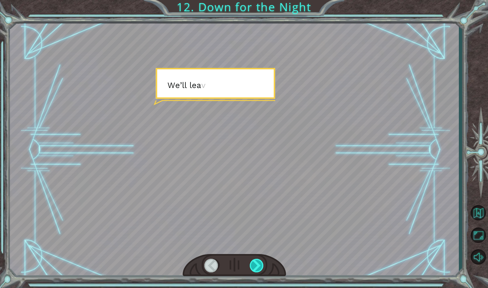
click at [260, 265] on div at bounding box center [257, 265] width 15 height 14
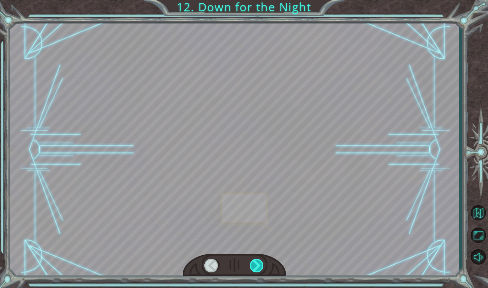
click at [260, 265] on div at bounding box center [257, 265] width 15 height 14
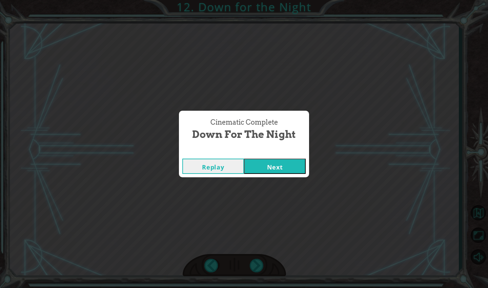
click at [266, 169] on button "Next" at bounding box center [275, 165] width 62 height 15
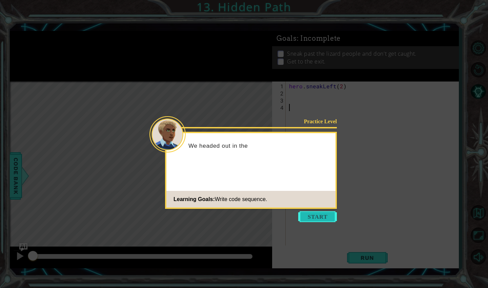
click at [321, 219] on button "Start" at bounding box center [318, 216] width 39 height 11
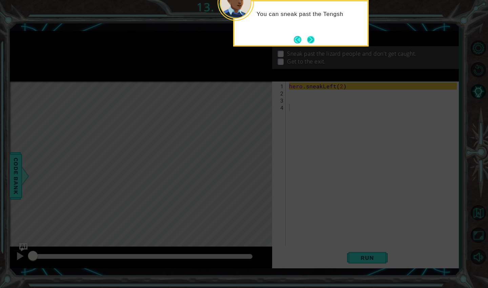
click at [309, 43] on button "Next" at bounding box center [310, 39] width 7 height 7
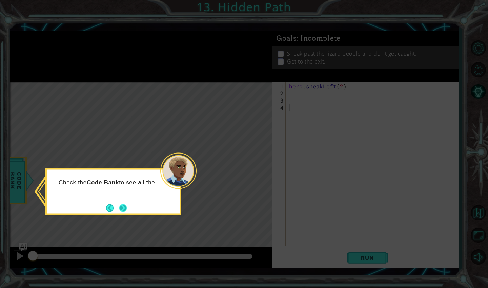
click at [120, 207] on button "Next" at bounding box center [122, 207] width 7 height 7
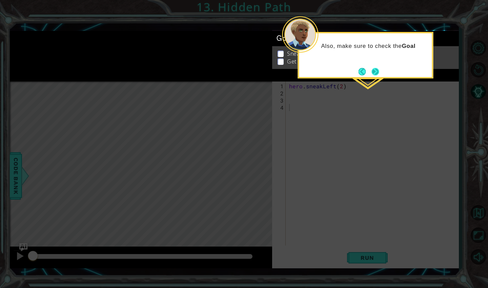
click at [376, 73] on button "Next" at bounding box center [375, 71] width 7 height 7
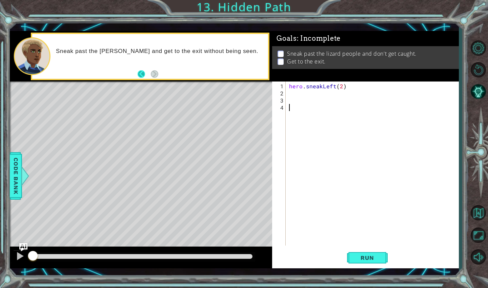
click at [143, 75] on button "Back" at bounding box center [144, 73] width 13 height 7
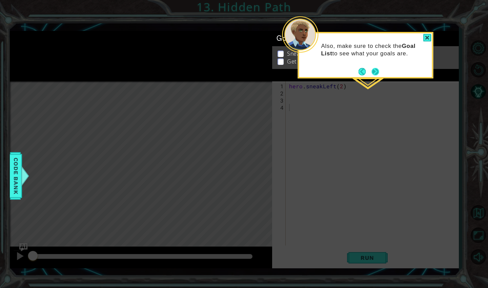
click at [376, 75] on button "Next" at bounding box center [375, 71] width 7 height 7
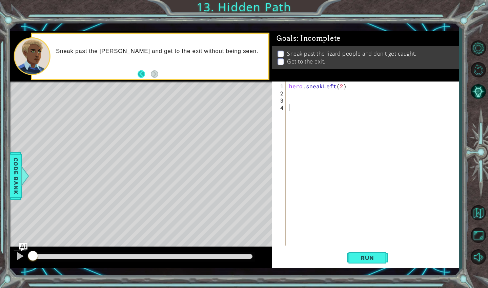
click at [142, 72] on button "Back" at bounding box center [144, 73] width 13 height 7
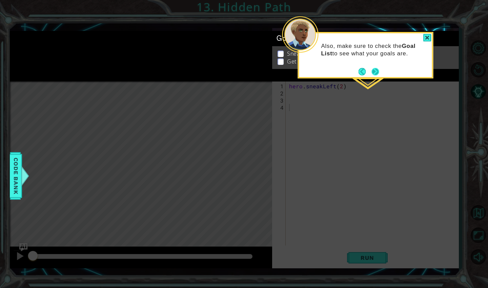
click at [373, 72] on button "Next" at bounding box center [375, 71] width 7 height 7
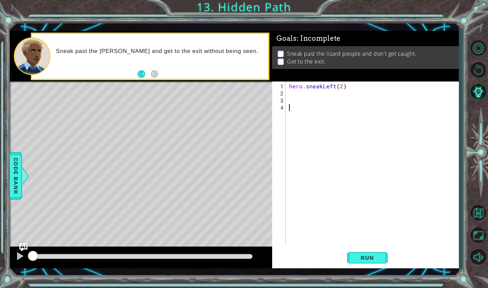
click at [294, 93] on div "hero . sneakLeft ( 2 )" at bounding box center [374, 171] width 173 height 178
click at [370, 258] on span "Run" at bounding box center [367, 257] width 27 height 7
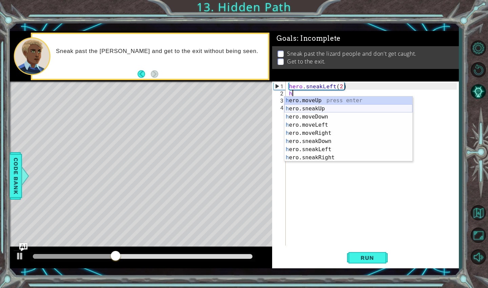
click at [319, 110] on div "h ero.moveUp press enter h ero.sneakUp press enter h ero.moveDown press enter h…" at bounding box center [349, 136] width 128 height 81
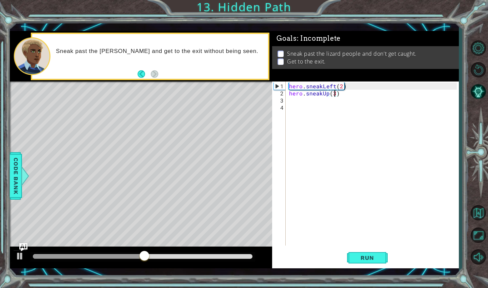
scroll to position [0, 3]
type textarea "hero.sneakUp(3)"
click at [384, 253] on button "Run" at bounding box center [367, 257] width 41 height 19
click at [294, 105] on div "hero . sneakLeft ( 2 ) hero . sneakUp ( 3 )" at bounding box center [374, 171] width 173 height 178
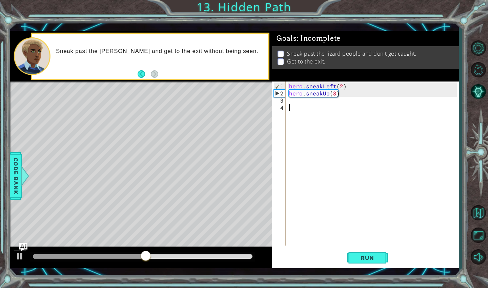
click at [292, 102] on div "hero . sneakLeft ( 2 ) hero . sneakUp ( 3 )" at bounding box center [374, 171] width 173 height 178
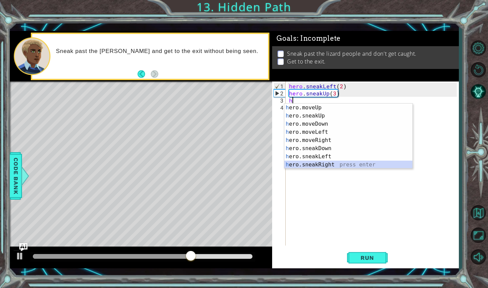
click at [317, 163] on div "h ero.moveUp press enter h ero.sneakUp press enter h ero.moveDown press enter h…" at bounding box center [349, 143] width 128 height 81
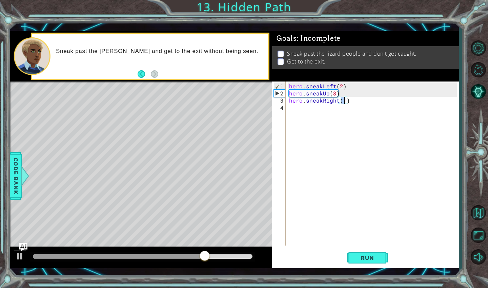
scroll to position [0, 3]
type textarea "hero.sneakRight(2)"
click at [384, 255] on button "Run" at bounding box center [367, 257] width 41 height 19
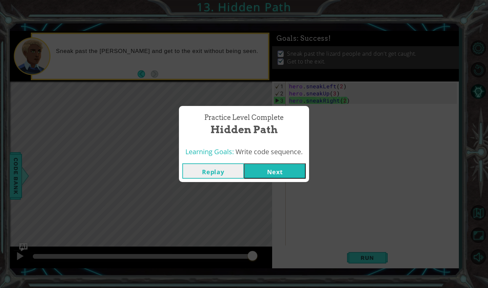
click at [264, 170] on button "Next" at bounding box center [275, 170] width 62 height 15
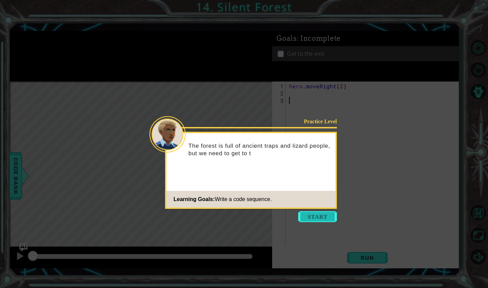
click at [311, 213] on button "Start" at bounding box center [318, 216] width 39 height 11
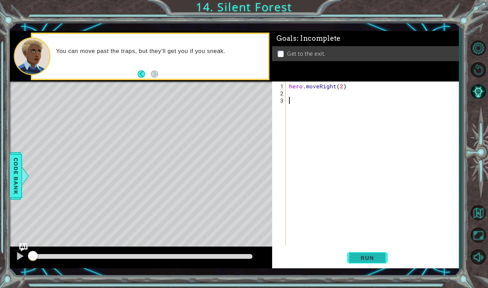
click at [352, 254] on button "Run" at bounding box center [367, 257] width 41 height 19
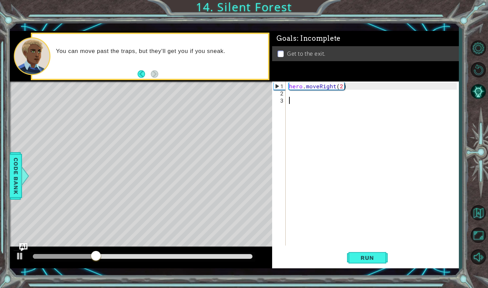
click at [298, 97] on div "hero . moveRight ( 2 )" at bounding box center [374, 171] width 173 height 178
click at [290, 91] on div "hero . moveRight ( 2 )" at bounding box center [374, 171] width 173 height 178
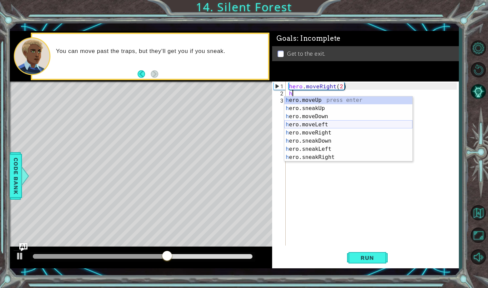
scroll to position [16, 0]
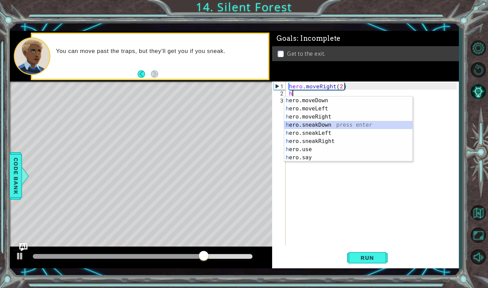
click at [323, 124] on div "h ero.moveDown press enter h ero.moveLeft press enter h ero.moveRight press ent…" at bounding box center [349, 136] width 128 height 81
type textarea "hero.sneakDown(1)"
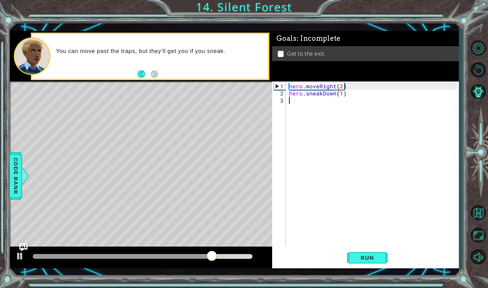
click at [301, 101] on div "hero . moveRight ( 2 ) hero . sneakDown ( 1 )" at bounding box center [374, 171] width 173 height 178
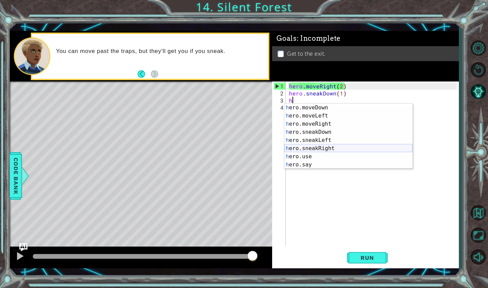
click at [303, 147] on div "h ero.moveDown press enter h ero.moveLeft press enter h ero.moveRight press ent…" at bounding box center [349, 143] width 128 height 81
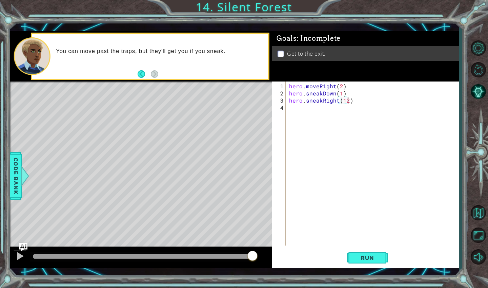
scroll to position [0, 3]
type textarea "hero.sneakRight(2)"
click at [306, 109] on div "hero . moveRight ( 2 ) hero . sneakDown ( 1 ) hero . sneakRight ( 2 )" at bounding box center [374, 171] width 173 height 178
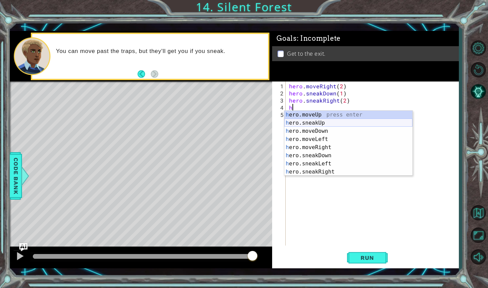
click at [316, 124] on div "h ero.moveUp press enter h ero.sneakUp press enter h ero.moveDown press enter h…" at bounding box center [349, 151] width 128 height 81
type textarea "hero.sneakUp(1)"
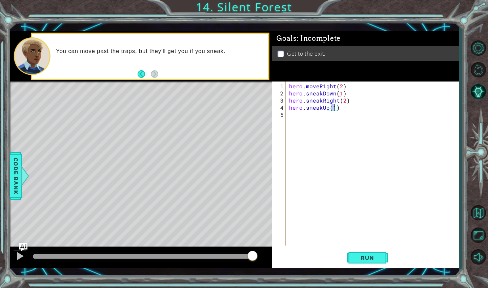
click at [313, 116] on div "hero . moveRight ( 2 ) hero . sneakDown ( 1 ) hero . sneakRight ( 2 ) hero . sn…" at bounding box center [374, 171] width 173 height 178
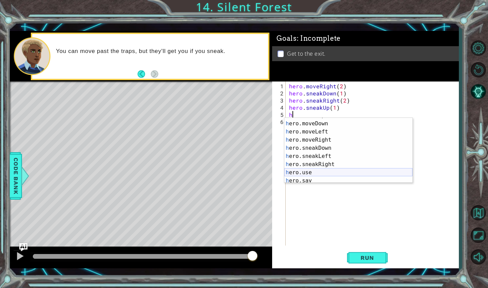
scroll to position [16, 0]
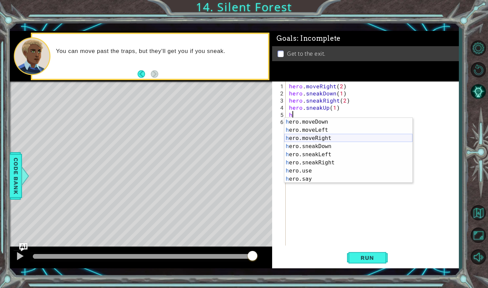
click at [318, 136] on div "h ero.moveDown press enter h ero.moveLeft press enter h ero.moveRight press ent…" at bounding box center [349, 158] width 128 height 81
type textarea "hero.moveRight(1)"
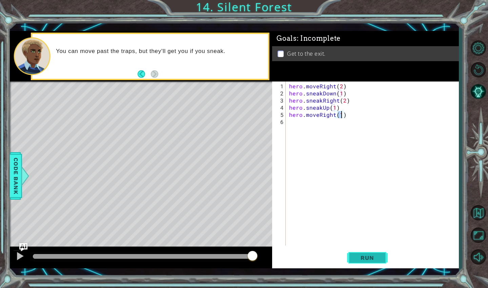
click at [363, 257] on span "Run" at bounding box center [367, 257] width 27 height 7
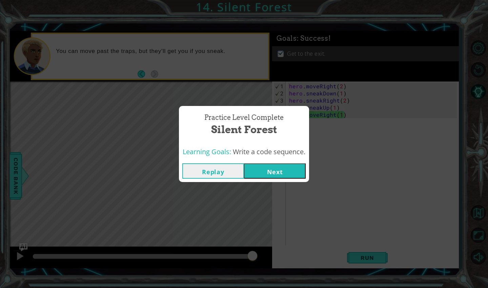
click at [287, 172] on button "Next" at bounding box center [275, 170] width 62 height 15
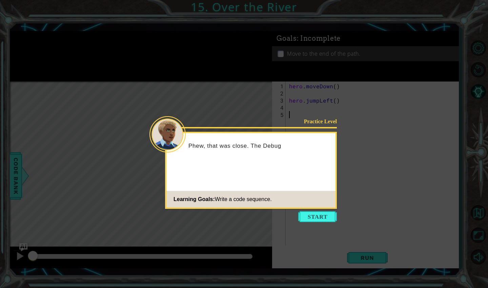
click at [321, 227] on icon at bounding box center [244, 144] width 488 height 288
click at [321, 218] on button "Start" at bounding box center [318, 216] width 39 height 11
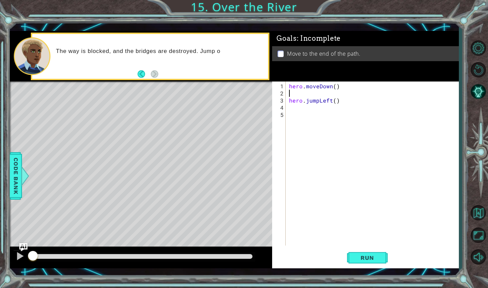
click at [298, 93] on div "hero . moveDown ( ) hero . jumpLeft ( )" at bounding box center [374, 171] width 173 height 178
click at [335, 87] on div "hero . moveDown ( ) hero . jumpLeft ( )" at bounding box center [374, 171] width 173 height 178
type textarea "hero.moveDown(1)"
click at [316, 94] on div "hero . moveDown ( 1 ) hero . jumpLeft ( )" at bounding box center [374, 171] width 173 height 178
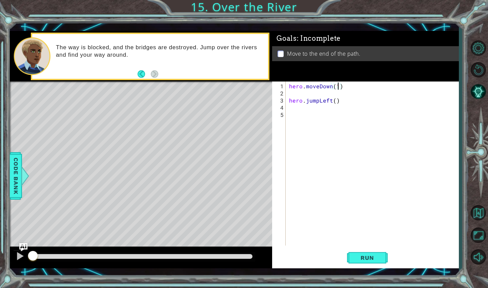
scroll to position [0, 0]
type textarea "h"
click at [329, 201] on div "hero . moveDown ( 1 ) h hero . jumpLeft ( )" at bounding box center [374, 171] width 173 height 178
click at [296, 95] on div "hero . moveDown ( 1 ) h hero . jumpLeft ( )" at bounding box center [374, 171] width 173 height 178
type textarea "h"
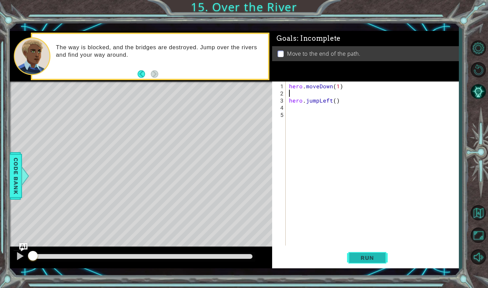
click at [364, 256] on span "Run" at bounding box center [367, 257] width 27 height 7
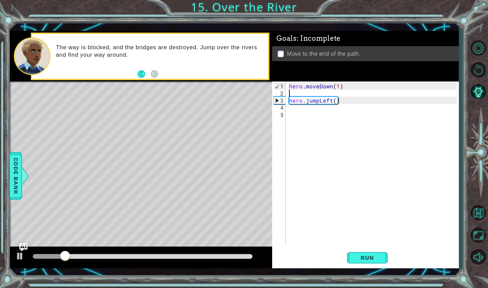
click at [298, 112] on div "hero . moveDown ( 1 ) hero . jumpLeft ( )" at bounding box center [374, 171] width 173 height 178
click at [294, 108] on div "hero . moveDown ( 1 ) hero . jumpLeft ( )" at bounding box center [374, 171] width 173 height 178
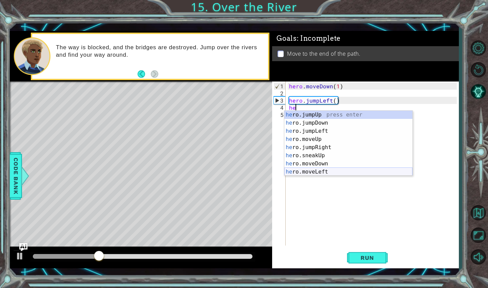
click at [309, 172] on div "he ro.jumpUp press enter he ro.jumpDown press enter he ro.jumpLeft press enter …" at bounding box center [349, 151] width 128 height 81
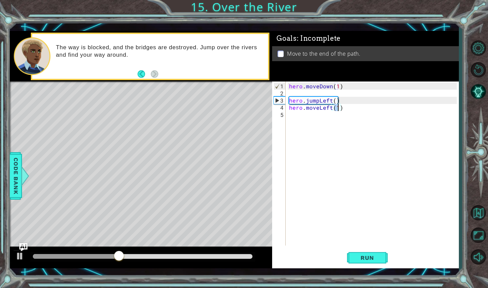
type textarea "hero.moveLeft(1)"
click at [298, 113] on div "hero . moveDown ( 1 ) hero . jumpLeft ( ) hero . moveLeft ( 1 )" at bounding box center [374, 171] width 173 height 178
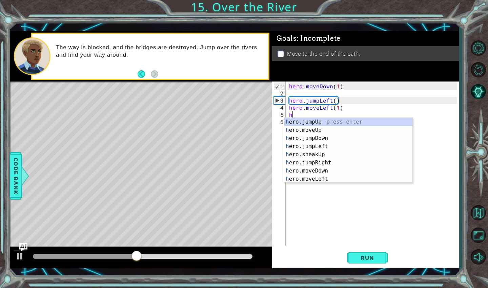
type textarea "he"
click at [324, 129] on div "he ro.jumpUp press enter he ro.jumpDown press enter he ro.jumpLeft press enter …" at bounding box center [349, 158] width 128 height 81
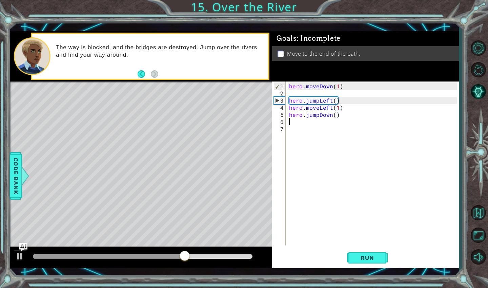
click at [306, 124] on div "hero . moveDown ( 1 ) hero . jumpLeft ( ) hero . moveLeft ( 1 ) hero . jumpDown…" at bounding box center [374, 171] width 173 height 178
type textarea "he"
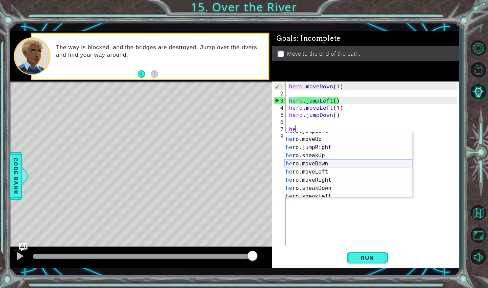
scroll to position [11, 0]
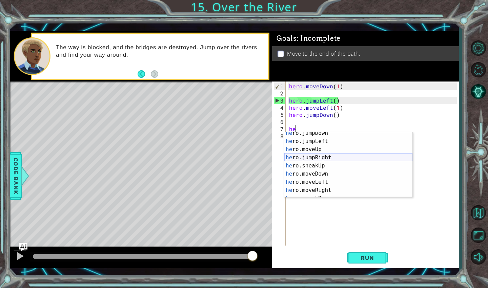
click at [317, 158] on div "he ro.jumpDown press enter he ro.jumpLeft press enter he ro.moveUp press enter …" at bounding box center [349, 169] width 128 height 81
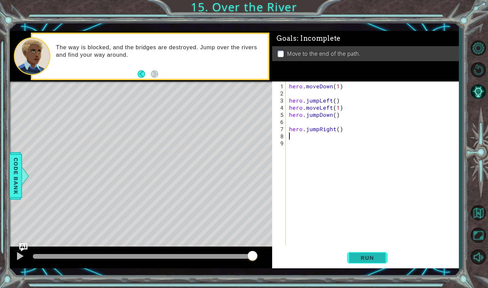
click at [362, 253] on button "Run" at bounding box center [367, 257] width 41 height 19
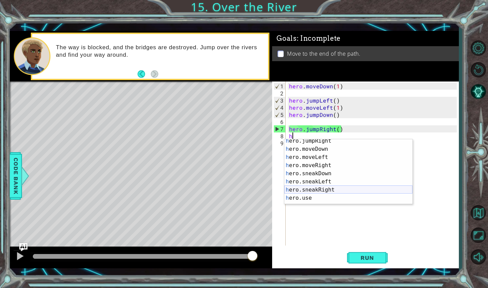
scroll to position [43, 0]
click at [324, 166] on div "h ero.jumpRight press enter h ero.moveDown press enter h ero.moveLeft press ent…" at bounding box center [349, 177] width 128 height 81
type textarea "hero.moveRight(1)"
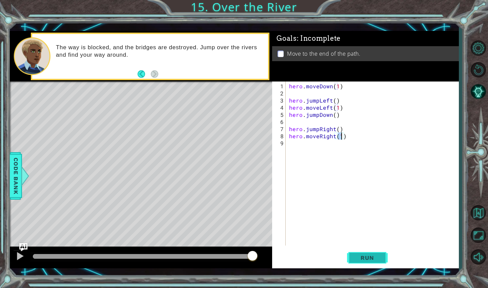
click at [358, 257] on span "Run" at bounding box center [367, 257] width 27 height 7
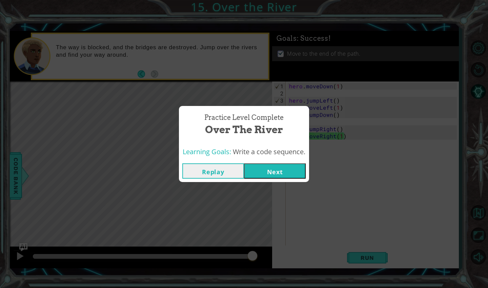
click at [297, 175] on button "Next" at bounding box center [275, 170] width 62 height 15
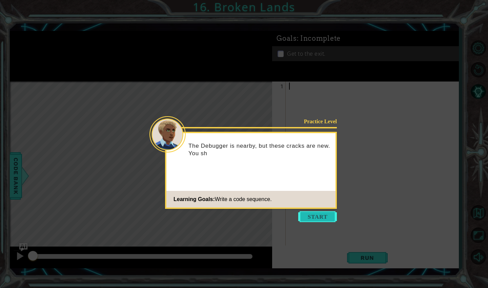
click at [310, 212] on button "Start" at bounding box center [318, 216] width 39 height 11
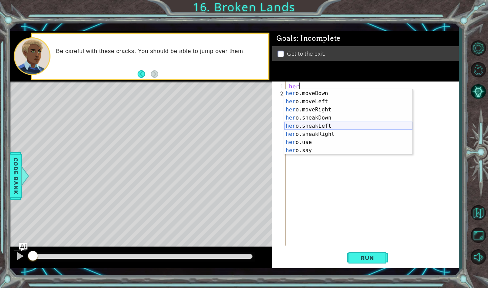
scroll to position [49, 0]
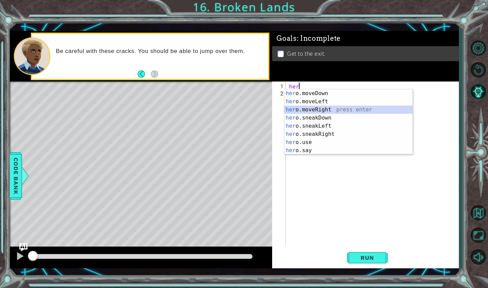
click at [319, 108] on div "her o.moveDown press enter her o.moveLeft press enter her o.moveRight press ent…" at bounding box center [349, 129] width 128 height 81
type textarea "hero.moveRight(1)"
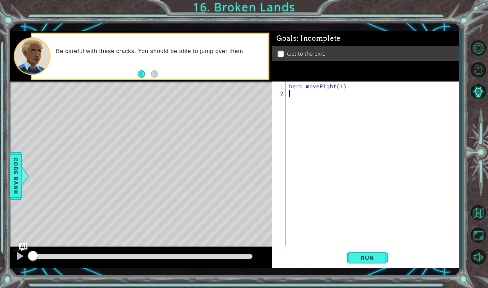
click at [305, 98] on div "hero . moveRight ( 1 )" at bounding box center [374, 171] width 173 height 178
type textarea "h"
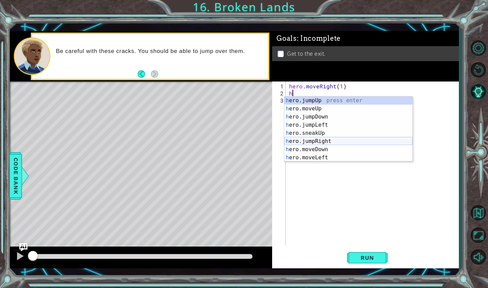
click at [323, 141] on div "h ero.jumpUp press enter h ero.moveUp press enter h ero.jumpDown press enter h …" at bounding box center [349, 136] width 128 height 81
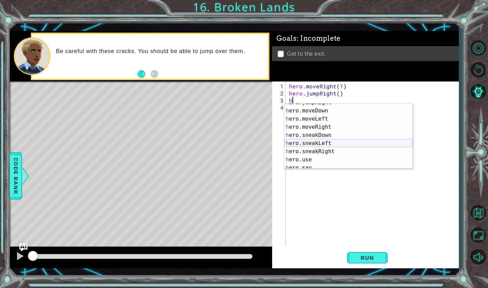
scroll to position [48, 0]
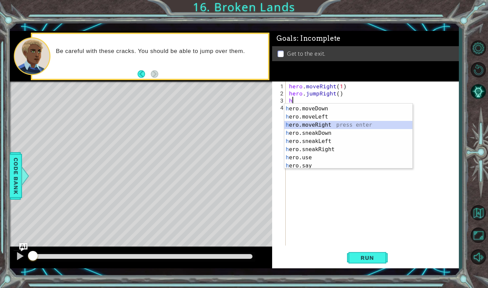
click at [321, 127] on div "h ero.jumpRight press enter h ero.moveDown press enter h ero.moveLeft press ent…" at bounding box center [349, 136] width 128 height 81
type textarea "hero.moveRight(1)"
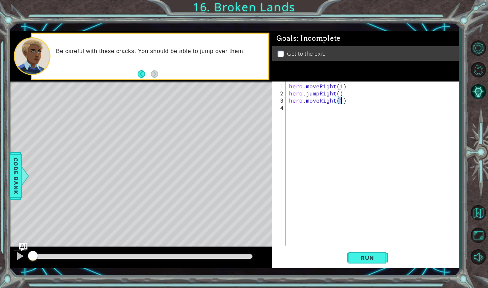
click at [301, 109] on div "hero . moveRight ( 1 ) hero . jumpRight ( ) hero . moveRight ( 1 )" at bounding box center [374, 171] width 173 height 178
type textarea "h"
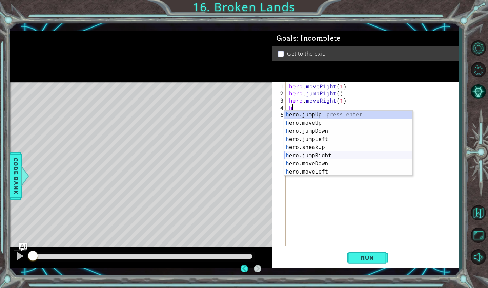
scroll to position [0, 0]
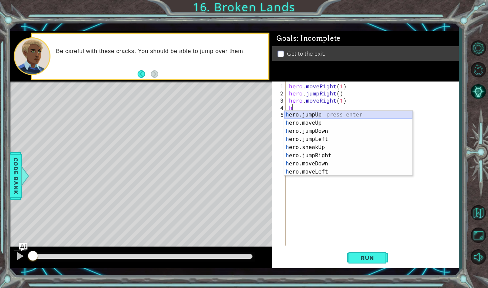
click at [323, 114] on div "h ero.jumpUp press enter h ero.moveUp press enter h ero.jumpDown press enter h …" at bounding box center [349, 151] width 128 height 81
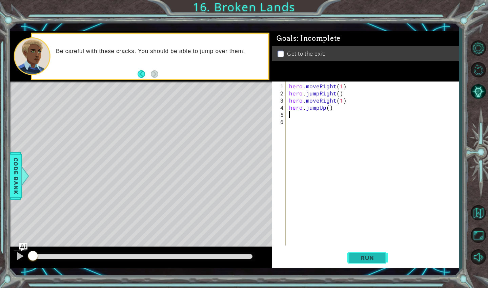
click at [353, 252] on button "Run" at bounding box center [367, 257] width 41 height 19
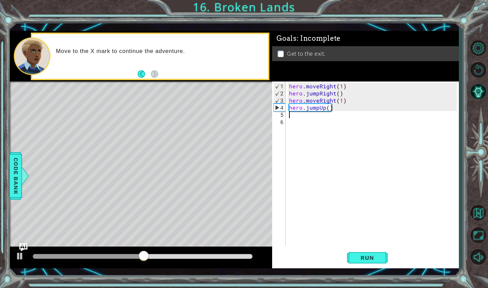
type textarea "h"
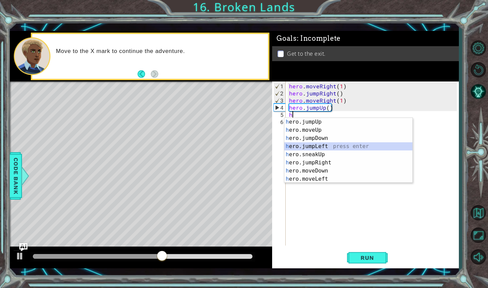
click at [305, 147] on div "h ero.jumpUp press enter h ero.moveUp press enter h ero.jumpDown press enter h …" at bounding box center [349, 158] width 128 height 81
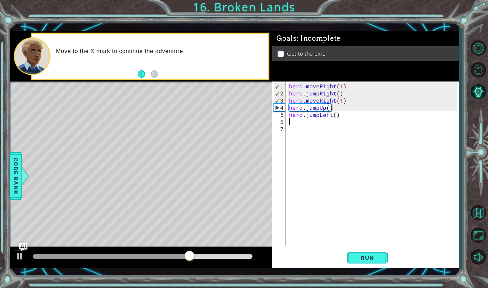
click at [337, 116] on div "hero . moveRight ( 1 ) hero . jumpRight ( ) hero . moveRight ( 1 ) hero . jumpU…" at bounding box center [374, 171] width 173 height 178
type textarea "hero.jumpLeft(2)"
click at [361, 256] on span "Run" at bounding box center [367, 257] width 27 height 7
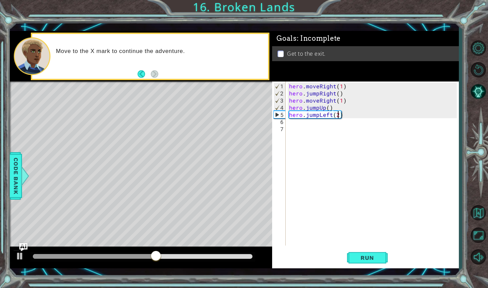
click at [321, 126] on div "hero . moveRight ( 1 ) hero . jumpRight ( ) hero . moveRight ( 1 ) hero . jumpU…" at bounding box center [374, 171] width 173 height 178
click at [306, 123] on div "hero . moveRight ( 1 ) hero . jumpRight ( ) hero . moveRight ( 1 ) hero . jumpU…" at bounding box center [374, 171] width 173 height 178
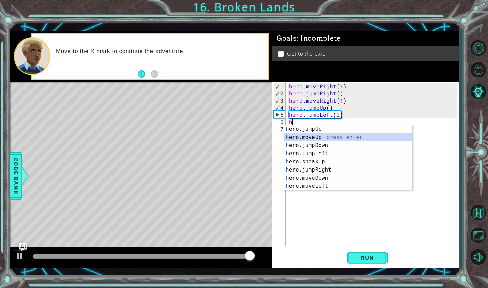
click at [322, 136] on div "h ero.jumpUp press enter h ero.moveUp press enter h ero.jumpDown press enter h …" at bounding box center [349, 165] width 128 height 81
type textarea "hero.moveUp(1)"
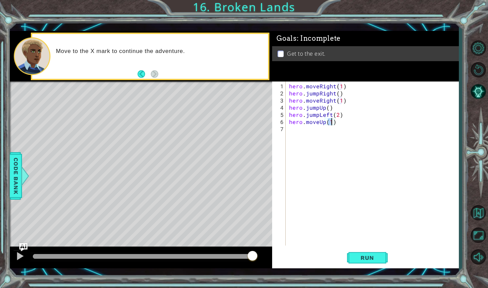
click at [307, 130] on div "hero . moveRight ( 1 ) hero . jumpRight ( ) hero . moveRight ( 1 ) hero . jumpU…" at bounding box center [374, 171] width 173 height 178
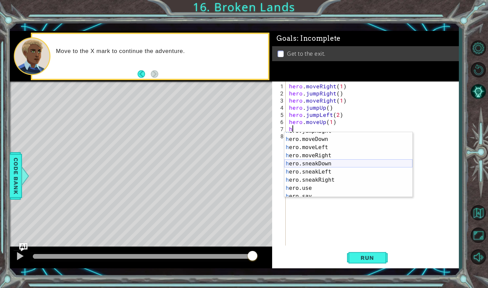
scroll to position [49, 0]
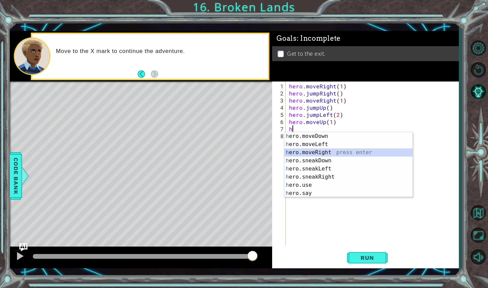
click at [324, 152] on div "h ero.moveDown press enter h ero.moveLeft press enter h ero.moveRight press ent…" at bounding box center [349, 172] width 128 height 81
type textarea "hero.moveRight(1)"
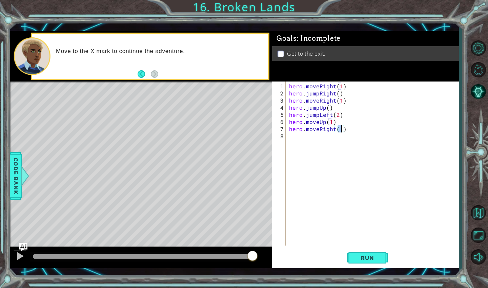
click at [315, 135] on div "hero . moveRight ( 1 ) hero . jumpRight ( ) hero . moveRight ( 1 ) hero . jumpU…" at bounding box center [374, 171] width 173 height 178
type textarea "h"
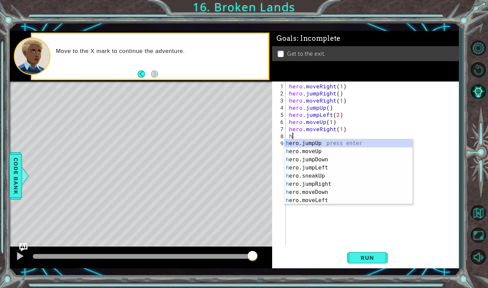
scroll to position [0, 0]
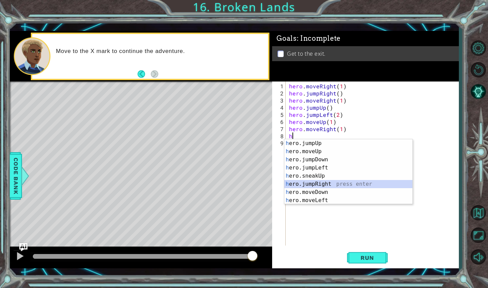
click at [328, 185] on div "h ero.jumpUp press enter h ero.moveUp press enter h ero.jumpDown press enter h …" at bounding box center [349, 179] width 128 height 81
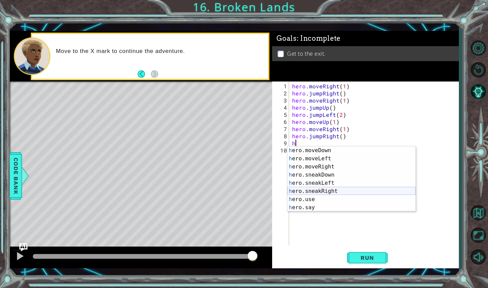
scroll to position [49, 0]
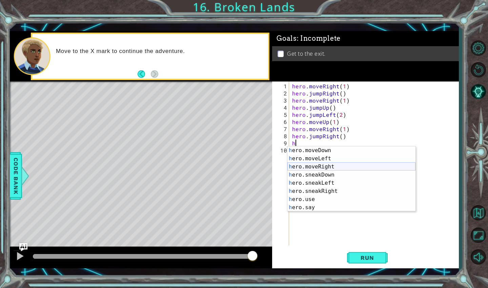
click at [326, 167] on div "h ero.moveDown press enter h ero.moveLeft press enter h ero.moveRight press ent…" at bounding box center [352, 186] width 128 height 81
type textarea "hero.moveRight(1)"
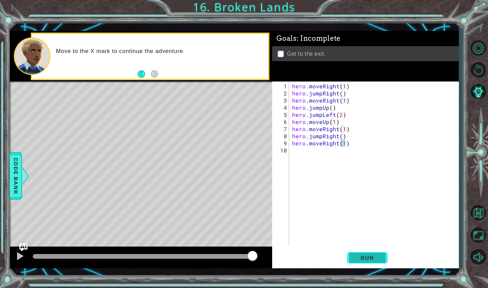
click at [357, 253] on button "Run" at bounding box center [367, 257] width 41 height 19
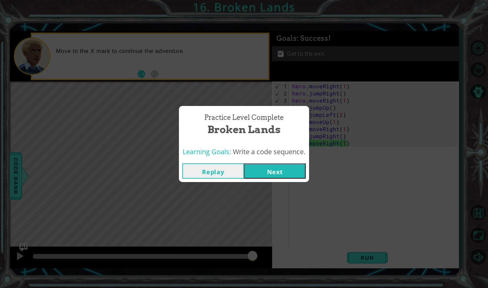
click at [288, 172] on button "Next" at bounding box center [275, 170] width 62 height 15
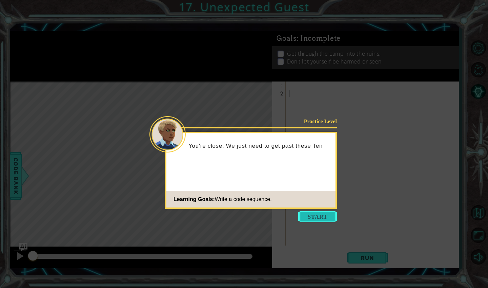
click at [309, 213] on button "Start" at bounding box center [318, 216] width 39 height 11
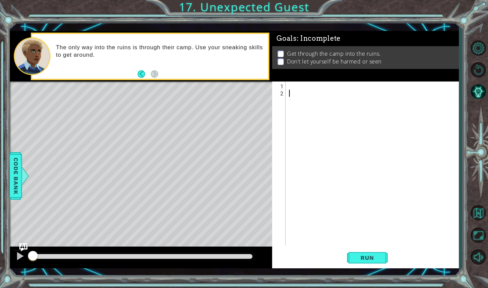
click at [293, 84] on div at bounding box center [374, 171] width 173 height 178
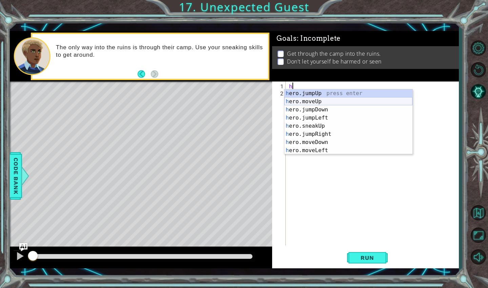
click at [302, 99] on div "h ero.jumpUp press enter h ero.moveUp press enter h ero.jumpDown press enter h …" at bounding box center [349, 129] width 128 height 81
type textarea "hero.moveUp(1)"
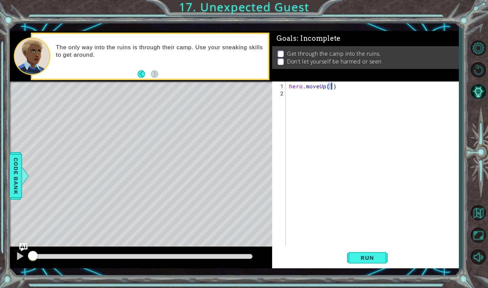
click at [306, 96] on div "hero . moveUp ( 1 )" at bounding box center [374, 171] width 173 height 178
type textarea "h"
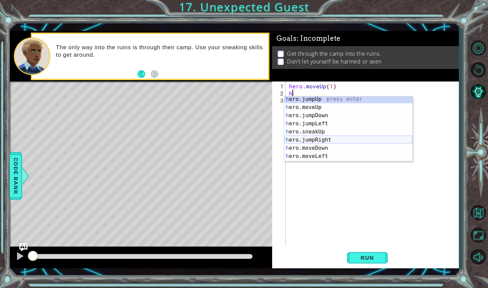
click at [319, 139] on div "h ero.jumpUp press enter h ero.moveUp press enter h ero.jumpDown press enter h …" at bounding box center [349, 135] width 128 height 81
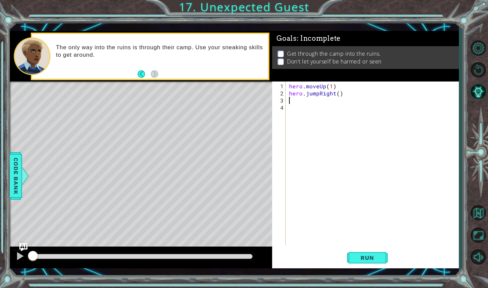
type textarea "h"
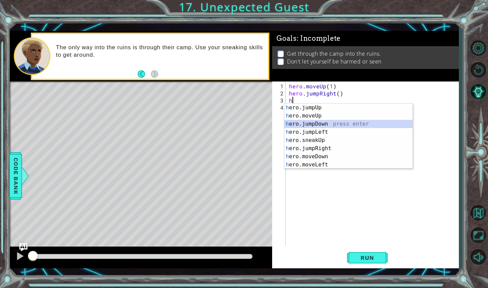
click at [312, 122] on div "h ero.jumpUp press enter h ero.moveUp press enter h ero.jumpDown press enter h …" at bounding box center [349, 143] width 128 height 81
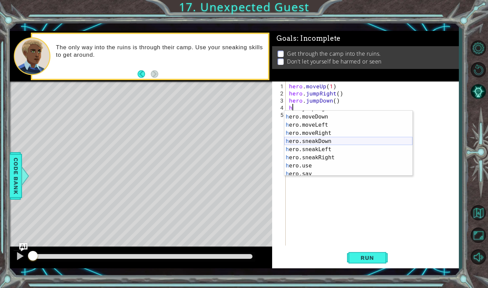
scroll to position [49, 0]
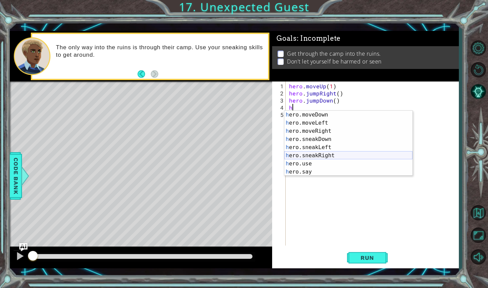
click at [315, 155] on div "h ero.moveDown press enter h ero.moveLeft press enter h ero.moveRight press ent…" at bounding box center [349, 151] width 128 height 81
type textarea "hero.sneakRight(1)"
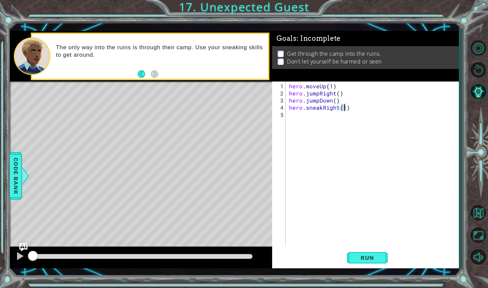
click at [295, 115] on div "hero . moveUp ( 1 ) hero . jumpRight ( ) hero . jumpDown ( ) hero . sneakRight …" at bounding box center [374, 171] width 173 height 178
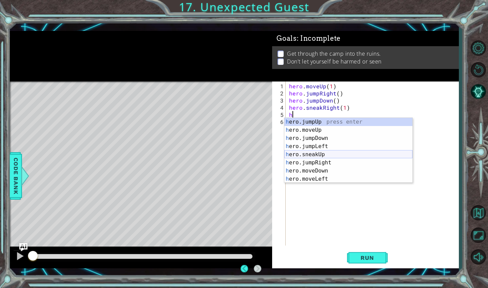
scroll to position [0, 0]
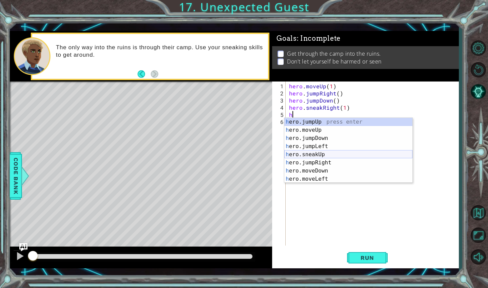
click at [327, 154] on div "h ero.jumpUp press enter h ero.moveUp press enter h ero.jumpDown press enter h …" at bounding box center [349, 158] width 128 height 81
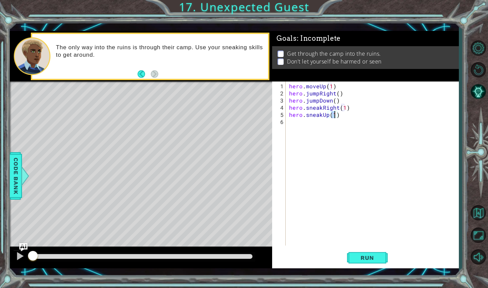
scroll to position [0, 3]
type textarea "hero.sneakUp(3)"
click at [360, 255] on span "Run" at bounding box center [367, 257] width 27 height 7
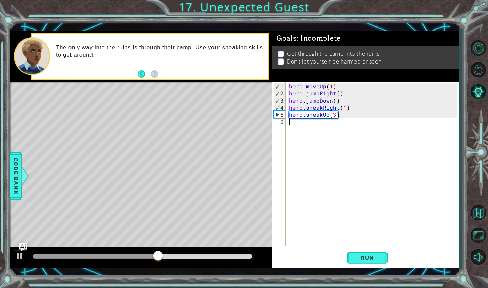
click at [303, 125] on div "hero . moveUp ( 1 ) hero . jumpRight ( ) hero . jumpDown ( ) hero . sneakRight …" at bounding box center [374, 171] width 173 height 178
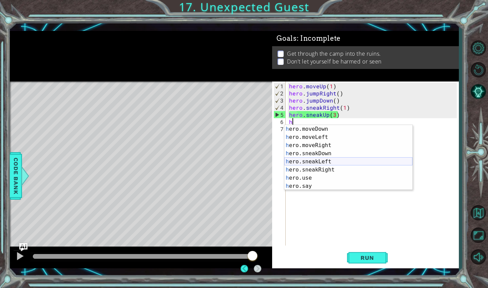
scroll to position [0, 0]
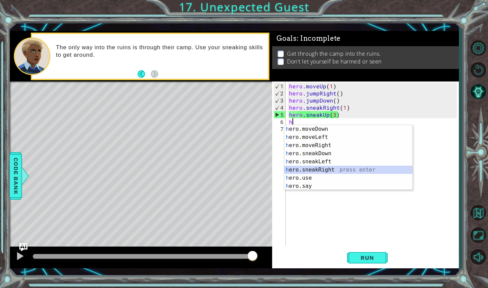
click at [323, 170] on div "h ero.moveDown press enter h ero.moveLeft press enter h ero.moveRight press ent…" at bounding box center [349, 165] width 128 height 81
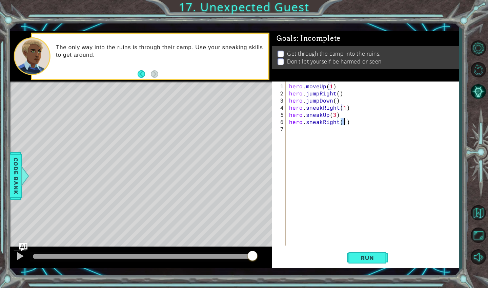
scroll to position [0, 3]
type textarea "hero.sneakRight(2)"
click at [358, 254] on span "Run" at bounding box center [367, 257] width 27 height 7
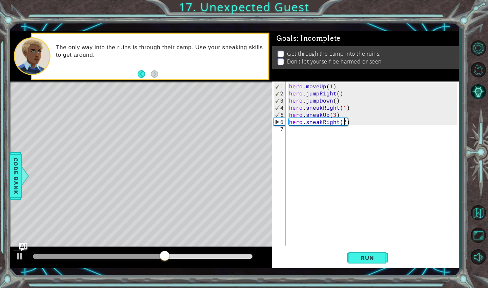
click at [319, 135] on div "hero . moveUp ( 1 ) hero . jumpRight ( ) hero . jumpDown ( ) hero . sneakRight …" at bounding box center [374, 171] width 173 height 178
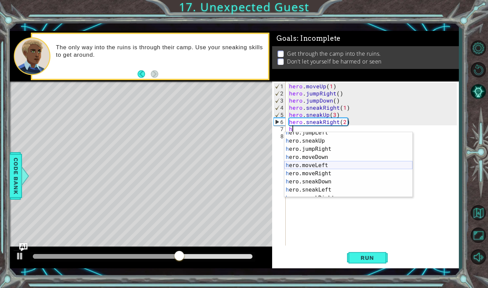
scroll to position [49, 0]
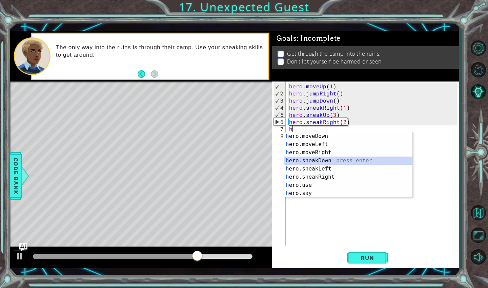
click at [327, 162] on div "h ero.moveDown press enter h ero.moveLeft press enter h ero.moveRight press ent…" at bounding box center [349, 172] width 128 height 81
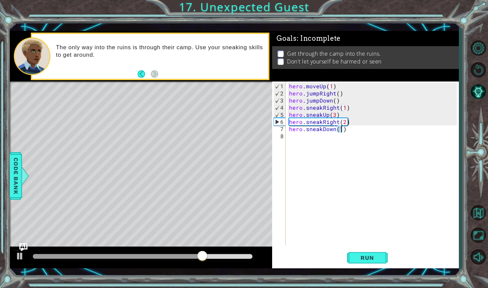
scroll to position [0, 3]
type textarea "hero.sneakDown(2)"
click at [374, 263] on button "Run" at bounding box center [367, 257] width 41 height 19
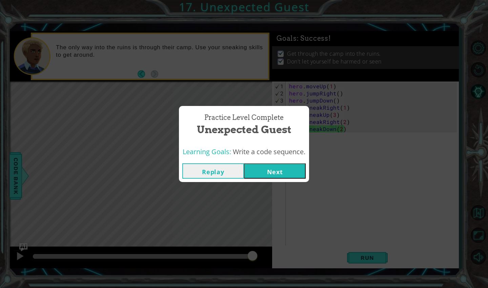
click at [268, 169] on button "Next" at bounding box center [275, 170] width 62 height 15
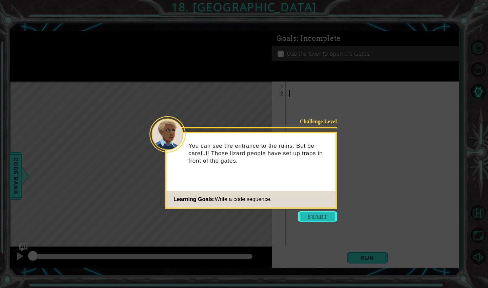
click at [312, 212] on button "Start" at bounding box center [318, 216] width 39 height 11
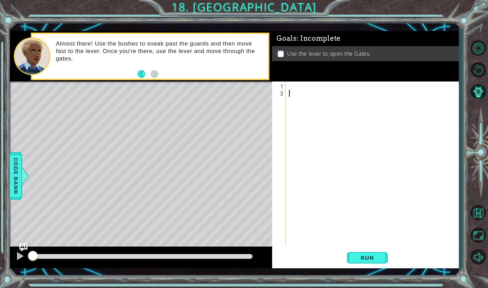
click at [295, 88] on div at bounding box center [374, 171] width 173 height 178
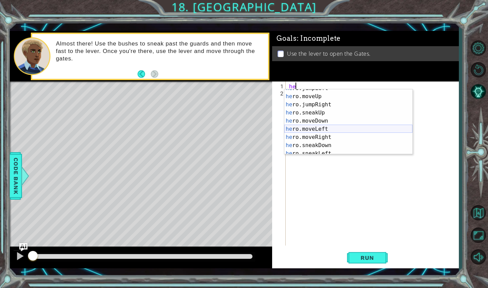
scroll to position [36, 0]
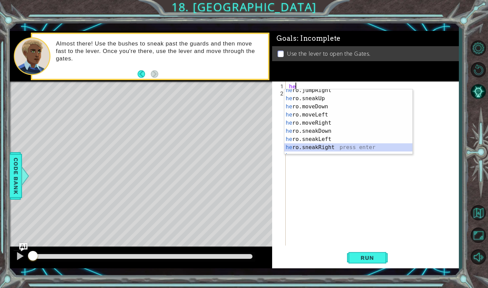
click at [318, 147] on div "he ro.jumpRight press enter he ro.sneakUp press enter he ro.moveDown press ente…" at bounding box center [349, 126] width 128 height 81
type textarea "hero.sneakRight(1)"
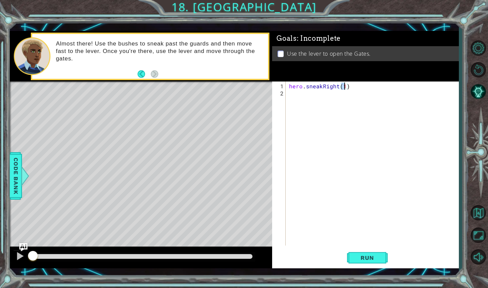
click at [297, 93] on div "hero . sneakRight ( 1 )" at bounding box center [374, 171] width 173 height 178
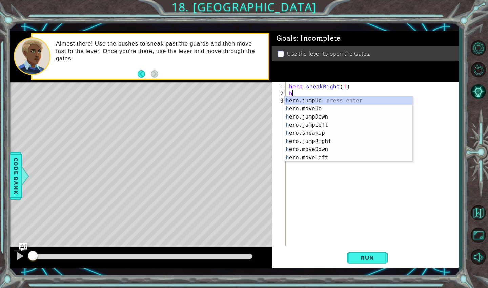
scroll to position [0, 0]
click at [324, 141] on div "he ro.jumpUp press enter he ro.jumpDown press enter he ro.jumpLeft press enter …" at bounding box center [349, 136] width 128 height 81
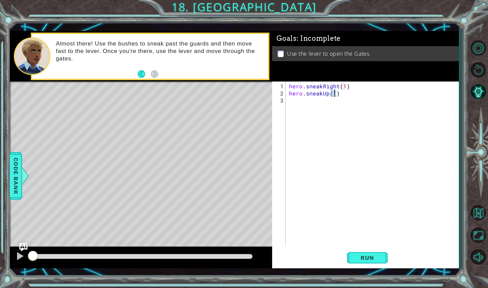
type textarea "hero.sneakUp(2)"
click at [292, 102] on div "hero . sneakRight ( 1 ) hero . sneakUp ( 2 )" at bounding box center [374, 171] width 173 height 178
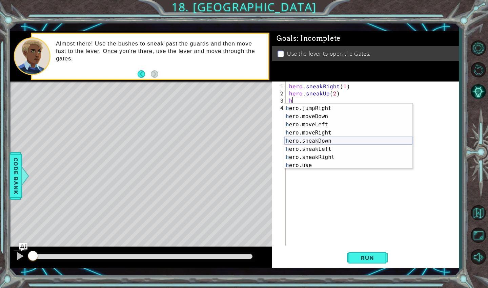
scroll to position [49, 0]
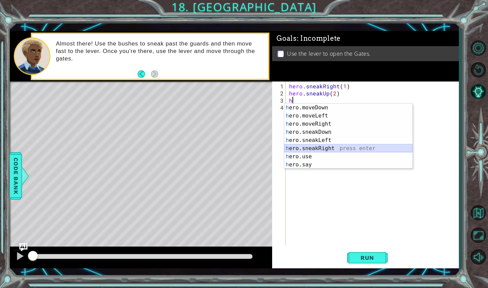
click at [307, 146] on div "h ero.moveDown press enter h ero.moveLeft press enter h ero.moveRight press ent…" at bounding box center [349, 143] width 128 height 81
type textarea "hero.sneakRight(1)"
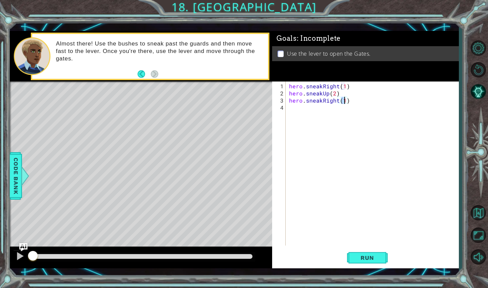
click at [300, 108] on div "hero . sneakRight ( 1 ) hero . sneakUp ( 2 ) hero . sneakRight ( 1 )" at bounding box center [374, 171] width 173 height 178
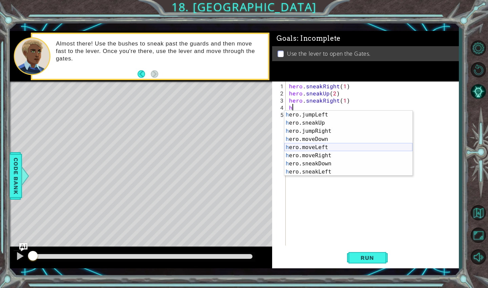
scroll to position [32, 0]
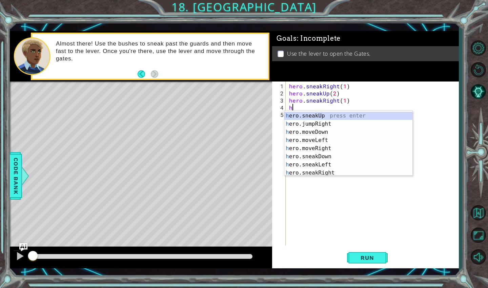
click at [314, 117] on div "h ero.jumpLeft press enter h ero.sneakUp press enter h ero.jumpRight press ente…" at bounding box center [349, 143] width 128 height 81
type textarea "hero.sneakUp(1)"
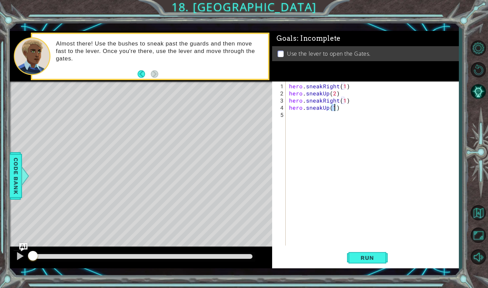
click at [304, 117] on div "hero . sneakRight ( 1 ) hero . sneakUp ( 2 ) hero . sneakRight ( 1 ) hero . sne…" at bounding box center [374, 171] width 173 height 178
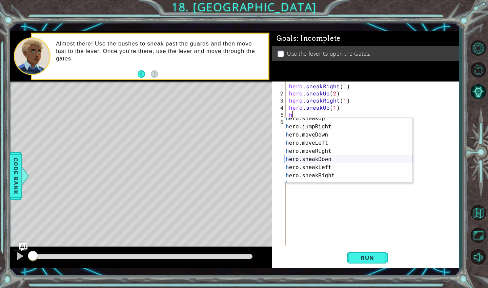
scroll to position [49, 0]
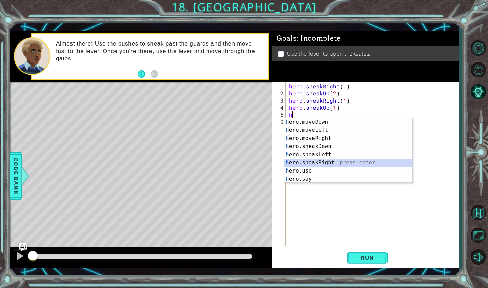
click at [315, 163] on div "h ero.moveDown press enter h ero.moveLeft press enter h ero.moveRight press ent…" at bounding box center [349, 158] width 128 height 81
type textarea "hero.sneakRight(1)"
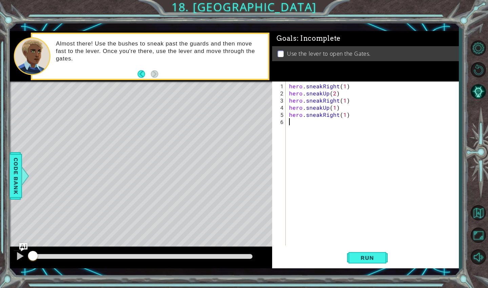
click at [296, 123] on div "hero . sneakRight ( 1 ) hero . sneakUp ( 2 ) hero . sneakRight ( 1 ) hero . sne…" at bounding box center [374, 171] width 173 height 178
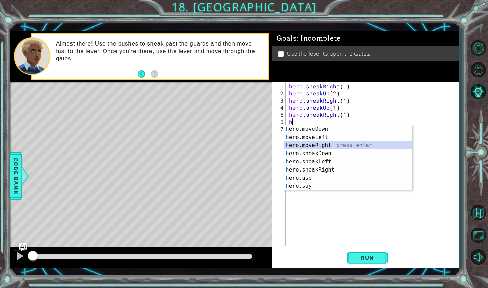
click at [321, 145] on div "h ero.moveDown press enter h ero.moveLeft press enter h ero.moveRight press ent…" at bounding box center [349, 165] width 128 height 81
type textarea "hero.moveRight(1)"
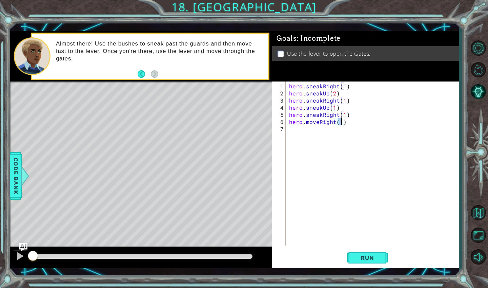
click at [309, 130] on div "hero . sneakRight ( 1 ) hero . sneakUp ( 2 ) hero . sneakRight ( 1 ) hero . sne…" at bounding box center [374, 171] width 173 height 178
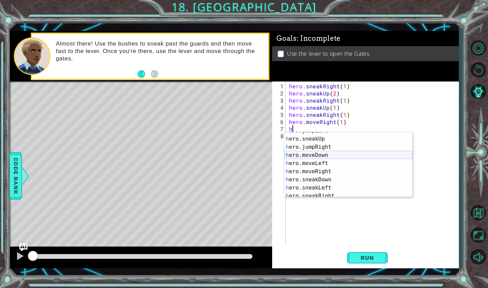
scroll to position [30, 0]
click at [321, 171] on div "h ero.jumpLeft press enter h ero.sneakUp press enter h ero.jumpRight press ente…" at bounding box center [349, 167] width 128 height 81
type textarea "hero.moveRight(1)"
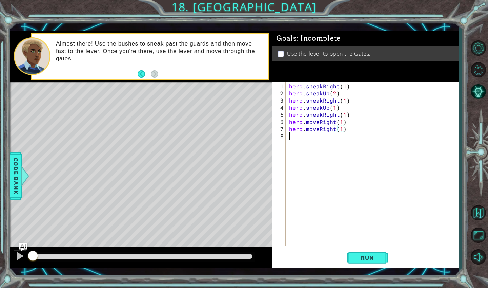
click at [315, 138] on div "hero . sneakRight ( 1 ) hero . sneakUp ( 2 ) hero . sneakRight ( 1 ) hero . sne…" at bounding box center [374, 171] width 173 height 178
type textarea "h"
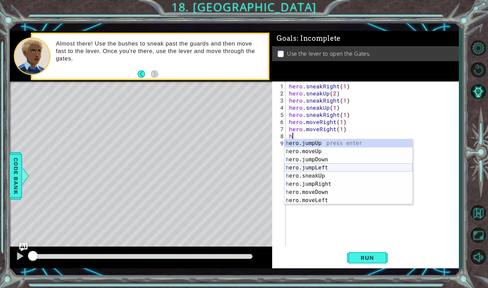
scroll to position [0, 0]
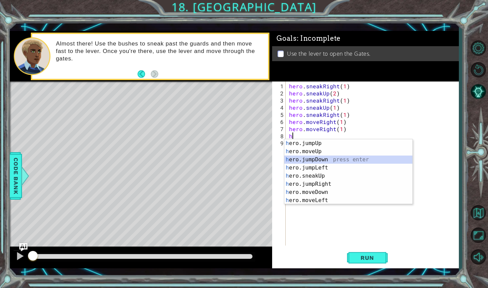
click at [321, 159] on div "h ero.jumpUp press enter h ero.moveUp press enter h ero.jumpDown press enter h …" at bounding box center [349, 179] width 128 height 81
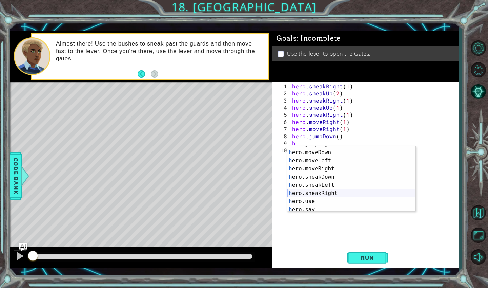
scroll to position [49, 0]
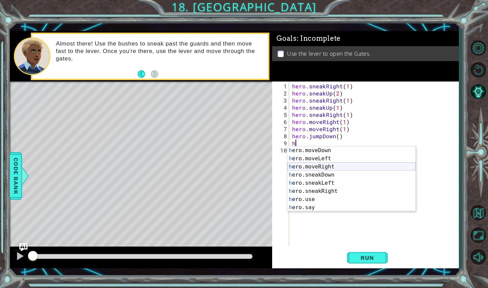
click at [320, 166] on div "h ero.moveDown press enter h ero.moveLeft press enter h ero.moveRight press ent…" at bounding box center [352, 186] width 128 height 81
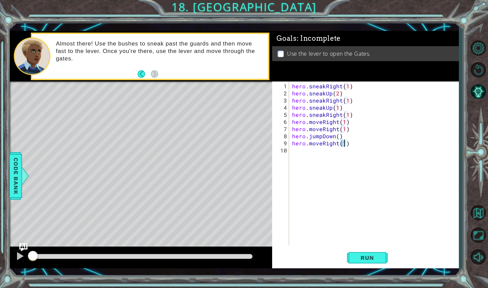
type textarea "hero.moveRight(2)"
click at [300, 150] on div "hero . sneakRight ( 1 ) hero . sneakUp ( 2 ) hero . sneakRight ( 1 ) hero . sne…" at bounding box center [376, 171] width 170 height 178
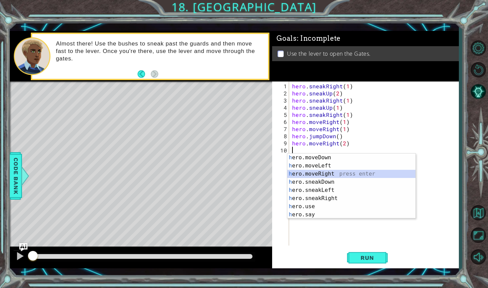
type textarea "h"
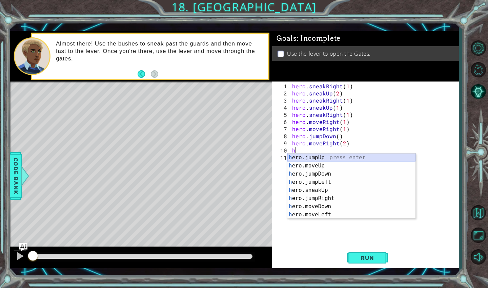
click at [326, 158] on div "h ero.jumpUp press enter h ero.moveUp press enter h ero.jumpDown press enter h …" at bounding box center [352, 193] width 128 height 81
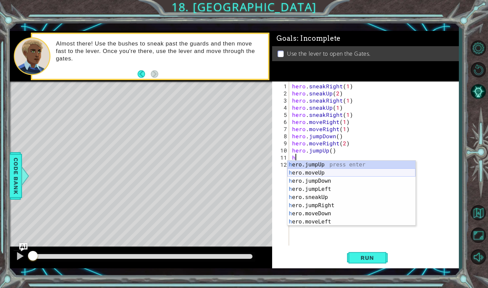
click at [318, 173] on div "h ero.jumpUp press enter h ero.moveUp press enter h ero.jumpDown press enter h …" at bounding box center [352, 200] width 128 height 81
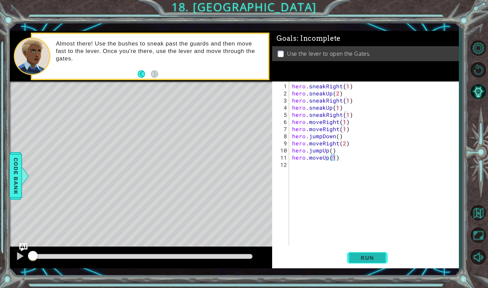
click at [369, 263] on button "Run" at bounding box center [367, 257] width 41 height 19
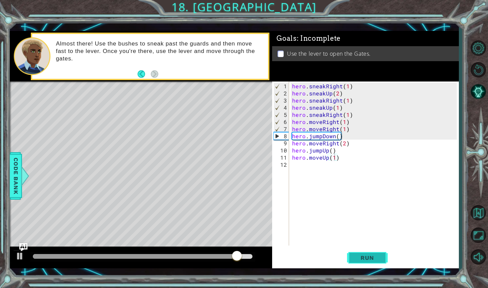
click at [364, 259] on span "Run" at bounding box center [367, 257] width 27 height 7
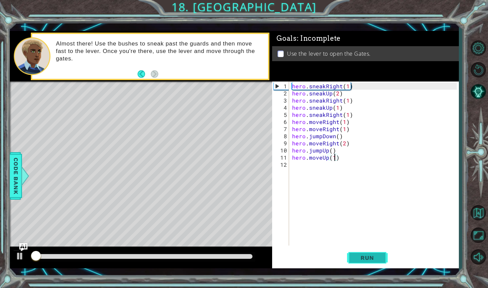
click at [364, 259] on span "Run" at bounding box center [367, 257] width 27 height 7
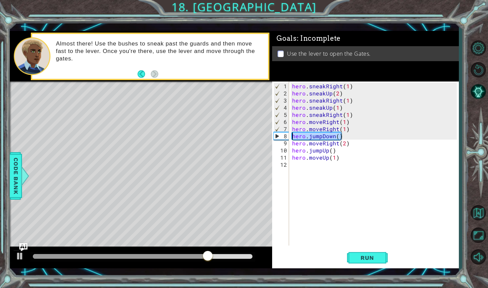
drag, startPoint x: 343, startPoint y: 133, endPoint x: 293, endPoint y: 135, distance: 49.9
click at [293, 135] on div "hero . sneakRight ( 1 ) hero . sneakUp ( 2 ) hero . sneakRight ( 1 ) hero . sne…" at bounding box center [376, 171] width 170 height 178
type textarea "hero.jumpDown()"
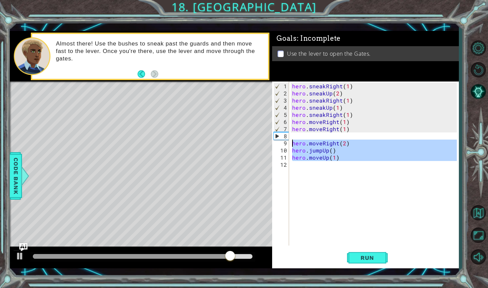
drag, startPoint x: 344, startPoint y: 161, endPoint x: 291, endPoint y: 140, distance: 56.5
click at [291, 140] on div "hero . sneakRight ( 1 ) hero . sneakUp ( 2 ) hero . sneakRight ( 1 ) hero . sne…" at bounding box center [374, 163] width 166 height 164
type textarea "hero.moveRight(2) hero.jumpUp()"
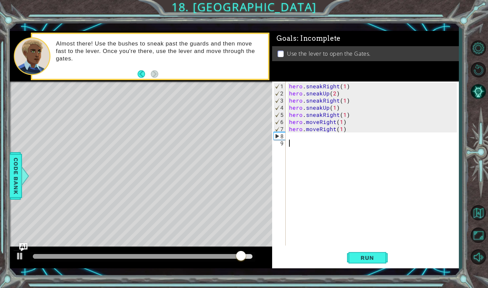
click at [294, 137] on div "hero . sneakRight ( 1 ) hero . sneakUp ( 2 ) hero . sneakRight ( 1 ) hero . sne…" at bounding box center [374, 171] width 173 height 178
click at [356, 258] on span "Run" at bounding box center [367, 257] width 27 height 7
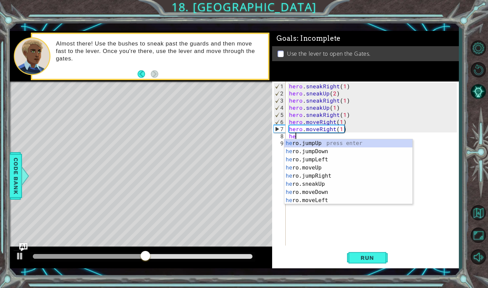
scroll to position [0, 0]
click at [324, 190] on div "her o.jumpUp press enter her o.jumpDown press enter her o.jumpLeft press enter …" at bounding box center [349, 179] width 128 height 81
type textarea "hero.moveDown(1)"
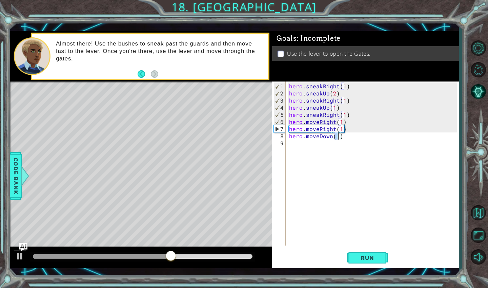
click at [300, 143] on div "hero . sneakRight ( 1 ) hero . sneakUp ( 2 ) hero . sneakRight ( 1 ) hero . sne…" at bounding box center [374, 171] width 173 height 178
type textarea "h"
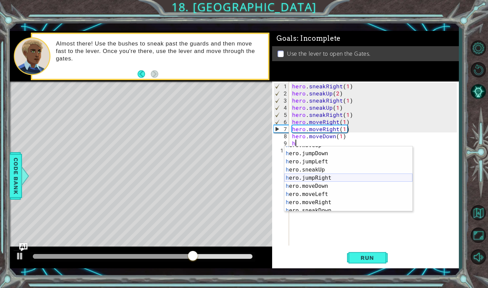
scroll to position [7, 0]
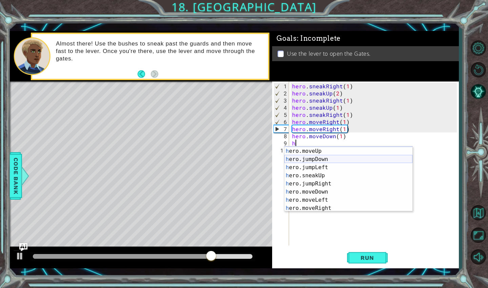
click at [317, 159] on div "h ero.jumpUp press enter h ero.moveUp press enter h ero.jumpDown press enter h …" at bounding box center [349, 179] width 128 height 81
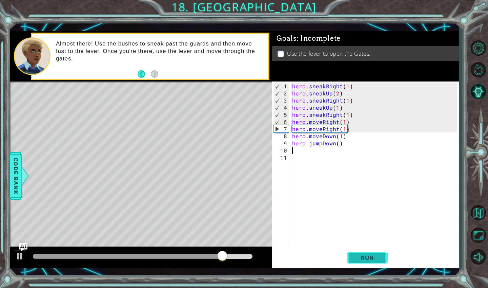
click at [351, 259] on button "Run" at bounding box center [367, 257] width 41 height 19
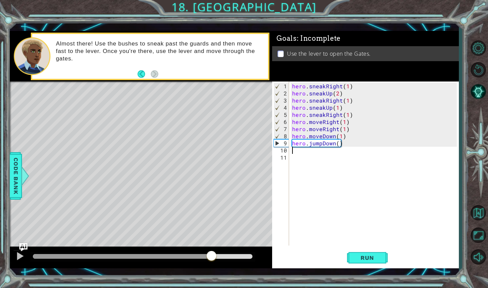
click at [212, 258] on div at bounding box center [143, 256] width 220 height 5
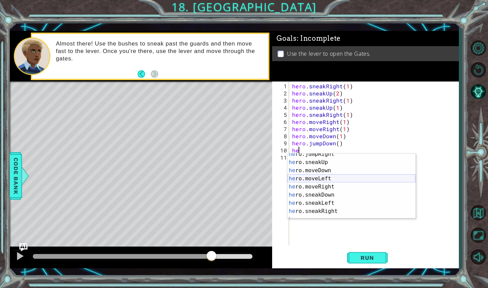
scroll to position [39, 0]
click at [326, 185] on div "he ro.jumpRight press enter he ro.sneakUp press enter he ro.moveDown press ente…" at bounding box center [352, 187] width 128 height 81
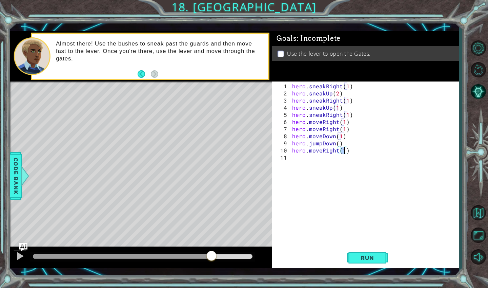
type textarea "hero.moveRight(2)"
click at [311, 156] on div "hero . sneakRight ( 1 ) hero . sneakUp ( 2 ) hero . sneakRight ( 1 ) hero . sne…" at bounding box center [376, 171] width 170 height 178
type textarea "h"
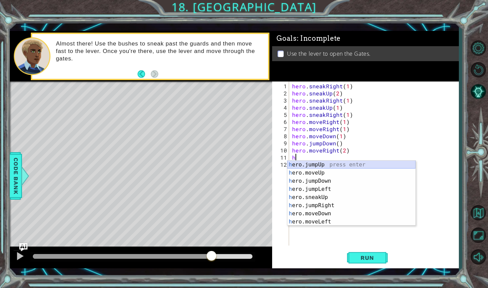
click at [319, 164] on div "h ero.jumpUp press enter h ero.moveUp press enter h ero.jumpDown press enter h …" at bounding box center [352, 200] width 128 height 81
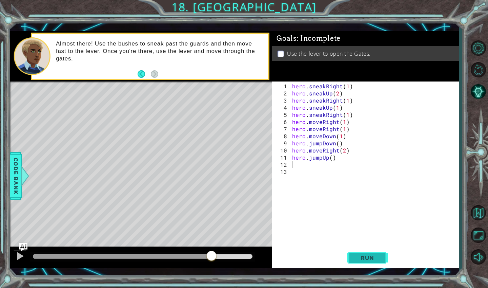
click at [363, 262] on button "Run" at bounding box center [367, 257] width 41 height 19
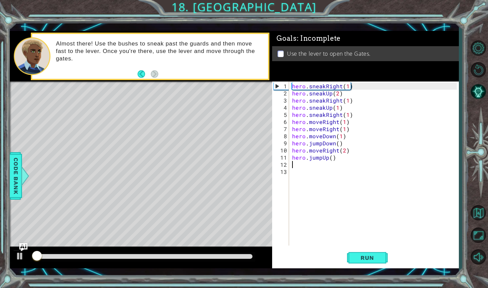
click at [204, 258] on div at bounding box center [143, 256] width 220 height 5
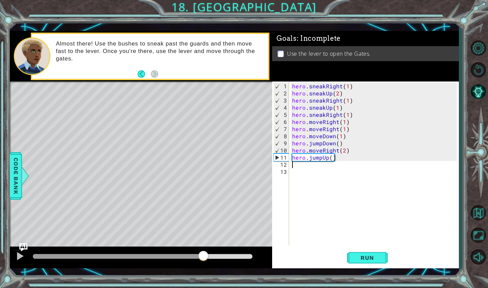
click at [297, 169] on div "hero . sneakRight ( 1 ) hero . sneakUp ( 2 ) hero . sneakRight ( 1 ) hero . sne…" at bounding box center [376, 171] width 170 height 178
click at [298, 164] on div "hero . sneakRight ( 1 ) hero . sneakUp ( 2 ) hero . sneakRight ( 1 ) hero . sne…" at bounding box center [376, 171] width 170 height 178
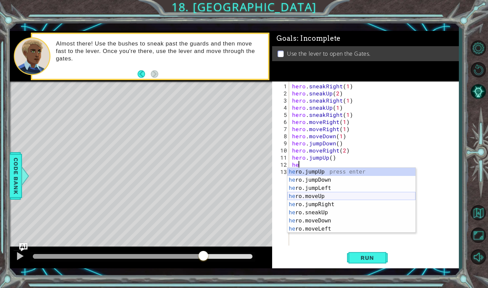
click at [322, 197] on div "he ro.jumpUp press enter he ro.jumpDown press enter he ro.jumpLeft press enter …" at bounding box center [352, 208] width 128 height 81
type textarea "hero.moveUp(1)"
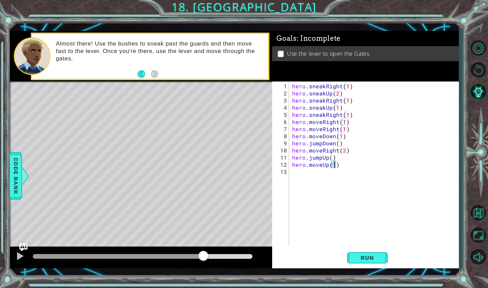
click at [301, 172] on div "hero . sneakRight ( 1 ) hero . sneakUp ( 2 ) hero . sneakRight ( 1 ) hero . sne…" at bounding box center [376, 171] width 170 height 178
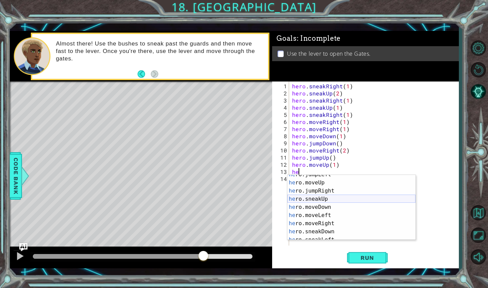
scroll to position [49, 0]
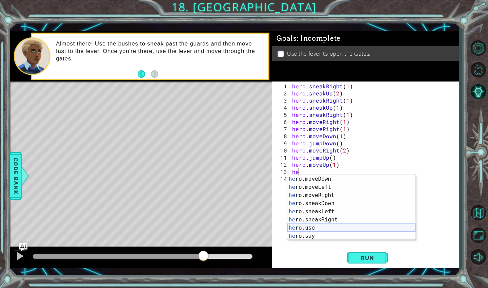
click at [312, 226] on div "he ro.moveDown press enter he ro.moveLeft press enter he ro.moveRight press ent…" at bounding box center [352, 215] width 128 height 81
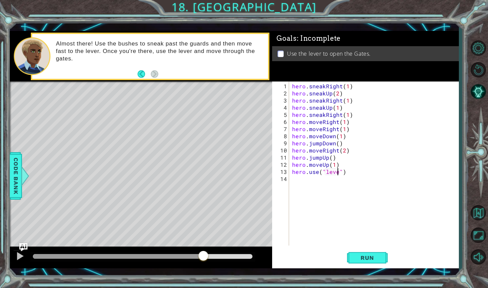
scroll to position [0, 3]
type textarea "hero.use("lever")"
click at [353, 252] on button "Run" at bounding box center [367, 257] width 41 height 19
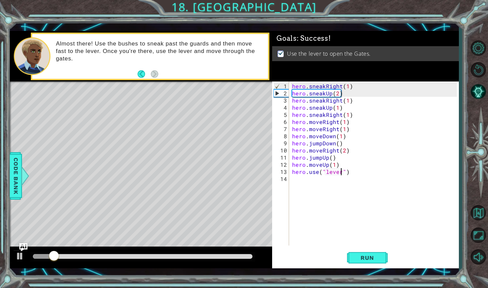
click at [221, 255] on div at bounding box center [143, 256] width 220 height 5
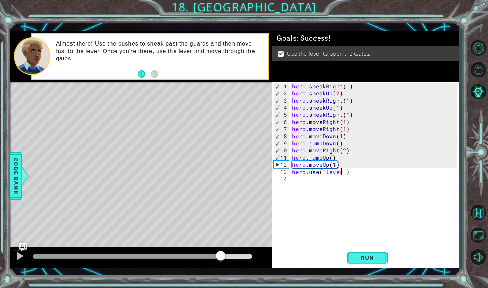
click at [211, 252] on div at bounding box center [142, 256] width 225 height 9
click at [208, 255] on div at bounding box center [127, 256] width 188 height 5
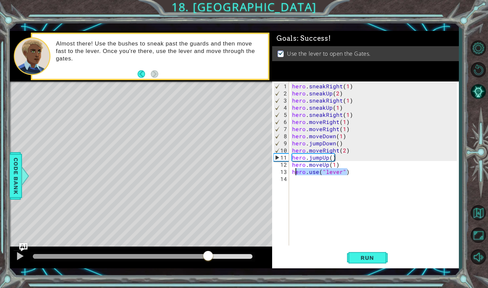
drag, startPoint x: 350, startPoint y: 174, endPoint x: 294, endPoint y: 171, distance: 55.7
click at [294, 171] on div "hero . sneakRight ( 1 ) hero . sneakUp ( 2 ) hero . sneakRight ( 1 ) hero . sne…" at bounding box center [376, 171] width 170 height 178
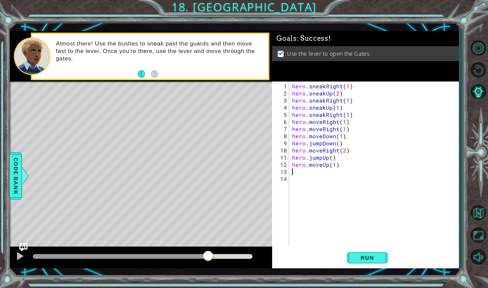
scroll to position [0, 0]
click at [341, 165] on div "hero . sneakRight ( 1 ) hero . sneakUp ( 2 ) hero . sneakRight ( 1 ) hero . sne…" at bounding box center [376, 171] width 170 height 178
click at [335, 165] on div "hero . sneakRight ( 1 ) hero . sneakUp ( 2 ) hero . sneakRight ( 1 ) hero . sne…" at bounding box center [376, 171] width 170 height 178
type textarea "hero.moveUp(2)"
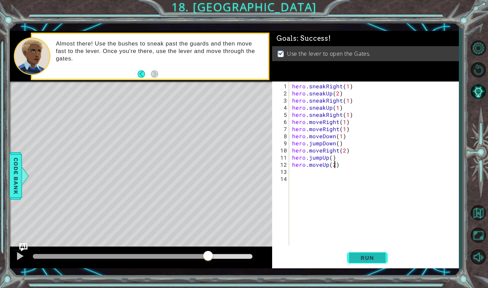
click at [364, 250] on button "Run" at bounding box center [367, 257] width 41 height 19
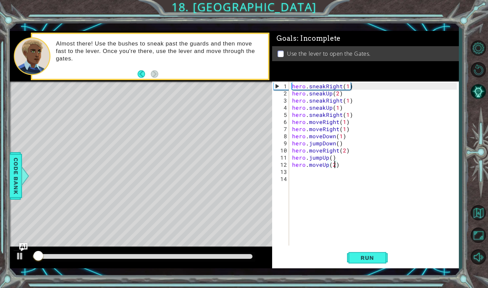
click at [175, 256] on div at bounding box center [143, 256] width 220 height 5
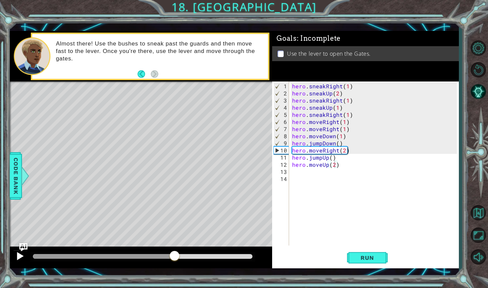
click at [22, 255] on div at bounding box center [20, 255] width 9 height 9
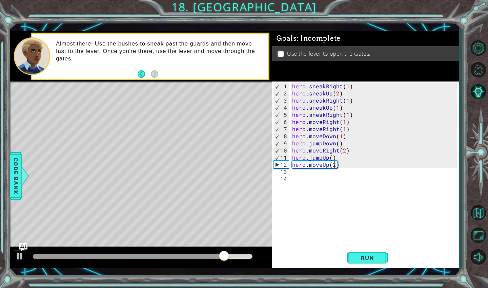
click at [296, 172] on div "hero . sneakRight ( 1 ) hero . sneakUp ( 2 ) hero . sneakRight ( 1 ) hero . sne…" at bounding box center [376, 171] width 170 height 178
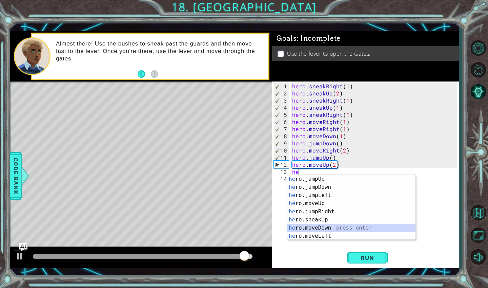
click at [325, 228] on div "he ro.jumpUp press enter he ro.jumpDown press enter he ro.jumpLeft press enter …" at bounding box center [352, 215] width 128 height 81
type textarea "hero.moveDown(1)"
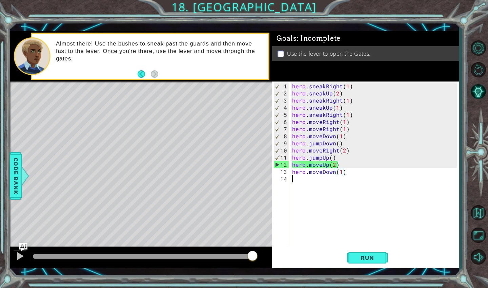
click at [297, 181] on div "hero . sneakRight ( 1 ) hero . sneakUp ( 2 ) hero . sneakRight ( 1 ) hero . sne…" at bounding box center [376, 171] width 170 height 178
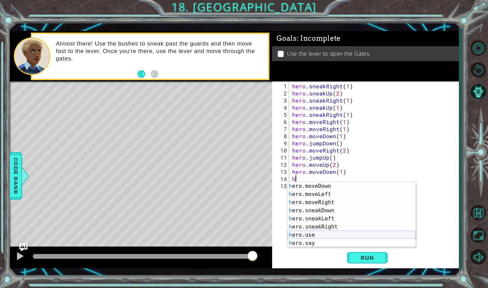
click at [311, 236] on div "h ero.moveDown press enter h ero.moveLeft press enter h ero.moveRight press ent…" at bounding box center [352, 222] width 128 height 81
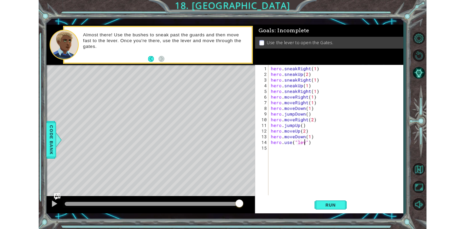
scroll to position [0, 3]
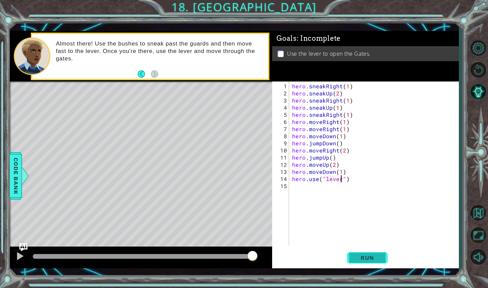
type textarea "hero.use("lever")"
click at [366, 254] on span "Run" at bounding box center [367, 257] width 27 height 7
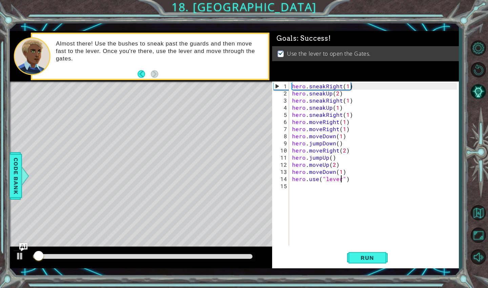
click at [205, 255] on div at bounding box center [143, 256] width 220 height 5
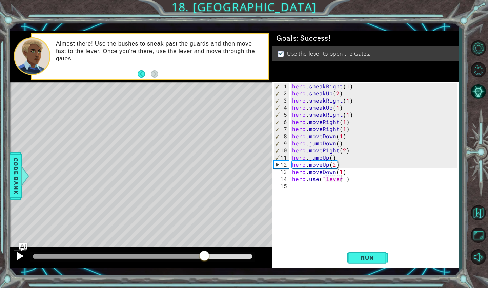
click at [21, 256] on div at bounding box center [20, 255] width 9 height 9
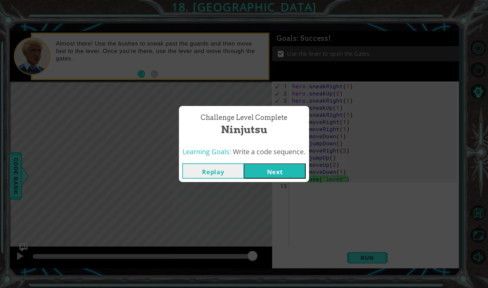
click at [255, 167] on button "Next" at bounding box center [275, 170] width 62 height 15
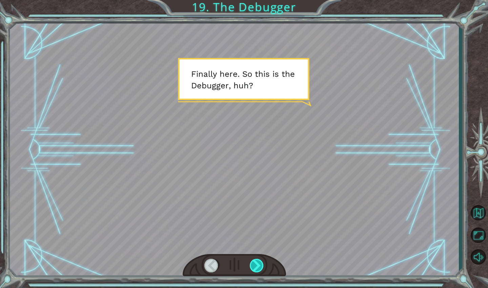
click at [261, 270] on div at bounding box center [257, 265] width 15 height 14
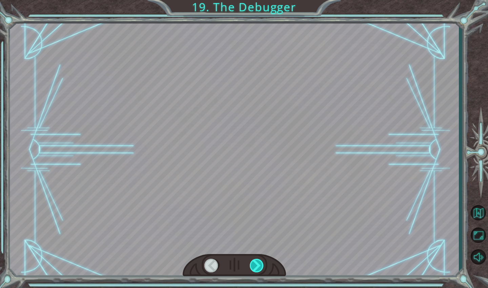
click at [261, 270] on div at bounding box center [257, 265] width 15 height 14
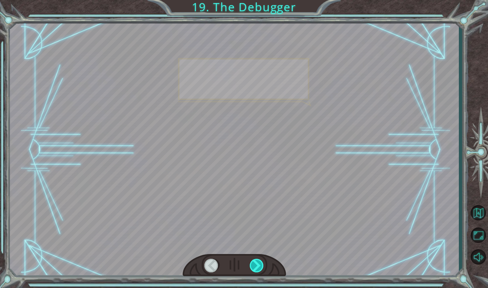
click at [261, 270] on div at bounding box center [257, 265] width 15 height 14
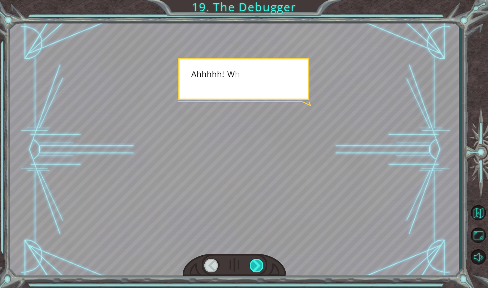
click at [261, 270] on div at bounding box center [257, 265] width 15 height 14
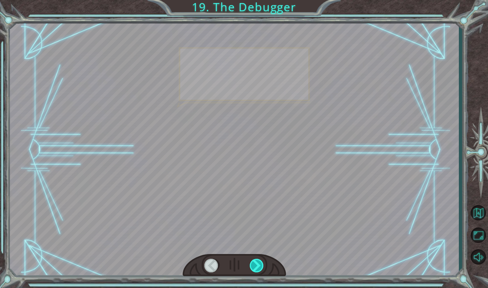
click at [261, 270] on div at bounding box center [257, 265] width 15 height 14
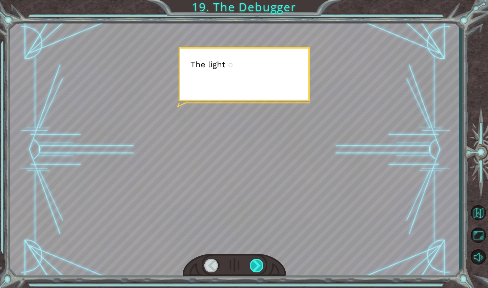
click at [261, 270] on div at bounding box center [257, 265] width 15 height 14
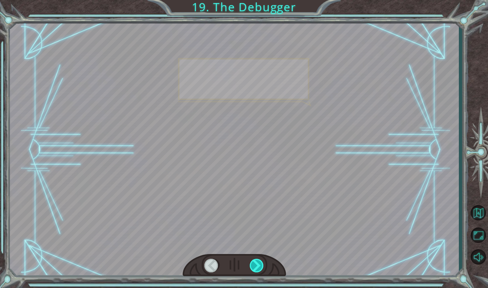
click at [261, 270] on div at bounding box center [257, 265] width 15 height 14
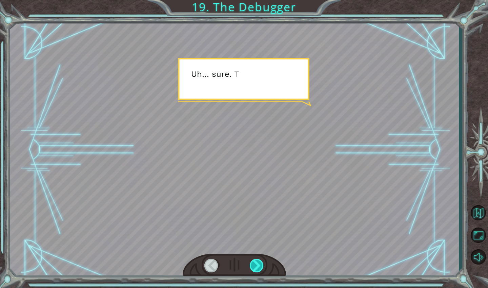
click at [261, 270] on div at bounding box center [257, 265] width 15 height 14
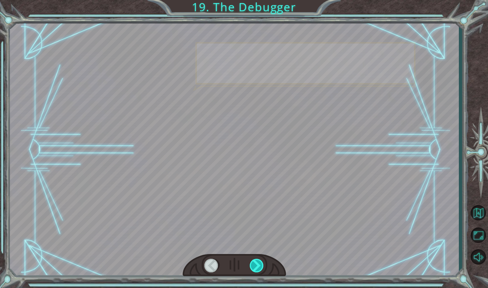
click at [261, 270] on div at bounding box center [257, 265] width 15 height 14
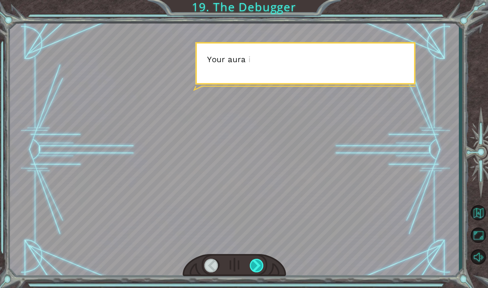
click at [261, 270] on div at bounding box center [257, 265] width 15 height 14
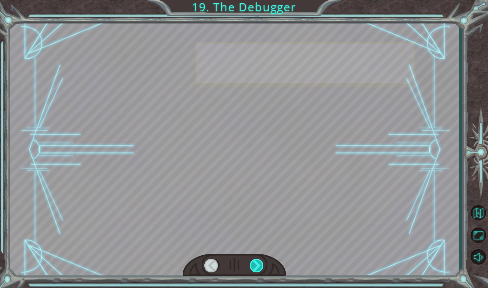
click at [261, 270] on div at bounding box center [257, 265] width 15 height 14
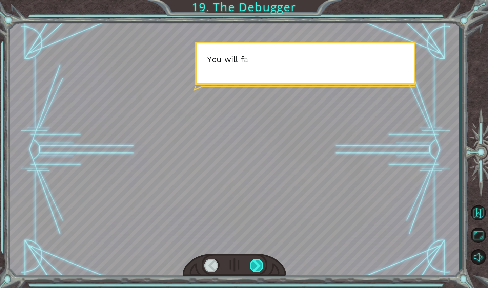
click at [260, 267] on div at bounding box center [257, 265] width 15 height 14
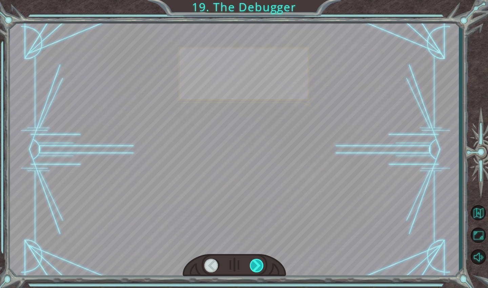
click at [260, 267] on div at bounding box center [257, 265] width 15 height 14
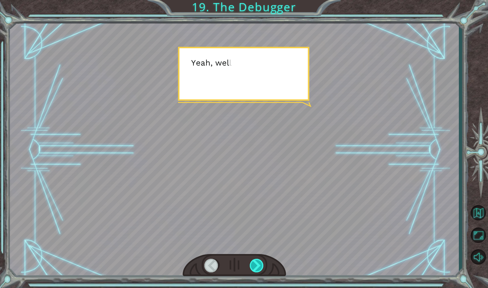
click at [260, 267] on div at bounding box center [257, 265] width 15 height 14
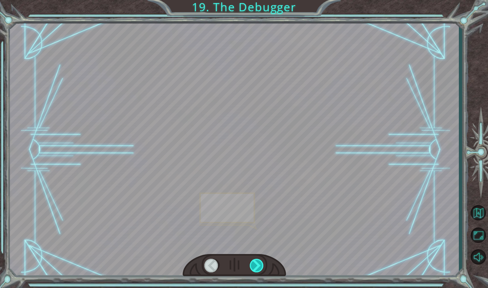
click at [260, 267] on div at bounding box center [257, 265] width 15 height 14
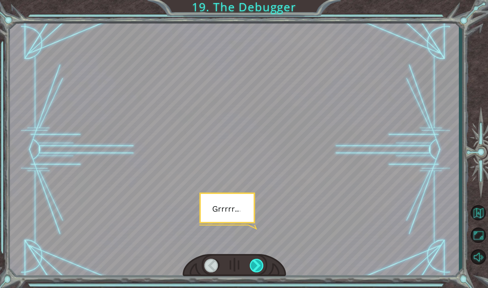
click at [260, 267] on div at bounding box center [257, 265] width 15 height 14
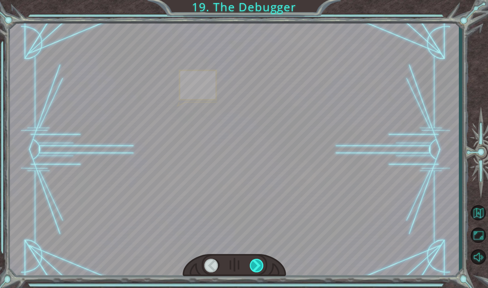
click at [260, 267] on div at bounding box center [257, 265] width 15 height 14
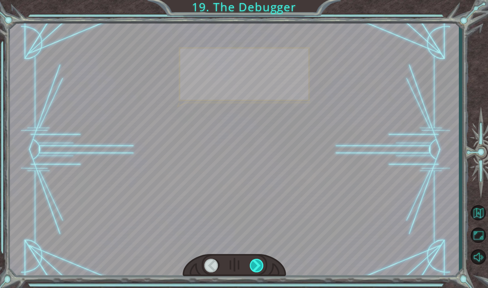
click at [260, 267] on div at bounding box center [257, 265] width 15 height 14
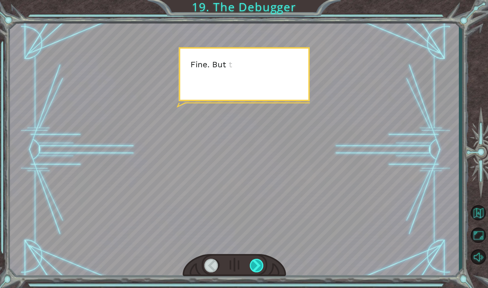
click at [260, 267] on div at bounding box center [257, 265] width 15 height 14
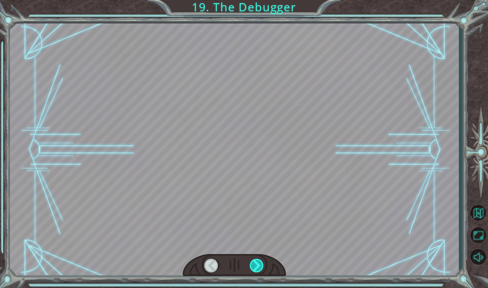
click at [260, 267] on div at bounding box center [257, 265] width 15 height 14
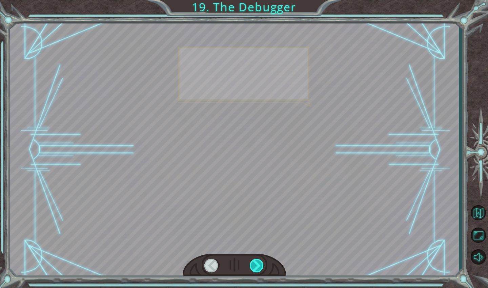
click at [260, 267] on div at bounding box center [257, 265] width 15 height 14
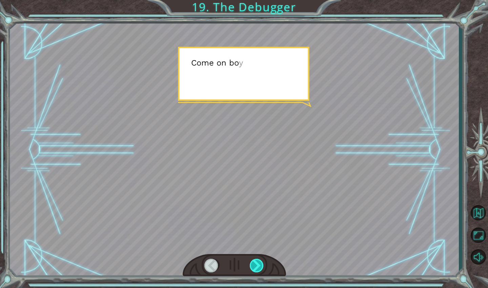
click at [260, 267] on div at bounding box center [257, 265] width 15 height 14
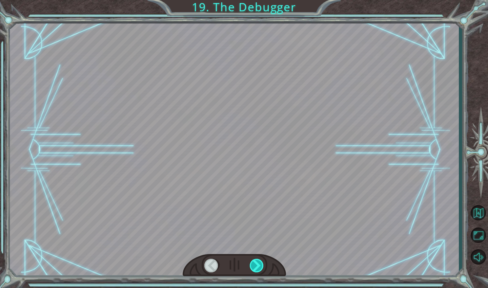
click at [260, 267] on div at bounding box center [257, 265] width 15 height 14
click at [260, 0] on div "Temporary Text F i n a l l y h e r e . S o t h i s i s t h e D e b u g g e r , …" at bounding box center [244, 0] width 488 height 0
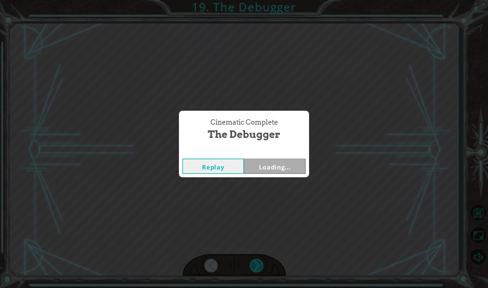
click at [260, 267] on div "Cinematic Complete The Debugger Replay Loading..." at bounding box center [244, 144] width 488 height 288
